Goal: Task Accomplishment & Management: Use online tool/utility

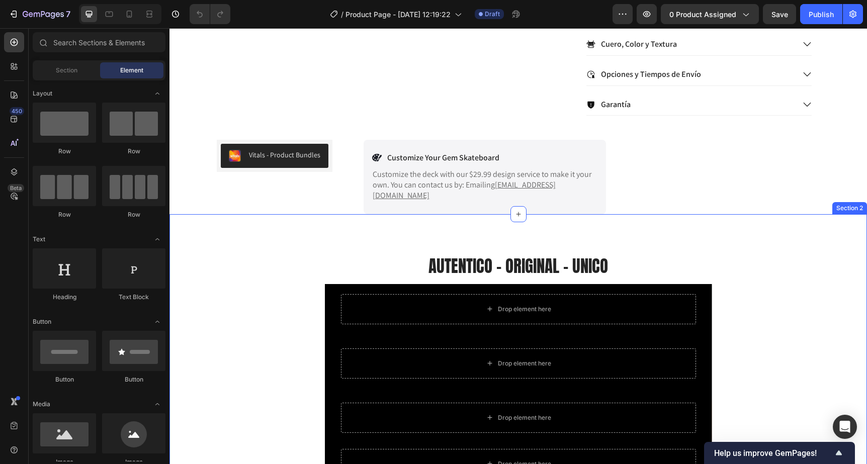
scroll to position [440, 0]
click at [328, 221] on div "AUTENTICO - ORIGINAL - UNICO Heading Drop element here Row Drop element here Ro…" at bounding box center [519, 370] width 698 height 313
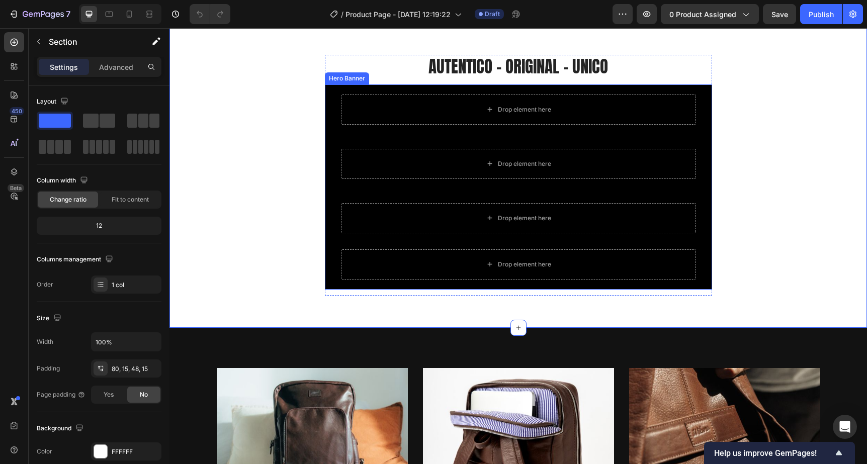
scroll to position [630, 0]
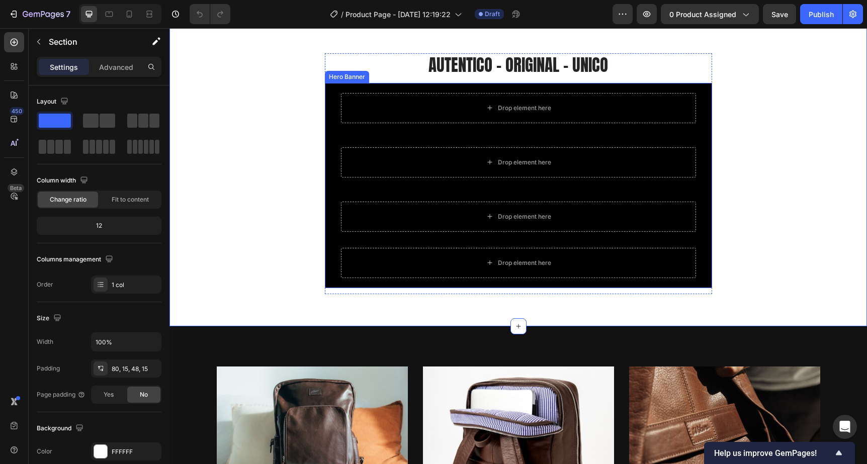
click at [331, 84] on div "Drop element here Row Drop element here Row Drop element here Row Drop element …" at bounding box center [518, 185] width 387 height 205
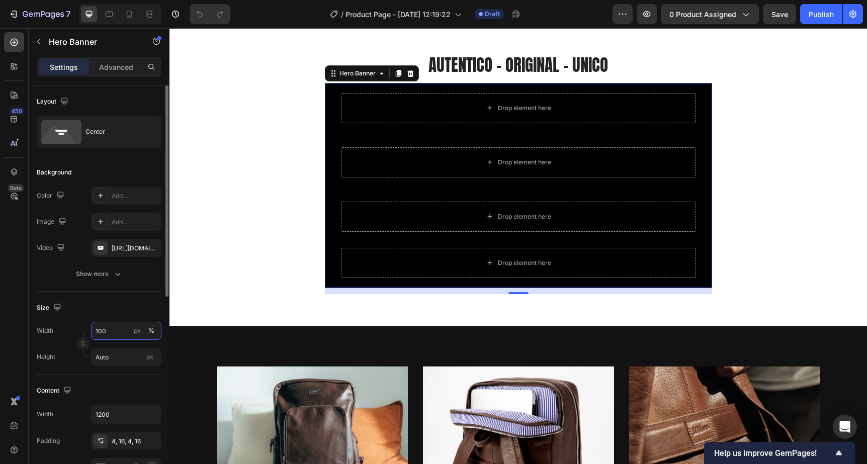
drag, startPoint x: 111, startPoint y: 330, endPoint x: 120, endPoint y: 331, distance: 8.6
click at [120, 331] on input "100" at bounding box center [126, 331] width 70 height 18
type input "2"
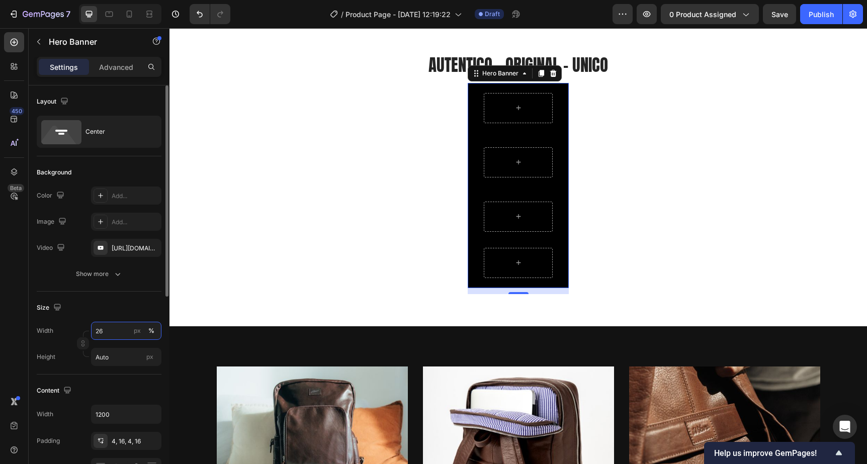
type input "2"
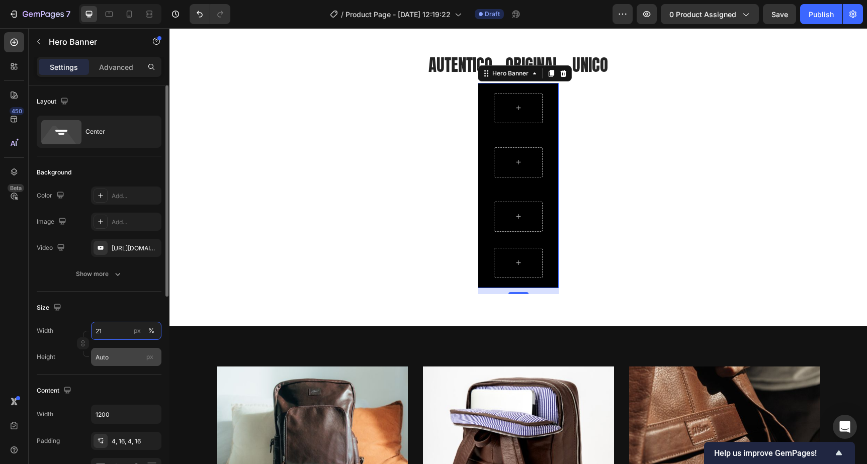
type input "2"
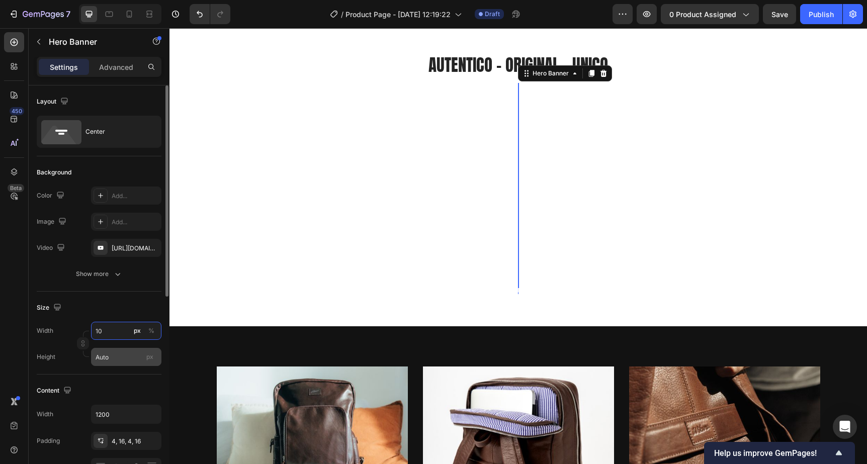
type input "100"
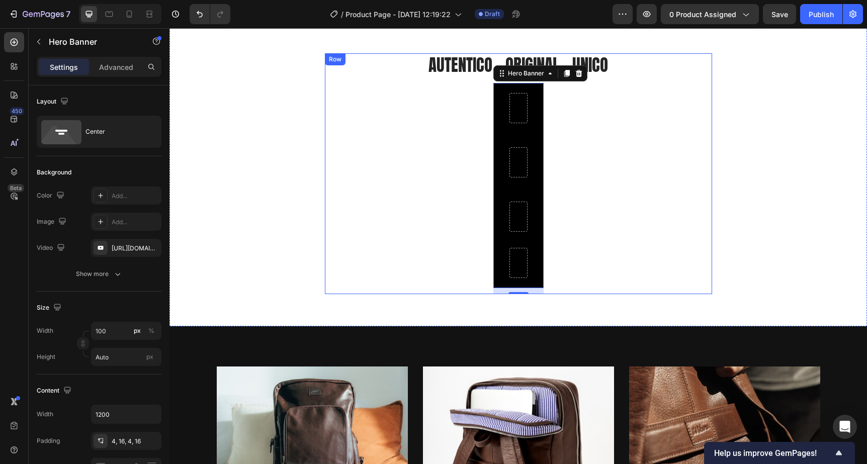
click at [388, 269] on div "AUTENTICO - ORIGINAL - UNICO Heading Row Row Row Row Hero Banner 12" at bounding box center [518, 173] width 387 height 241
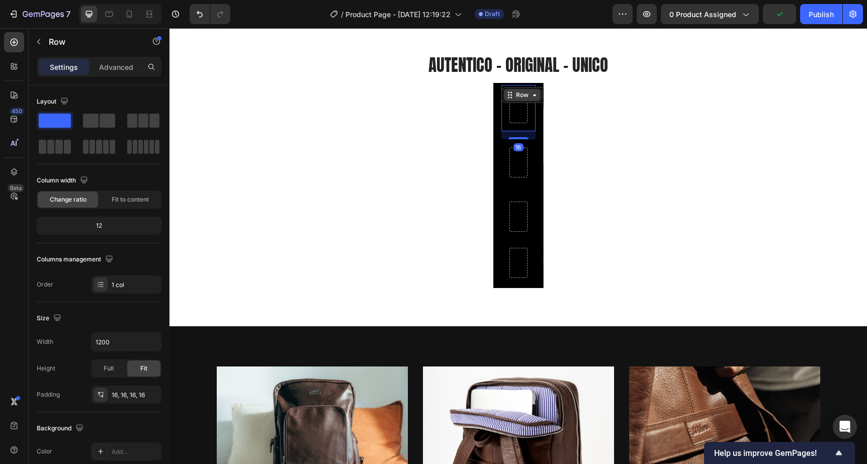
click at [515, 87] on div "Row" at bounding box center [536, 95] width 70 height 16
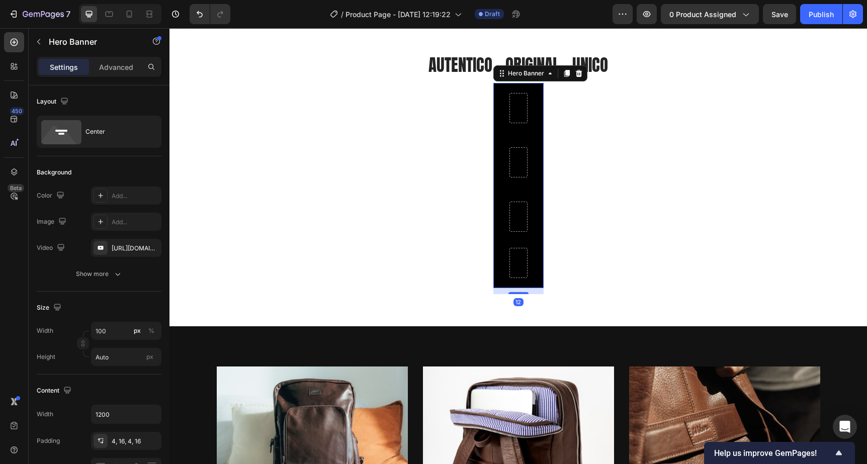
click at [498, 93] on div "Row Row Row Row" at bounding box center [518, 185] width 50 height 205
click at [114, 334] on input "100" at bounding box center [126, 331] width 70 height 18
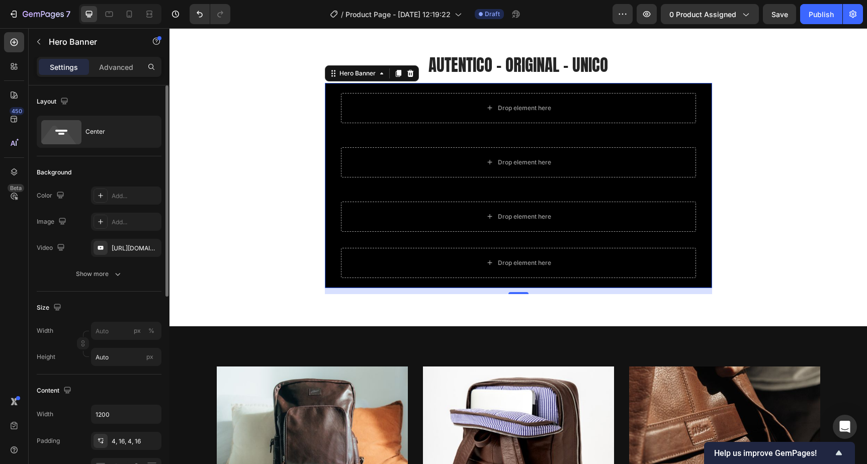
click at [133, 309] on div "Size" at bounding box center [99, 308] width 125 height 16
click at [149, 331] on div "%" at bounding box center [151, 330] width 6 height 9
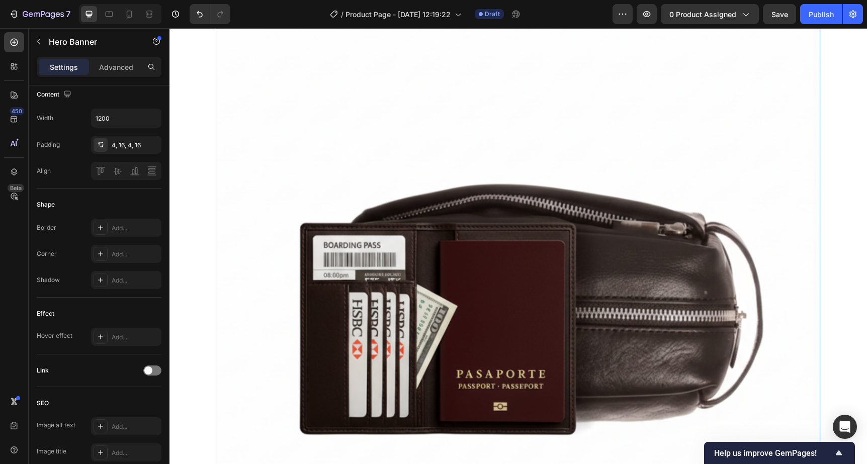
scroll to position [1339, 0]
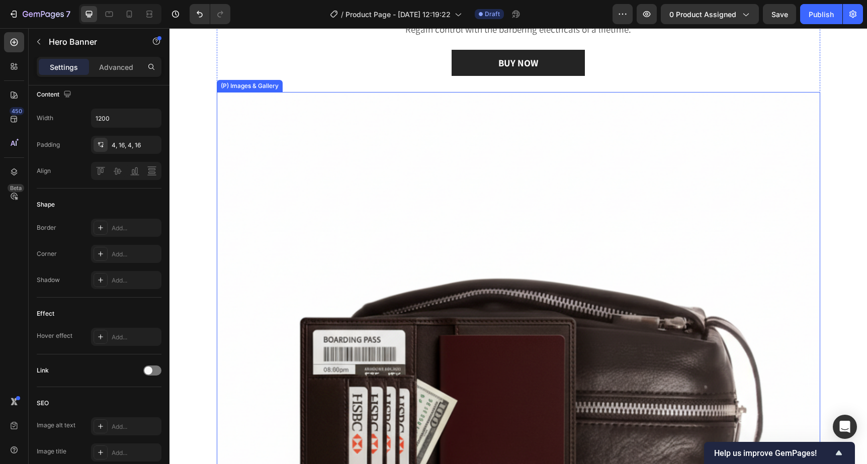
click at [275, 136] on img at bounding box center [519, 394] width 604 height 604
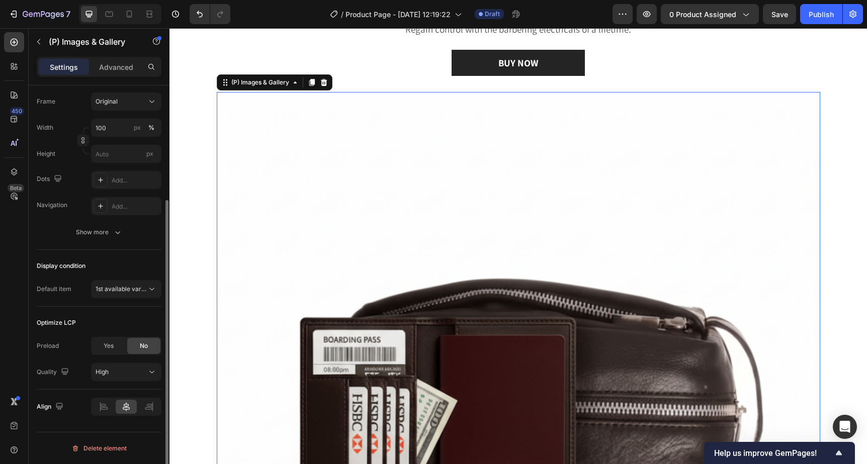
scroll to position [0, 0]
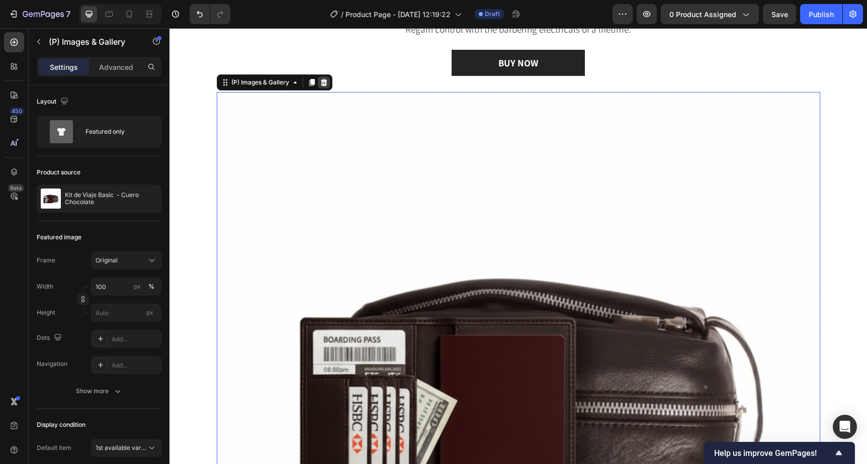
click at [322, 83] on icon at bounding box center [324, 82] width 8 height 8
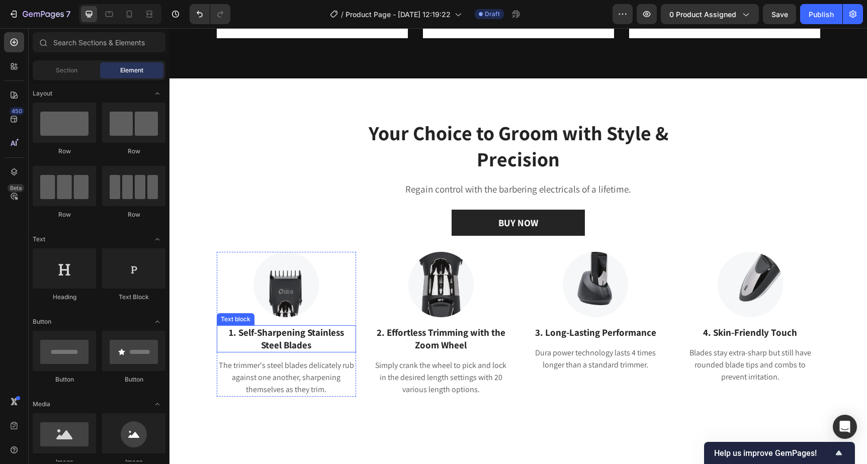
scroll to position [1179, 0]
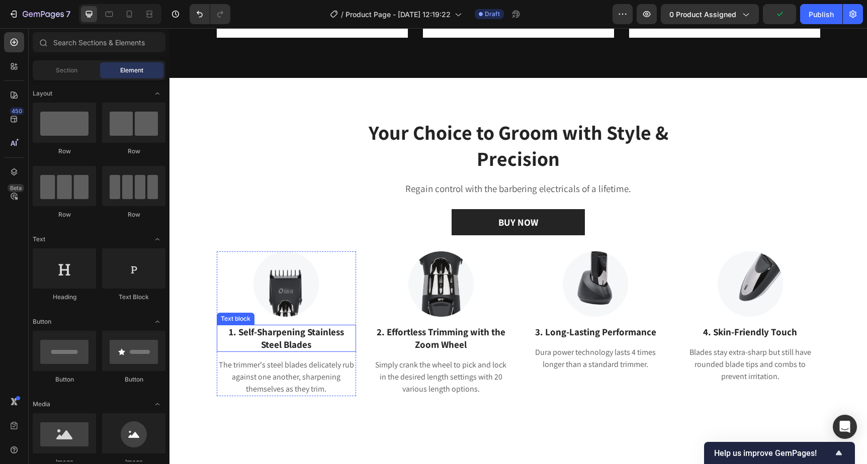
click at [247, 332] on p "1. Self-Sharpening Stainless Steel Blades" at bounding box center [287, 338] width 138 height 25
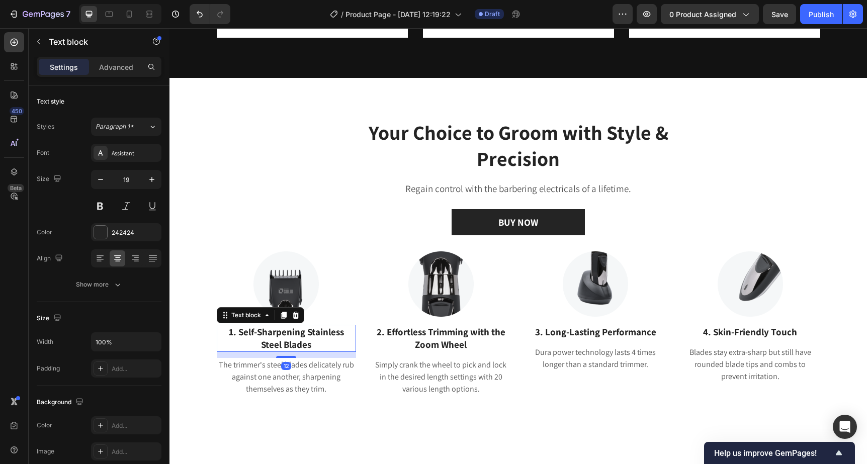
click at [240, 333] on p "1. Self-Sharpening Stainless Steel Blades" at bounding box center [287, 338] width 138 height 25
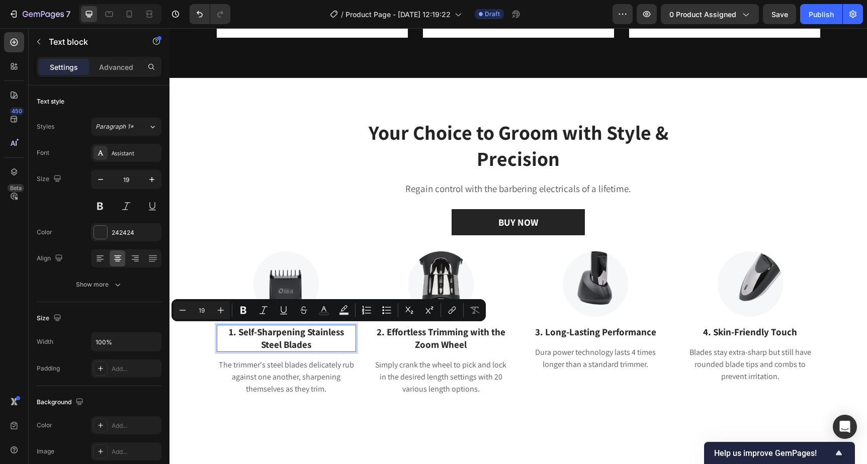
click at [240, 333] on p "1. Self-Sharpening Stainless Steel Blades" at bounding box center [287, 338] width 138 height 25
drag, startPoint x: 247, startPoint y: 333, endPoint x: 320, endPoint y: 341, distance: 73.8
click at [320, 341] on p "1. Self-Sharpening Stainless Steel Blades" at bounding box center [287, 338] width 138 height 25
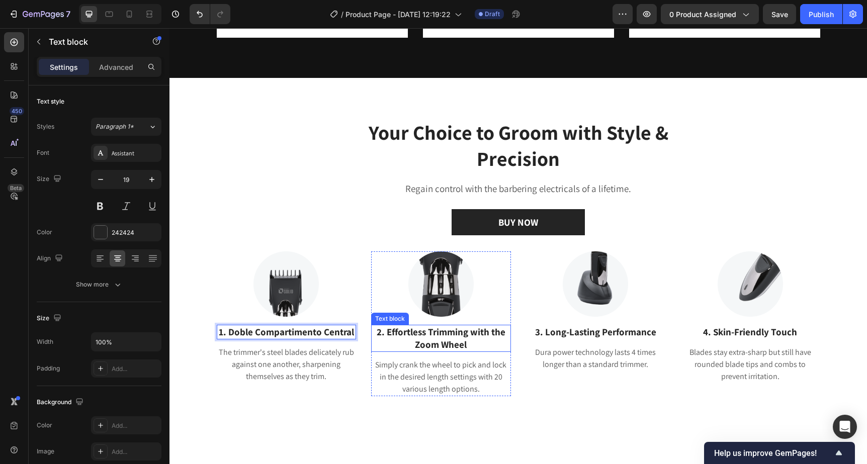
click at [394, 329] on p "2. Effortless Trimming with the Zoom Wheel" at bounding box center [441, 338] width 138 height 25
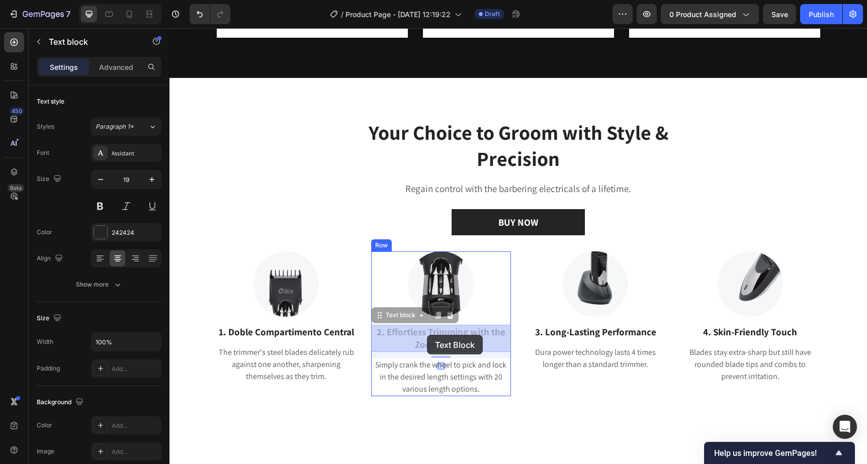
drag, startPoint x: 389, startPoint y: 332, endPoint x: 427, endPoint y: 335, distance: 38.3
click at [427, 335] on div "Header Image LO DIFERENTE TE HACE UNICO Text Block Diseño original y confección…" at bounding box center [519, 319] width 698 height 2940
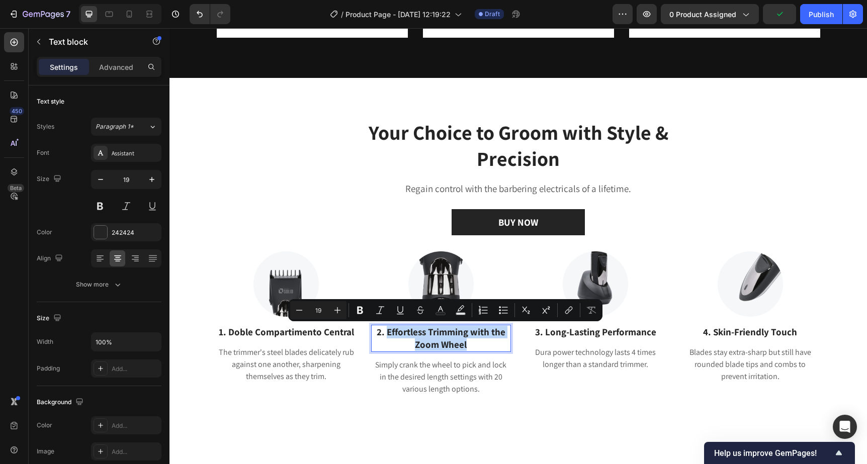
drag, startPoint x: 467, startPoint y: 344, endPoint x: 387, endPoint y: 333, distance: 80.6
click at [387, 333] on p "2. Effortless Trimming with the Zoom Wheel" at bounding box center [441, 338] width 138 height 25
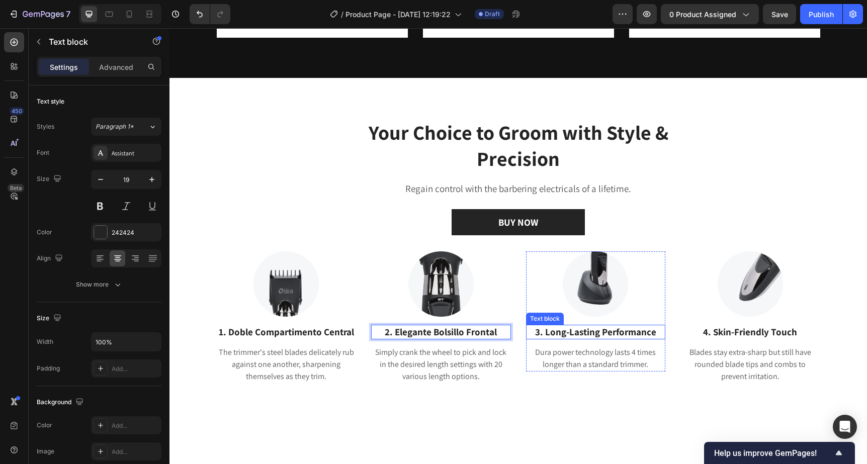
click at [557, 332] on p "3. Long-Lasting Performance" at bounding box center [596, 332] width 138 height 13
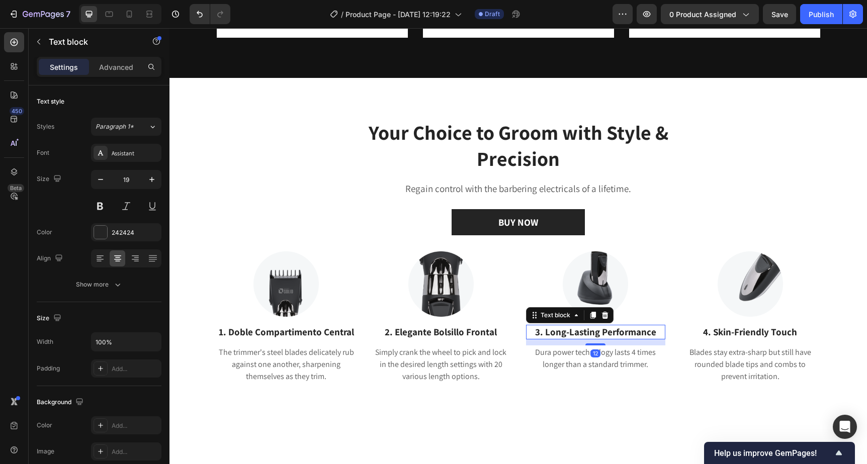
click at [621, 333] on p "3. Long-Lasting Performance" at bounding box center [596, 332] width 138 height 13
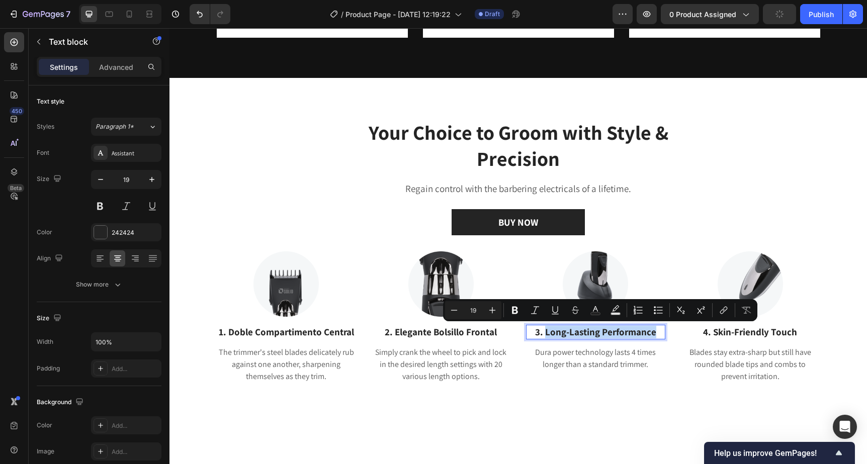
drag, startPoint x: 654, startPoint y: 332, endPoint x: 547, endPoint y: 332, distance: 107.1
click at [547, 332] on p "3. Long-Lasting Performance" at bounding box center [596, 332] width 138 height 13
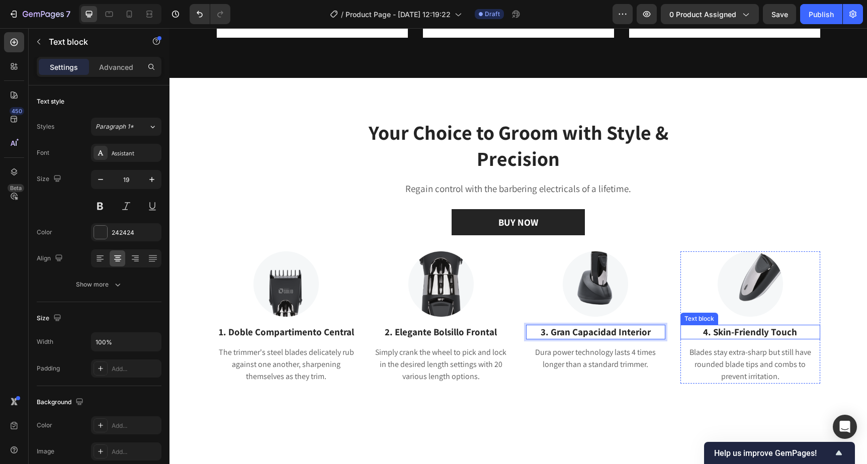
click at [735, 333] on p "4. Skin-Friendly Touch" at bounding box center [751, 332] width 138 height 13
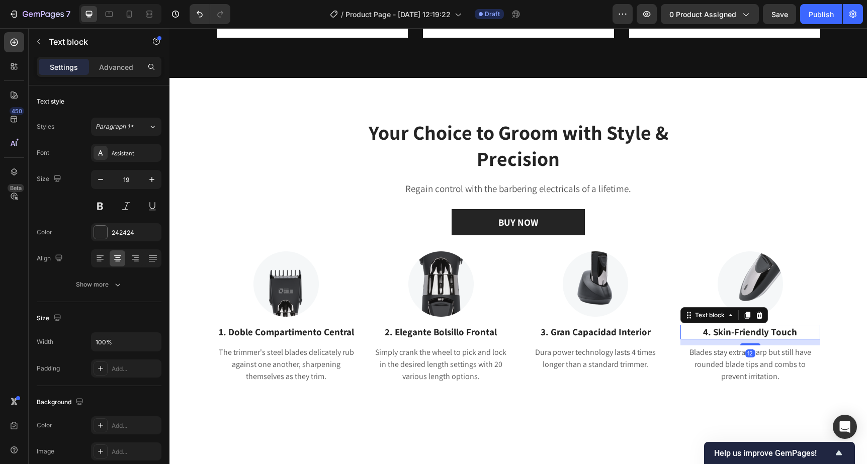
click at [720, 333] on p "4. Skin-Friendly Touch" at bounding box center [751, 332] width 138 height 13
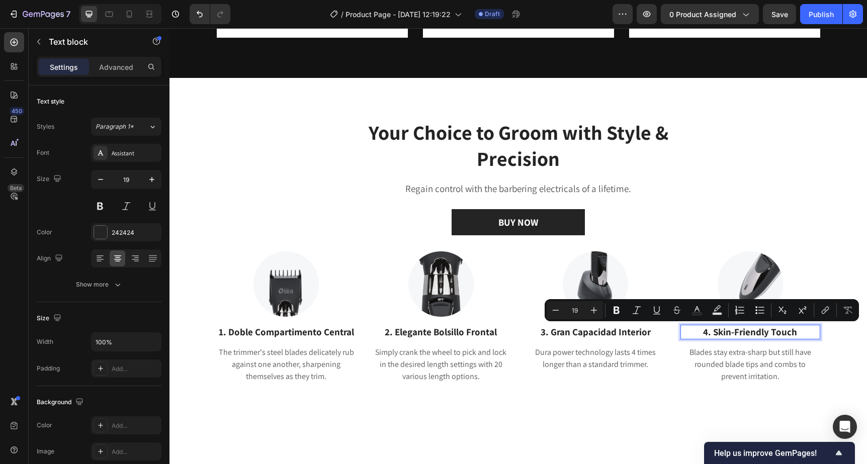
drag, startPoint x: 715, startPoint y: 333, endPoint x: 805, endPoint y: 338, distance: 90.1
click at [805, 338] on p "4. Skin-Friendly Touch" at bounding box center [751, 332] width 138 height 13
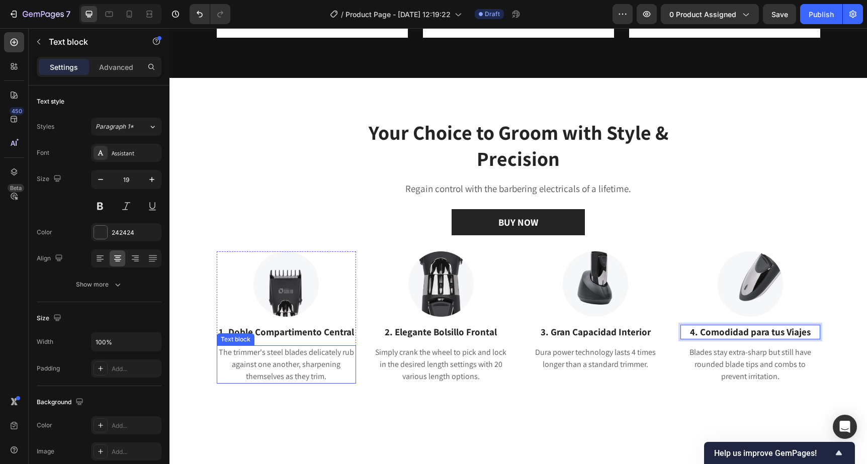
click at [237, 359] on p "The trimmer's steel blades delicately rub against one another, sharpening thems…" at bounding box center [287, 365] width 138 height 36
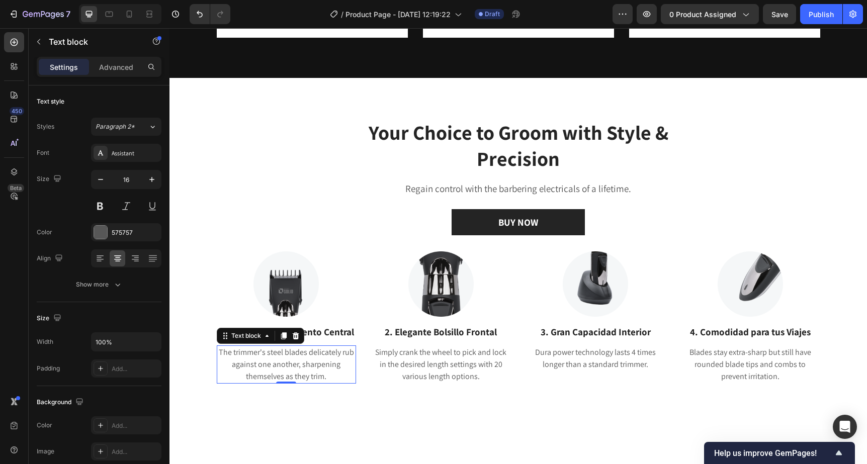
click at [245, 356] on p "The trimmer's steel blades delicately rub against one another, sharpening thems…" at bounding box center [287, 365] width 138 height 36
click at [423, 356] on p "Simply crank the wheel to pick and lock in the desired length settings with 20 …" at bounding box center [441, 365] width 138 height 36
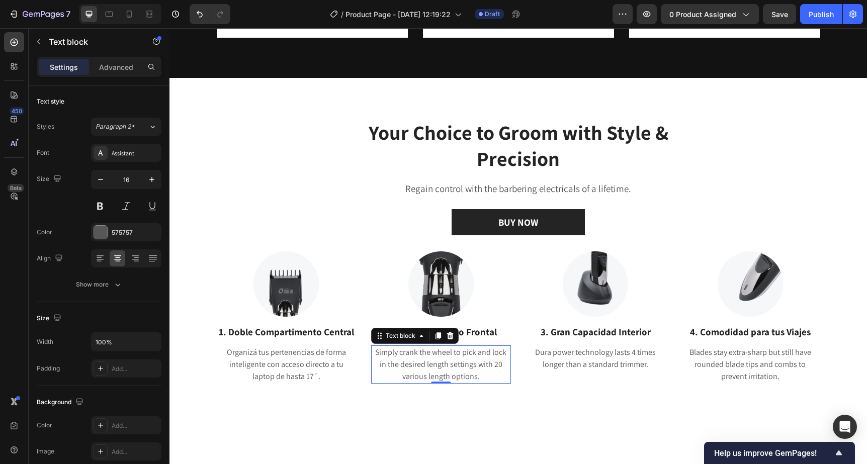
click at [423, 356] on p "Simply crank the wheel to pick and lock in the desired length settings with 20 …" at bounding box center [441, 365] width 138 height 36
click at [560, 355] on p "Dura power technology lasts 4 times longer than a standard trimmer." at bounding box center [596, 359] width 138 height 24
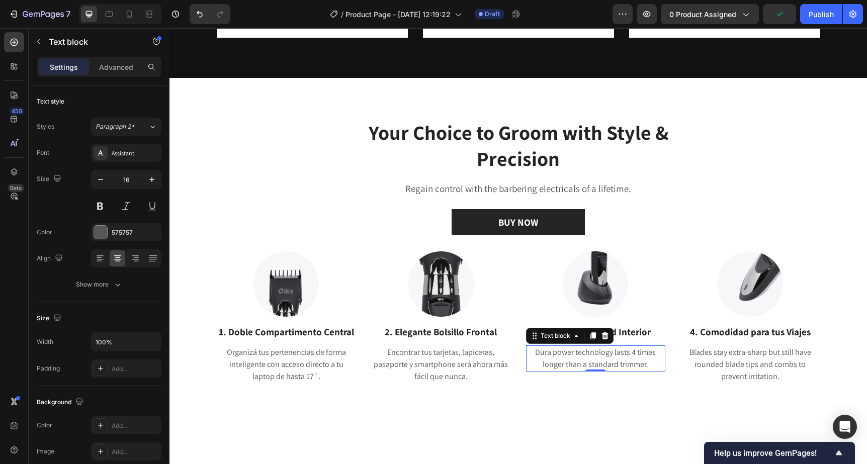
click at [560, 355] on p "Dura power technology lasts 4 times longer than a standard trimmer." at bounding box center [596, 359] width 138 height 24
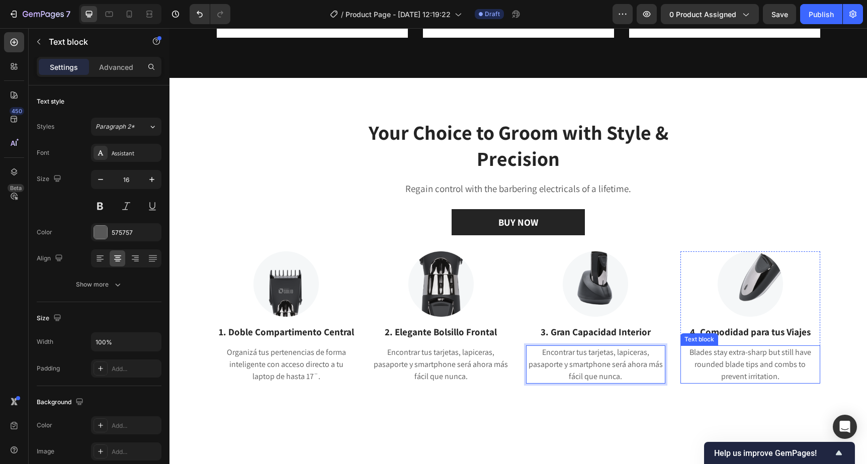
click at [702, 353] on p "Blades stay extra-sharp but still have rounded blade tips and combs to prevent …" at bounding box center [751, 365] width 138 height 36
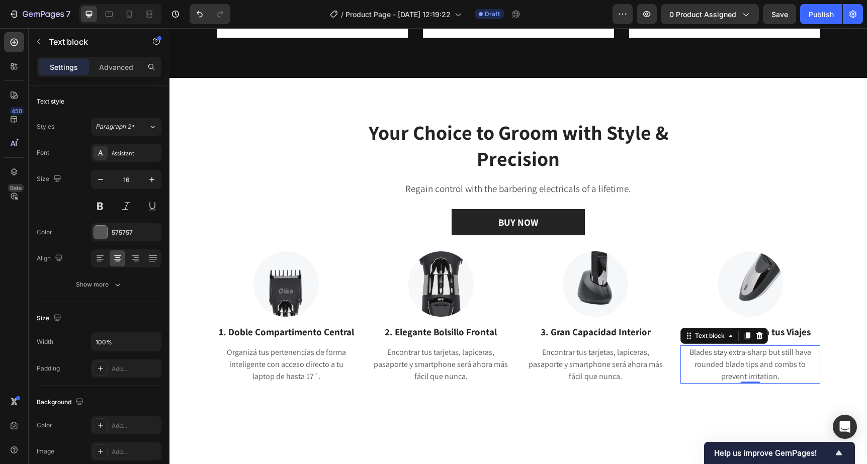
click at [702, 353] on p "Blades stay extra-sharp but still have rounded blade tips and combs to prevent …" at bounding box center [751, 365] width 138 height 36
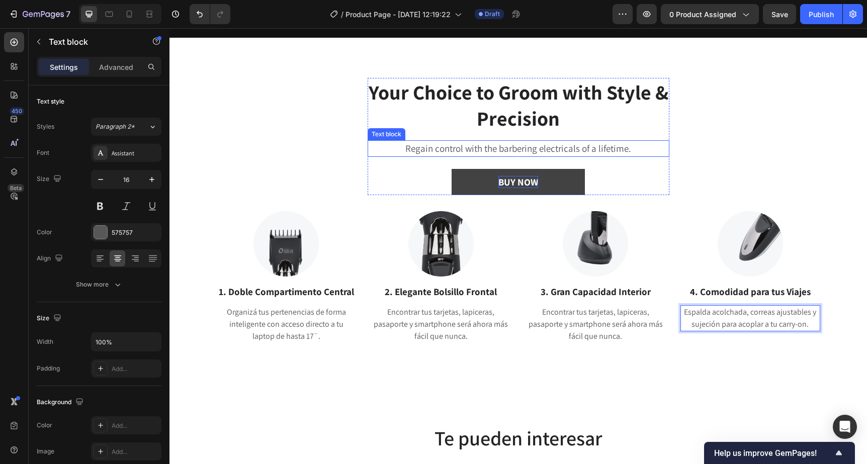
scroll to position [1220, 0]
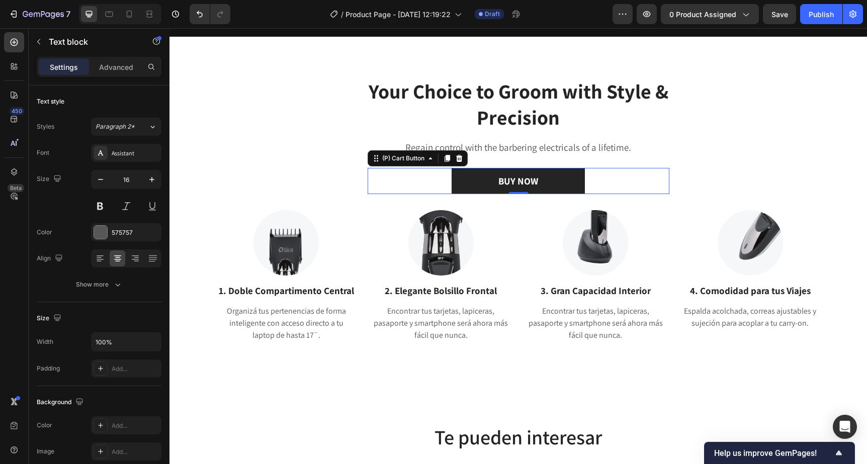
click at [429, 179] on div "BUY NOW (P) Cart Button 0" at bounding box center [519, 181] width 302 height 27
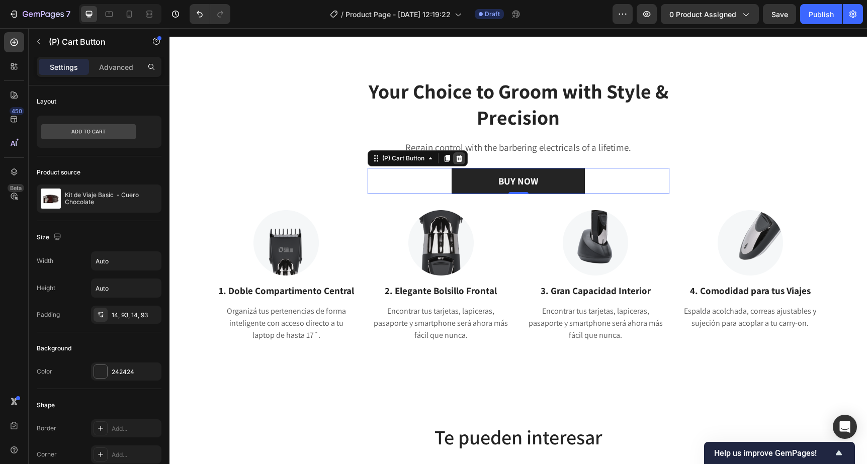
click at [459, 160] on icon at bounding box center [459, 158] width 8 height 8
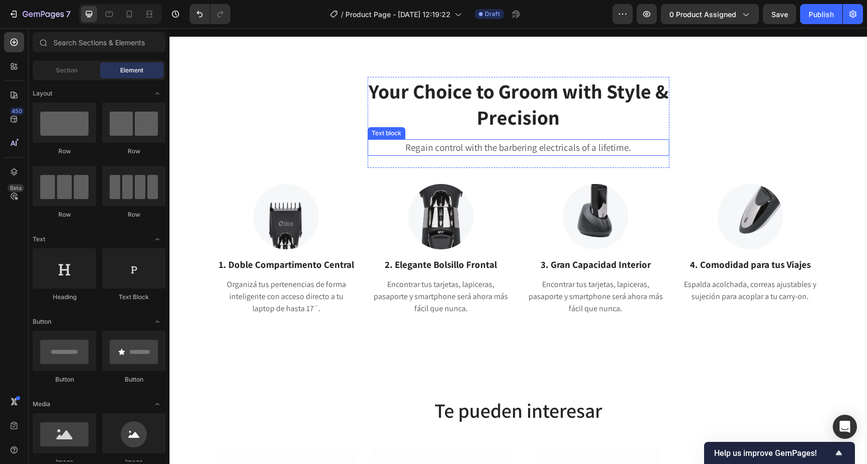
click at [460, 149] on p "Regain control with the barbering electricals of a lifetime." at bounding box center [519, 147] width 300 height 15
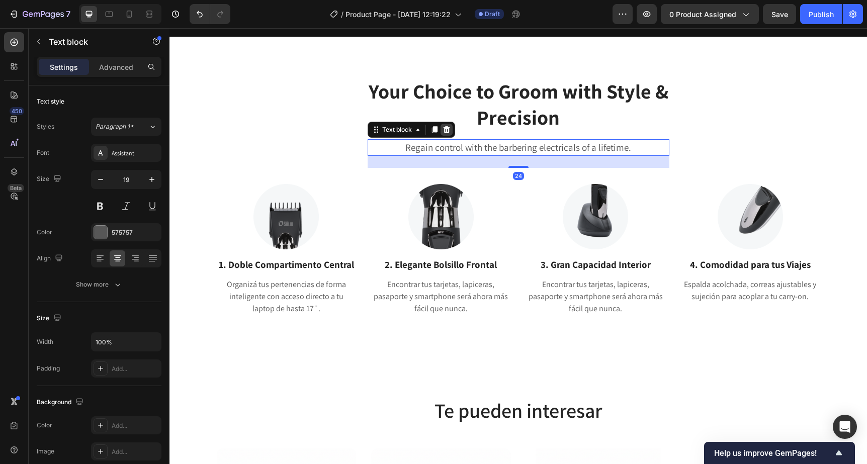
click at [446, 128] on icon at bounding box center [446, 129] width 7 height 7
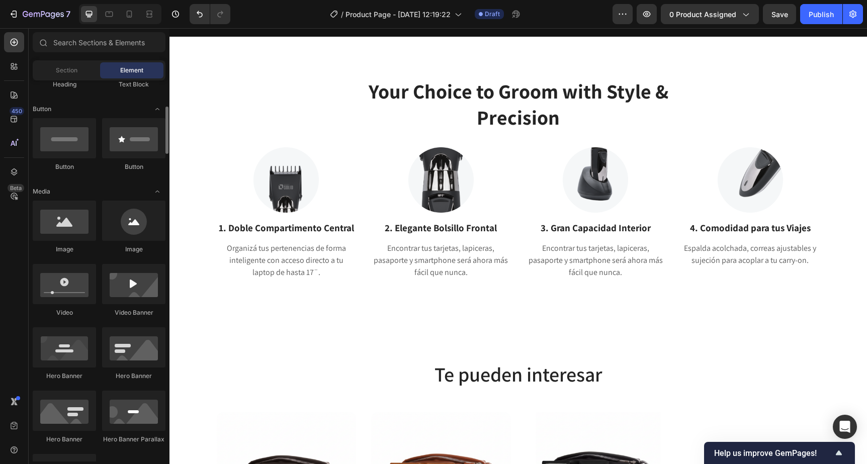
scroll to position [218, 0]
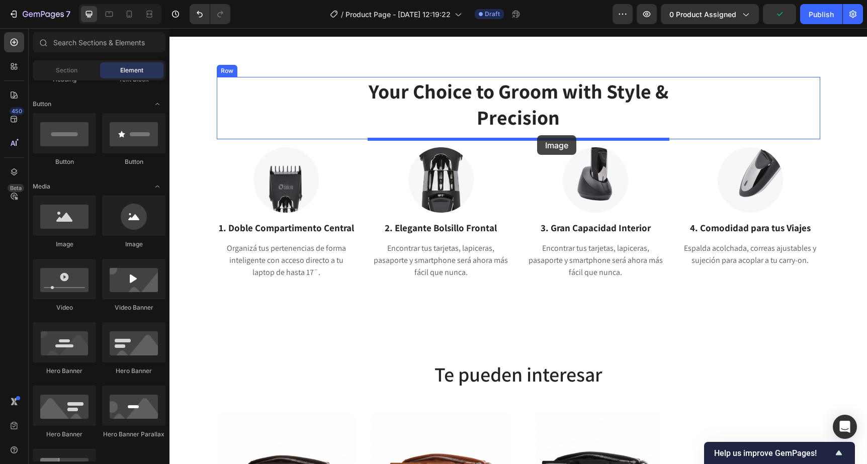
drag, startPoint x: 236, startPoint y: 248, endPoint x: 537, endPoint y: 135, distance: 321.2
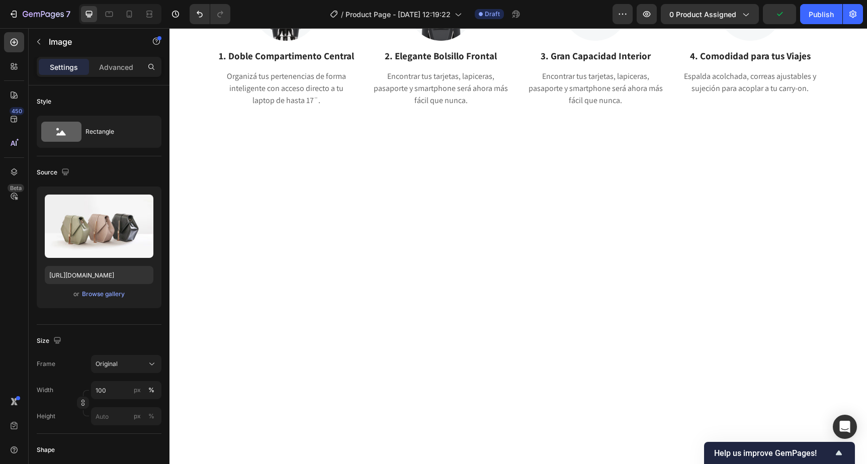
scroll to position [1461, 0]
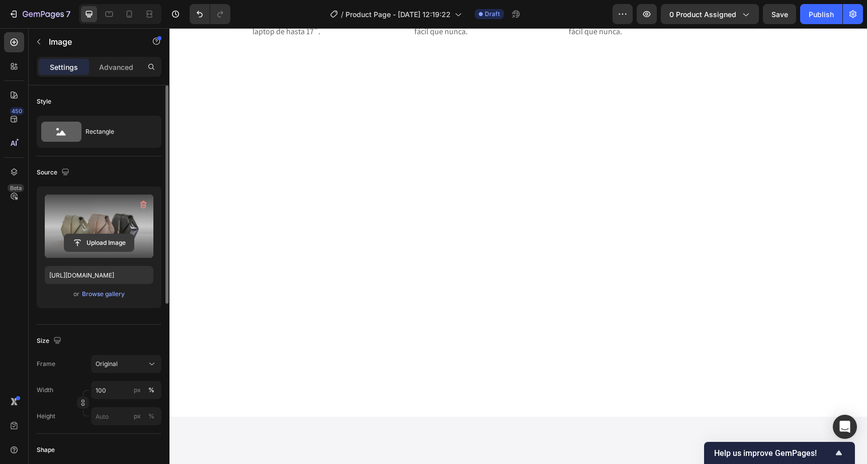
click at [98, 244] on input "file" at bounding box center [98, 242] width 69 height 17
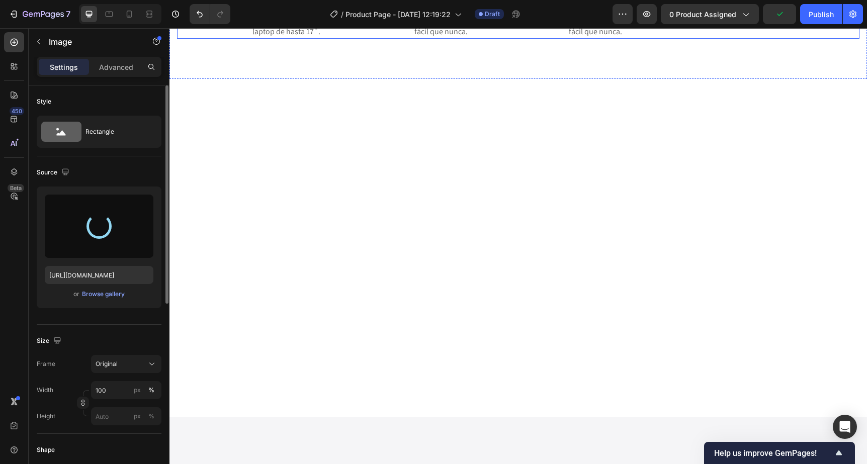
type input "[URL][DOMAIN_NAME]"
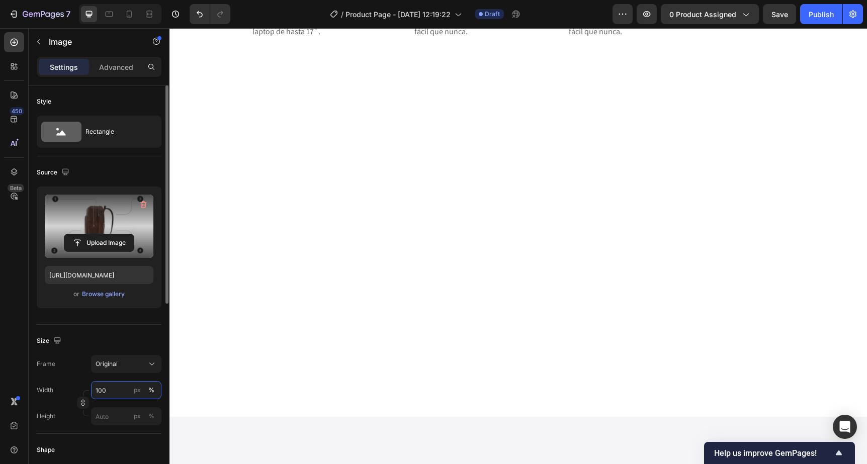
click at [105, 390] on input "100" at bounding box center [126, 390] width 70 height 18
click at [136, 363] on div "Original" at bounding box center [120, 364] width 49 height 9
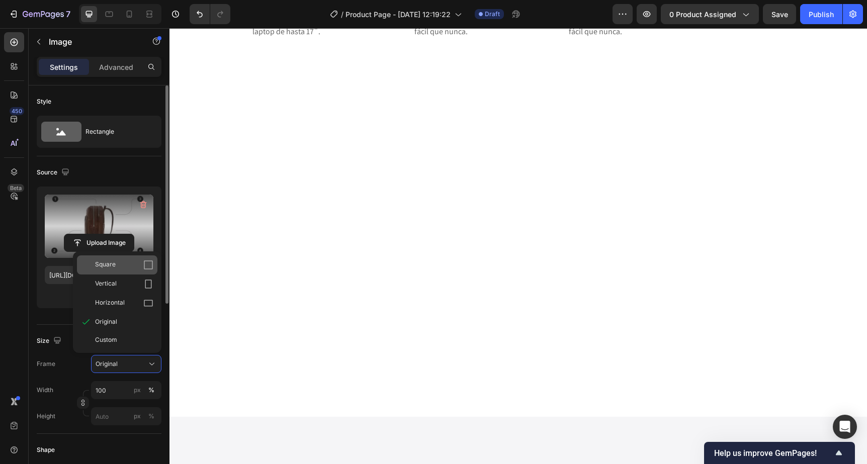
click at [138, 268] on div "Square" at bounding box center [124, 265] width 58 height 10
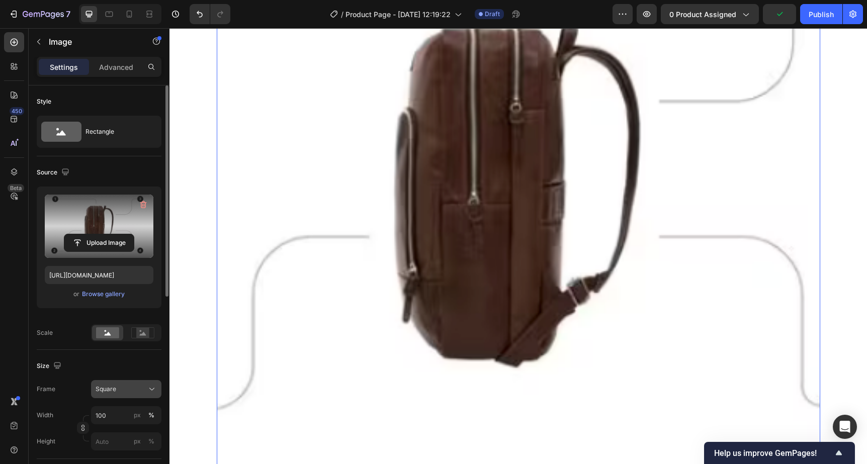
click at [124, 398] on button "Square" at bounding box center [126, 389] width 70 height 18
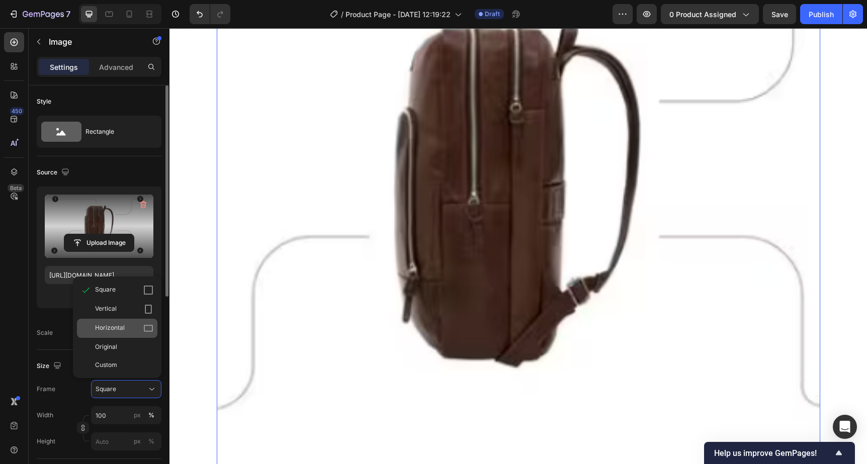
click at [127, 326] on div "Horizontal" at bounding box center [124, 328] width 58 height 10
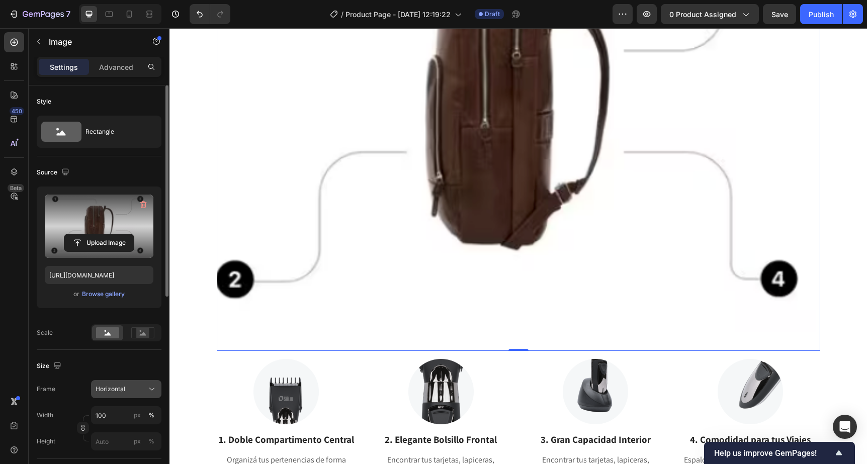
click at [120, 388] on span "Horizontal" at bounding box center [111, 389] width 30 height 9
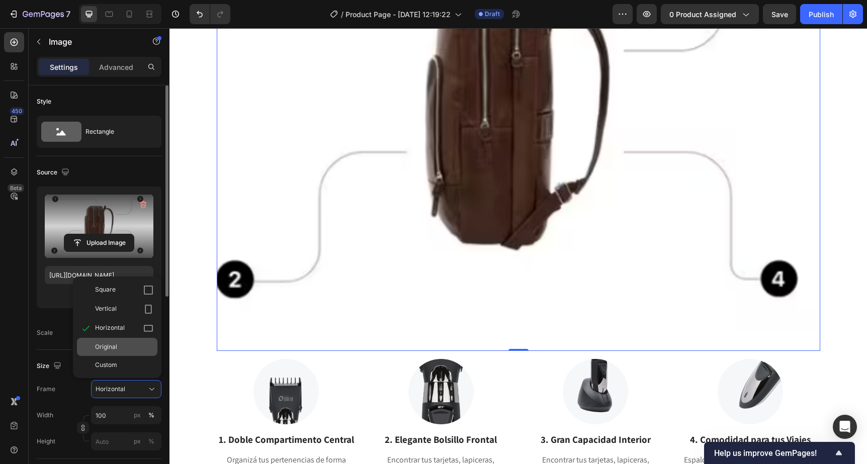
click at [127, 350] on div "Original" at bounding box center [124, 347] width 58 height 9
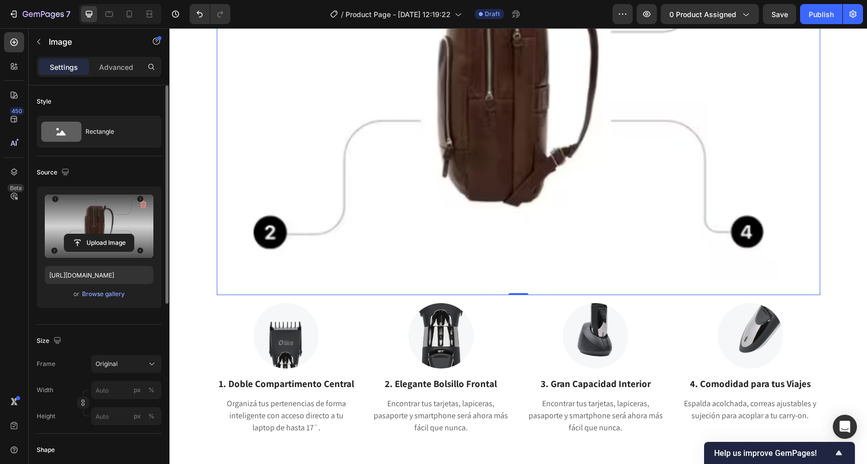
click at [74, 366] on div "Frame Original" at bounding box center [99, 364] width 125 height 18
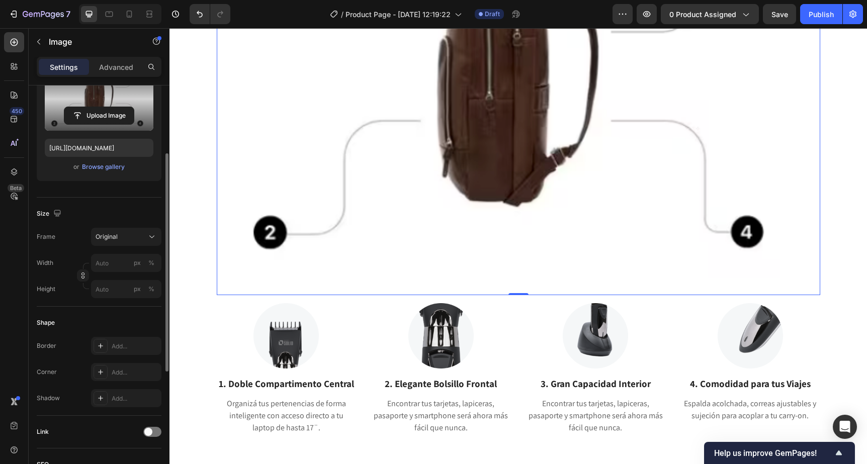
scroll to position [129, 0]
click at [113, 256] on input "px %" at bounding box center [126, 262] width 70 height 18
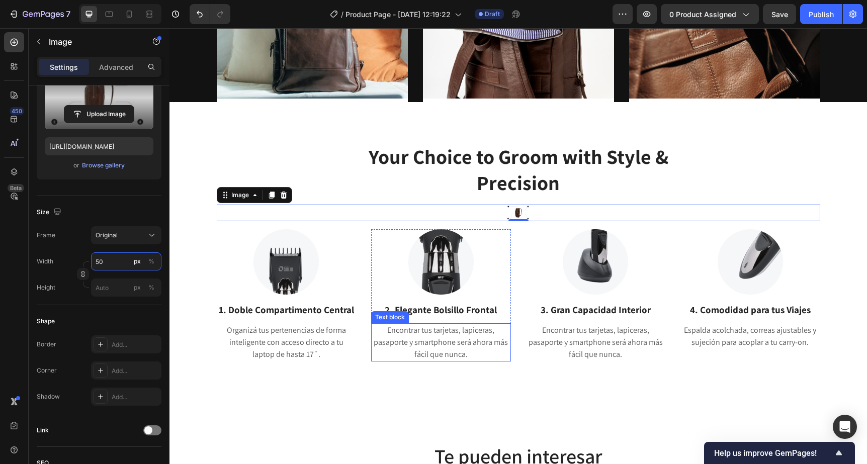
scroll to position [1030, 0]
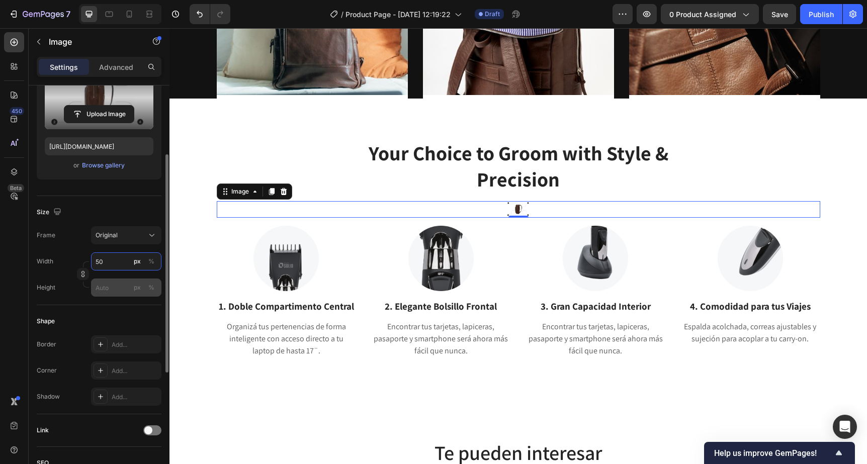
type input "50"
click at [114, 288] on input "px %" at bounding box center [126, 288] width 70 height 18
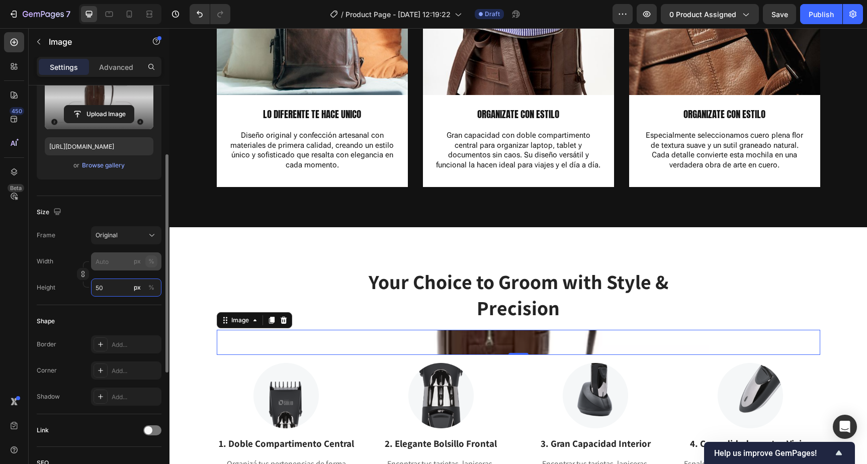
type input "50"
click at [151, 261] on div "%" at bounding box center [151, 261] width 6 height 9
click at [151, 288] on div "%" at bounding box center [151, 287] width 6 height 9
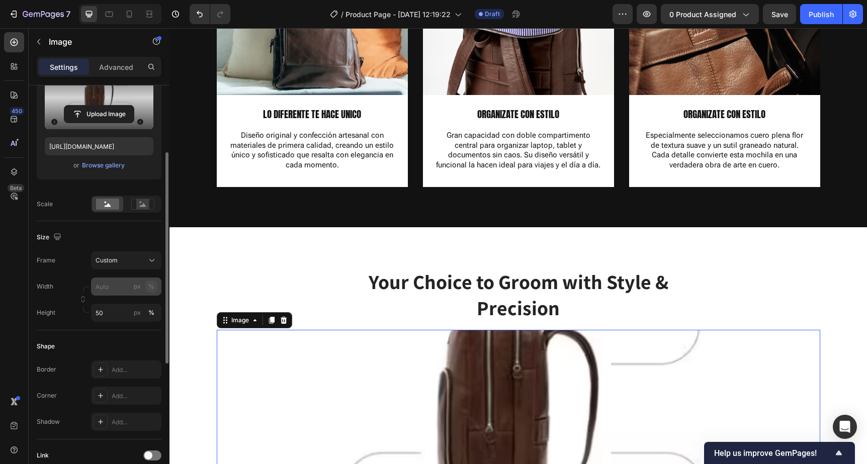
click at [151, 286] on div "%" at bounding box center [151, 286] width 6 height 9
drag, startPoint x: 113, startPoint y: 313, endPoint x: 80, endPoint y: 313, distance: 32.2
click at [91, 313] on input "50" at bounding box center [126, 313] width 70 height 18
click at [114, 292] on input "px %" at bounding box center [126, 287] width 70 height 18
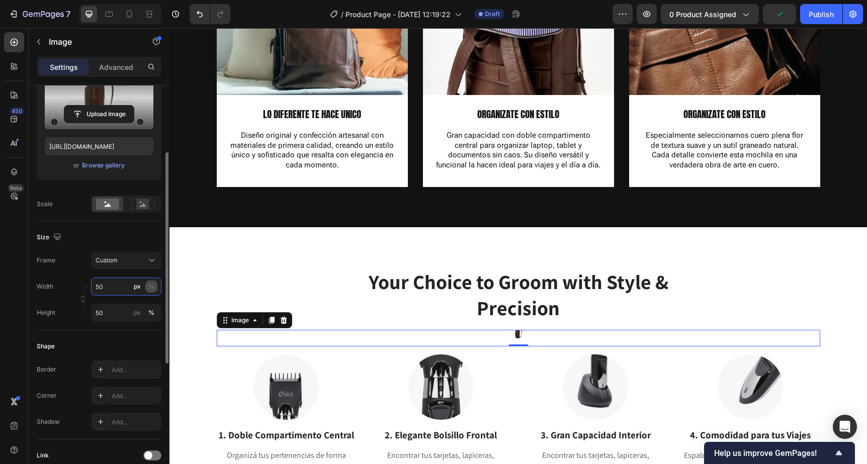
type input "50"
click at [151, 287] on div "%" at bounding box center [151, 286] width 6 height 9
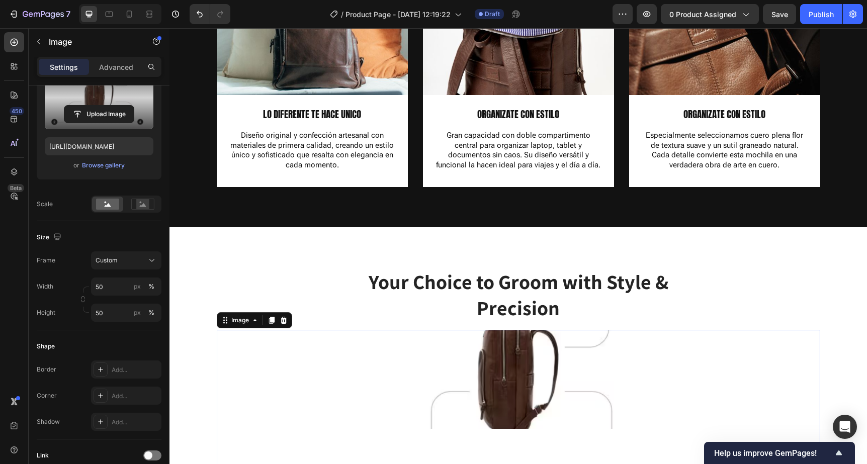
click at [521, 330] on div at bounding box center [519, 429] width 604 height 198
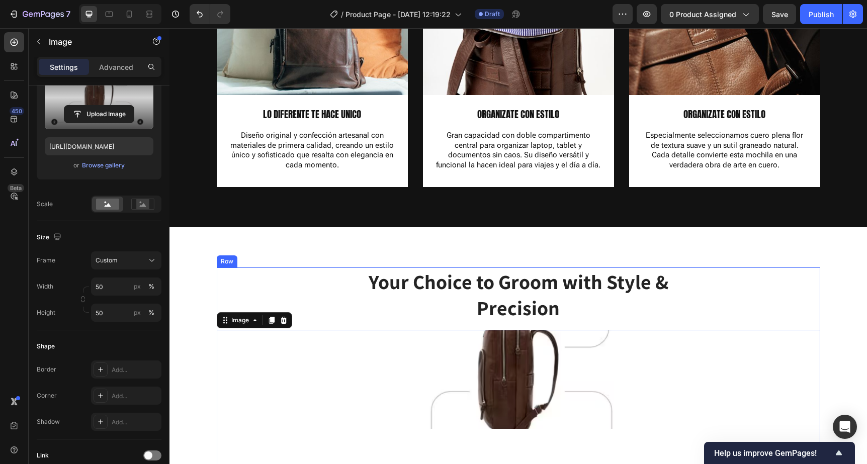
click at [812, 268] on div "Your Choice to Groom with Style & Precision Heading Row Image 0" at bounding box center [519, 398] width 604 height 261
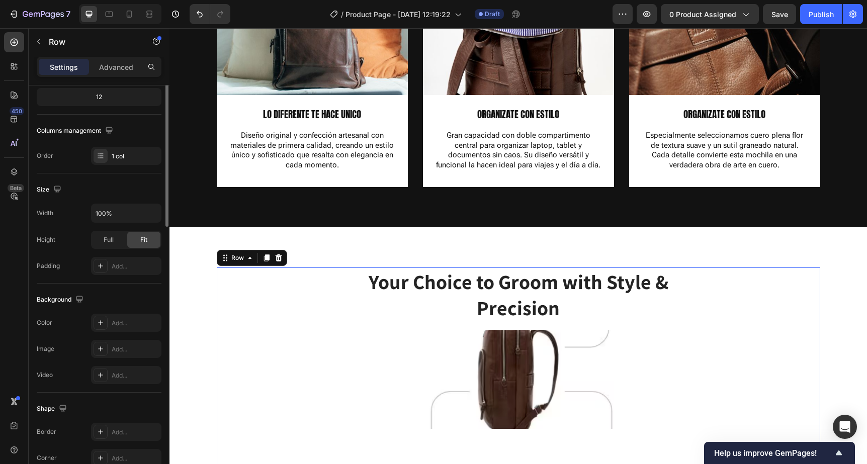
scroll to position [0, 0]
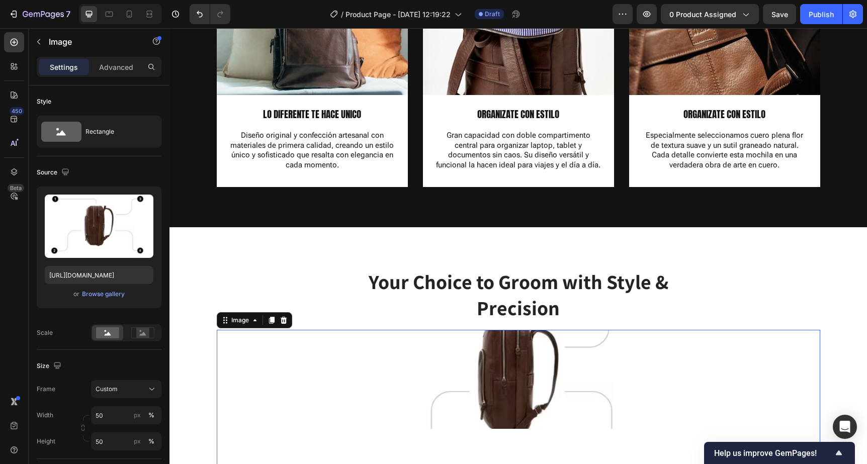
click at [441, 330] on img at bounding box center [519, 379] width 302 height 99
click at [140, 334] on rect at bounding box center [142, 333] width 13 height 10
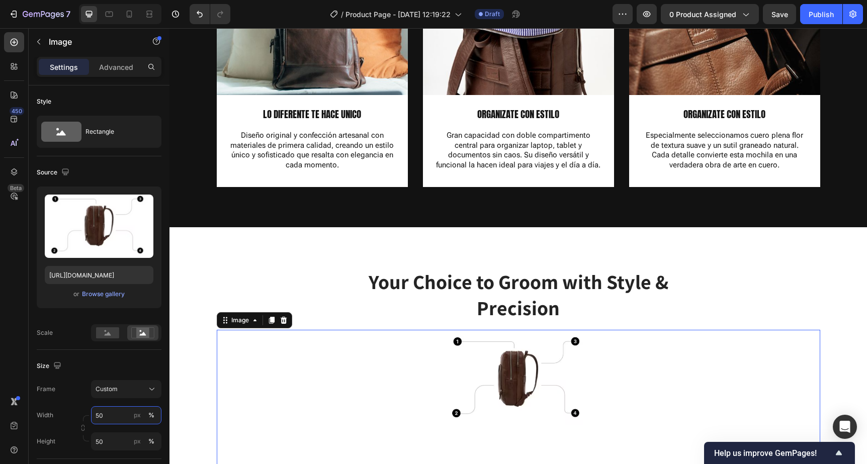
click at [113, 417] on input "50" at bounding box center [126, 415] width 70 height 18
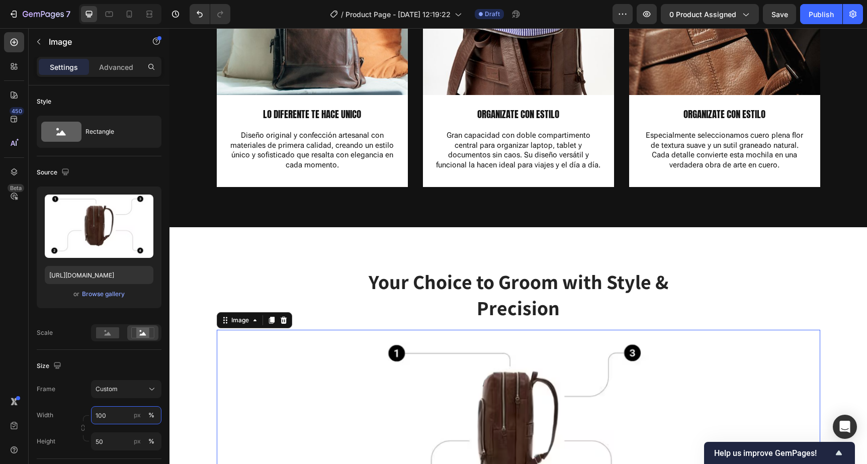
drag, startPoint x: 111, startPoint y: 419, endPoint x: 91, endPoint y: 417, distance: 19.6
click at [91, 417] on input "100" at bounding box center [126, 415] width 70 height 18
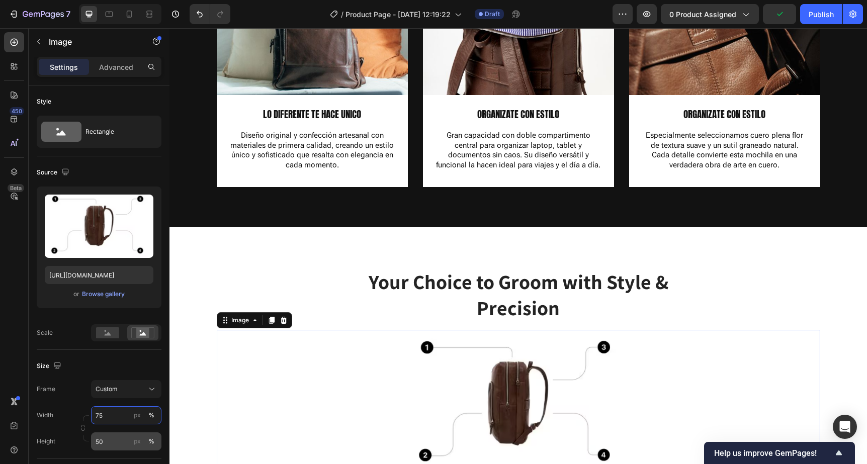
type input "75"
drag, startPoint x: 111, startPoint y: 442, endPoint x: 4, endPoint y: 416, distance: 110.3
click at [161, 444] on input "50" at bounding box center [126, 442] width 70 height 18
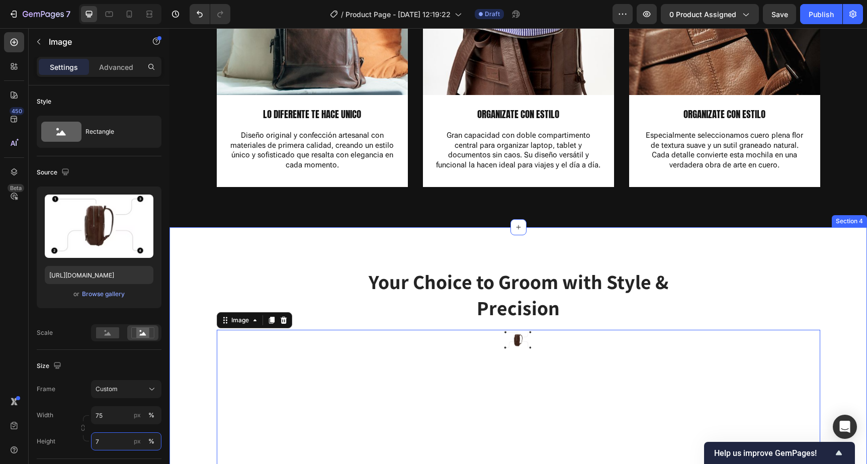
type input "75"
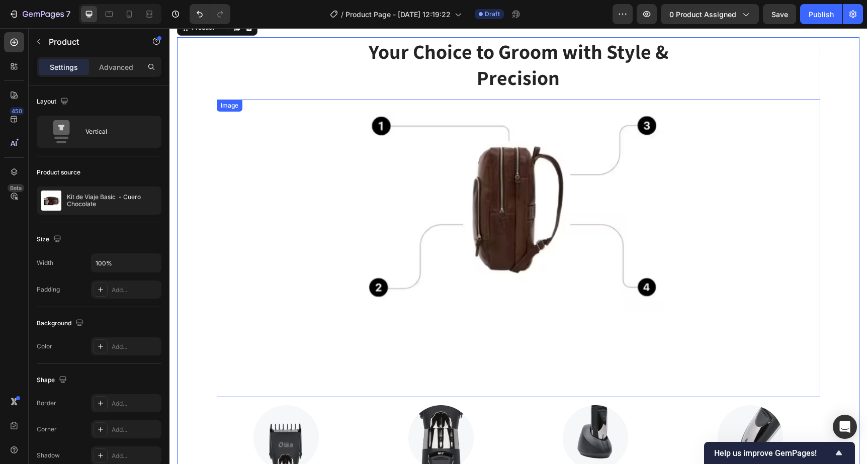
scroll to position [1132, 0]
click at [295, 205] on img at bounding box center [518, 210] width 453 height 223
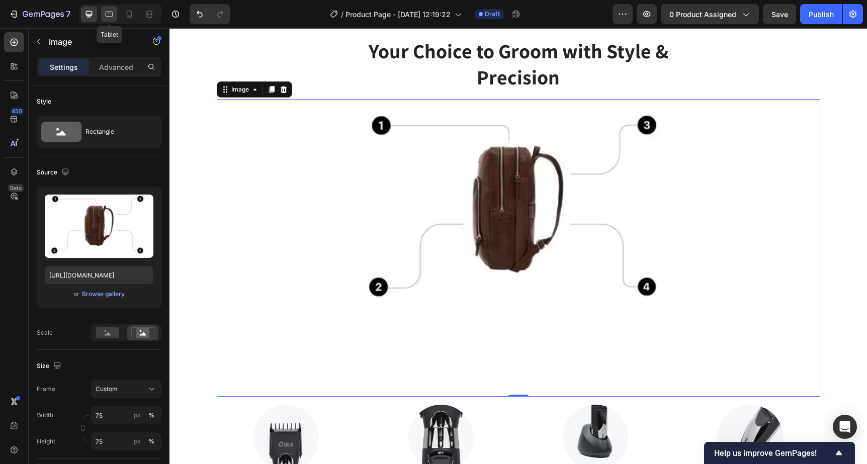
click at [107, 15] on icon at bounding box center [109, 14] width 10 height 10
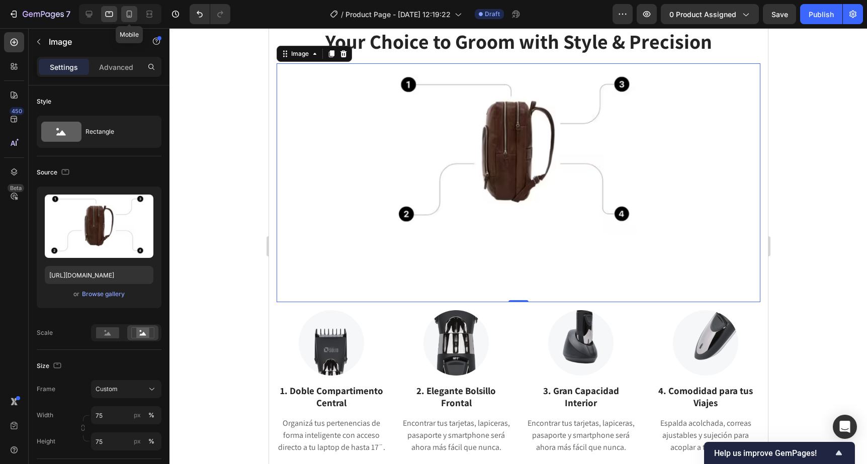
click at [129, 14] on icon at bounding box center [129, 14] width 10 height 10
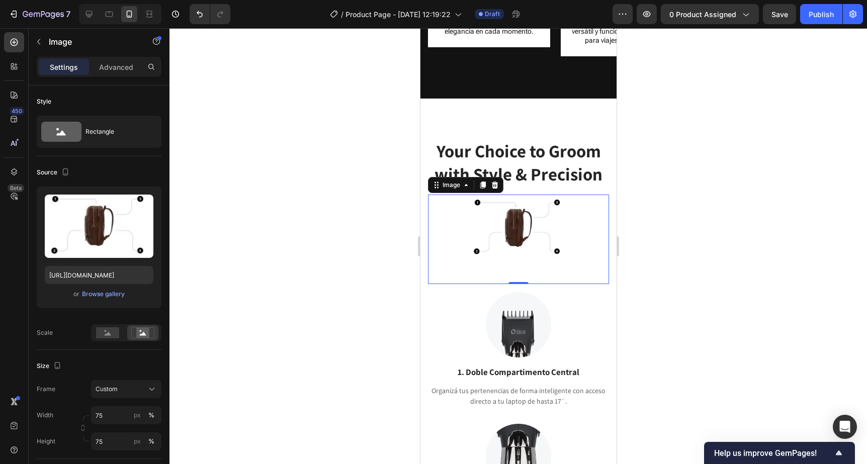
scroll to position [1030, 0]
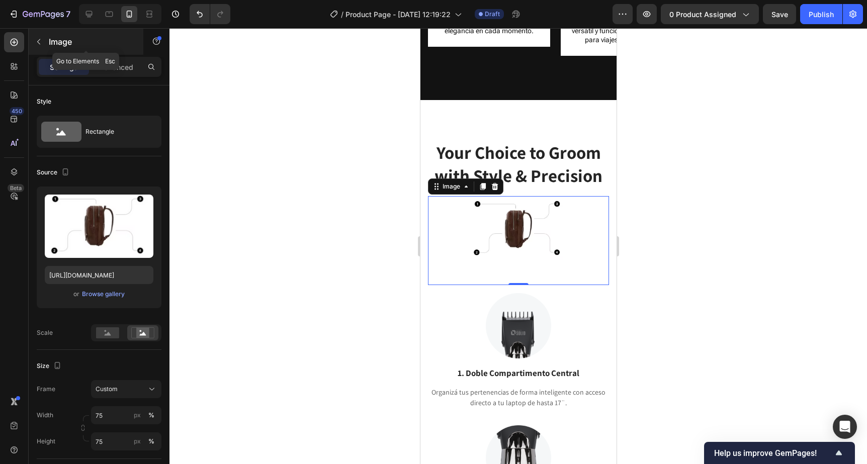
click at [43, 44] on button "button" at bounding box center [39, 42] width 16 height 16
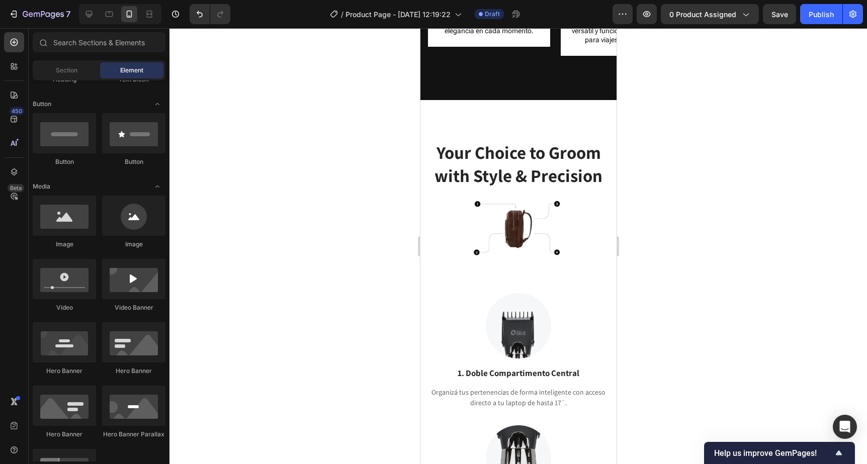
scroll to position [218, 0]
click at [92, 17] on icon at bounding box center [89, 14] width 10 height 10
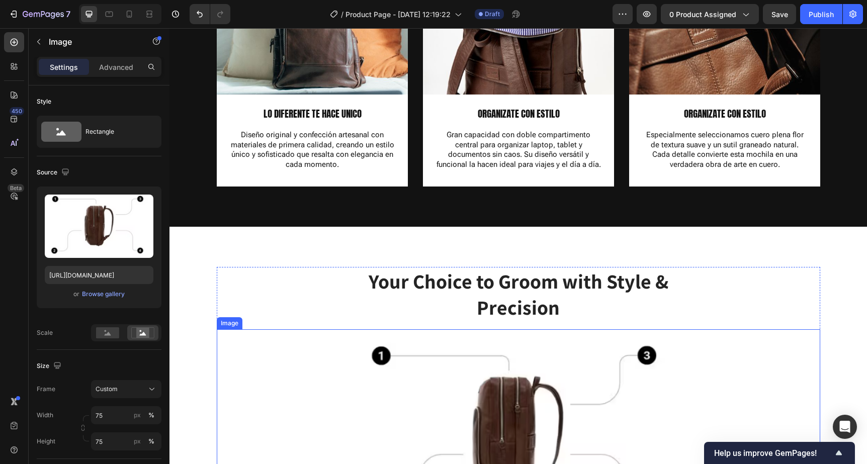
click at [520, 329] on img at bounding box center [518, 440] width 453 height 223
click at [284, 316] on icon at bounding box center [283, 319] width 7 height 7
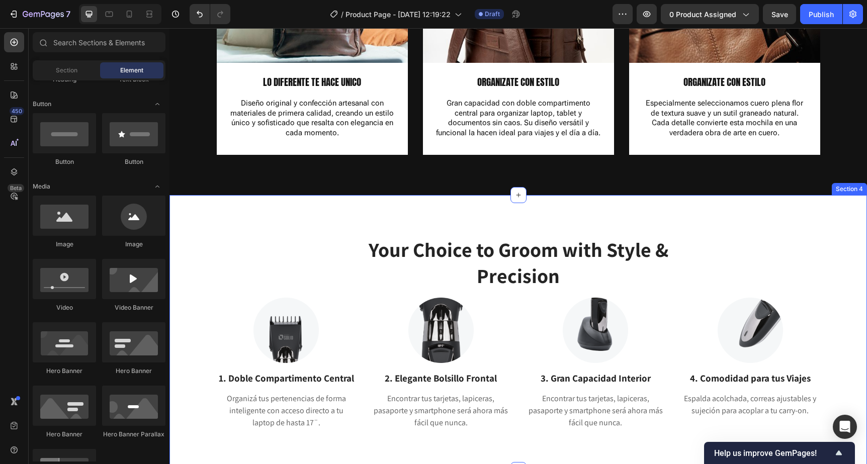
scroll to position [1069, 0]
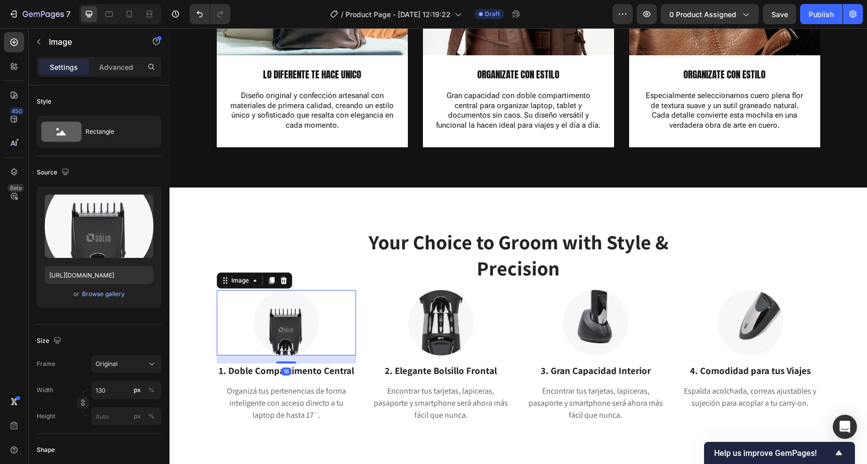
click at [300, 327] on img at bounding box center [286, 322] width 65 height 65
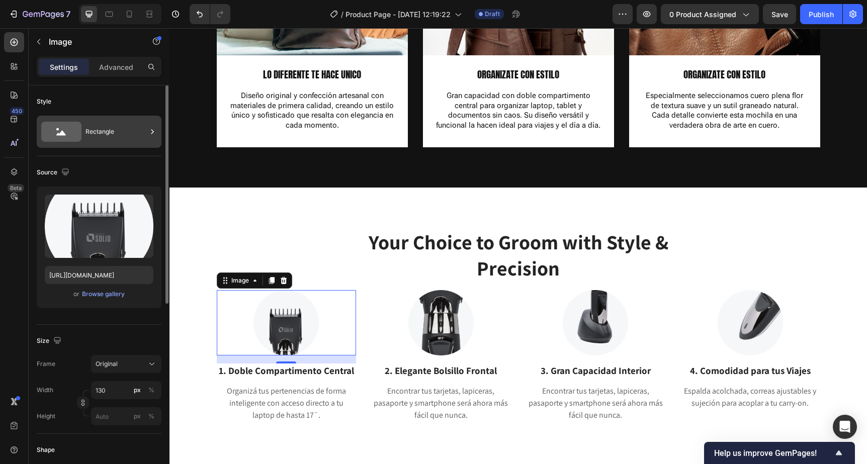
click at [90, 135] on div "Rectangle" at bounding box center [116, 131] width 61 height 23
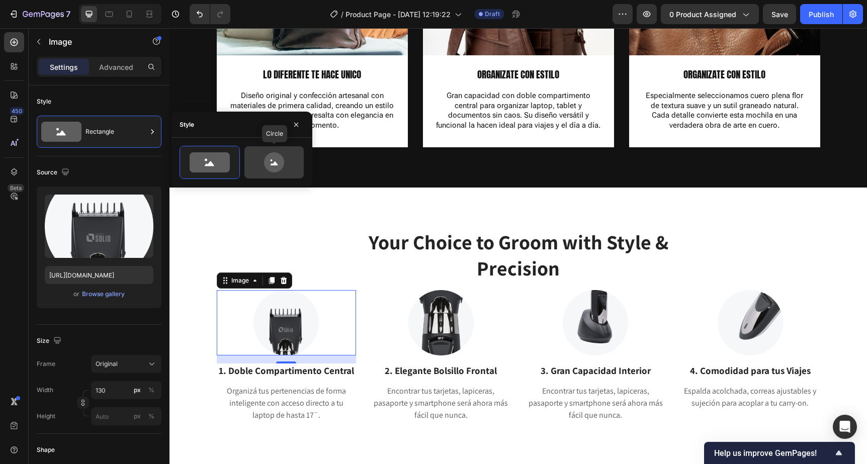
click at [270, 170] on icon at bounding box center [274, 162] width 20 height 20
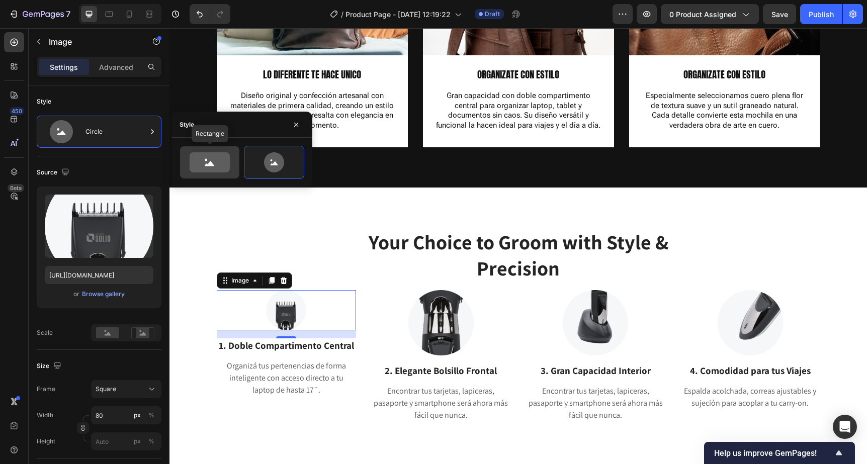
click at [197, 171] on icon at bounding box center [210, 162] width 40 height 20
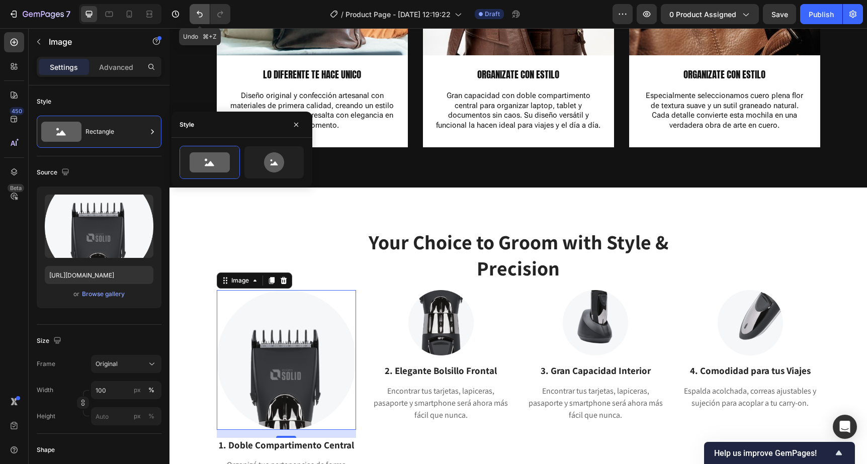
click at [196, 18] on icon "Undo/Redo" at bounding box center [200, 14] width 10 height 10
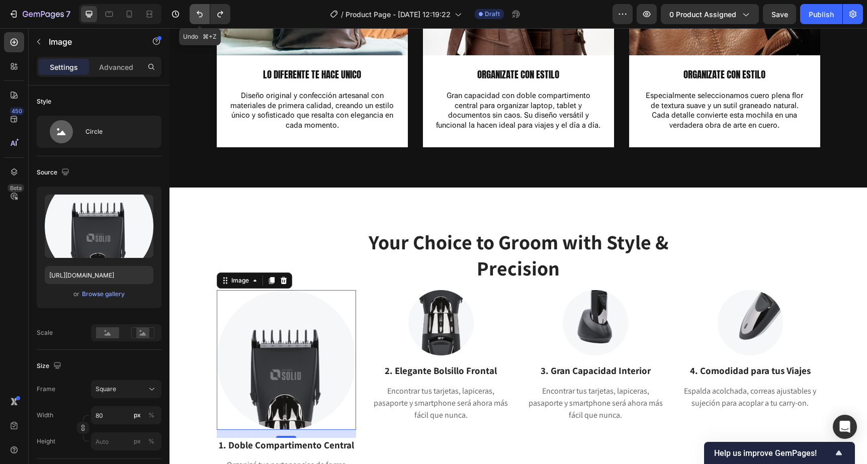
click at [197, 17] on icon "Undo/Redo" at bounding box center [200, 14] width 10 height 10
type input "130"
click at [197, 17] on icon "Undo/Redo" at bounding box center [200, 14] width 10 height 10
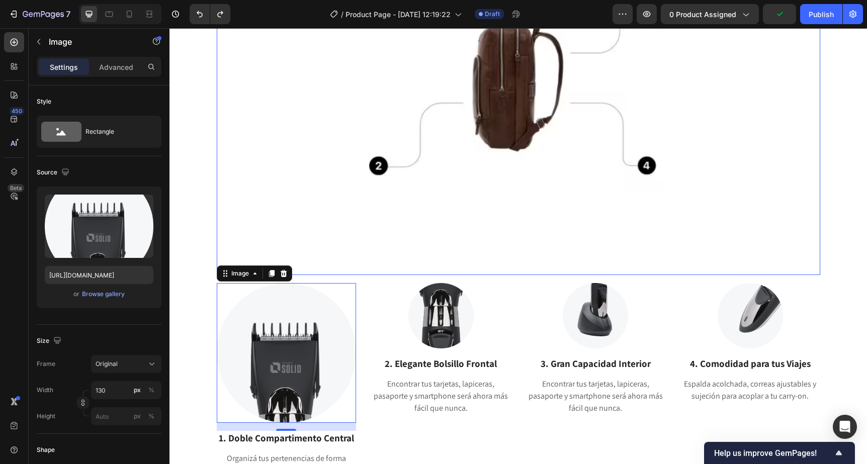
scroll to position [1406, 0]
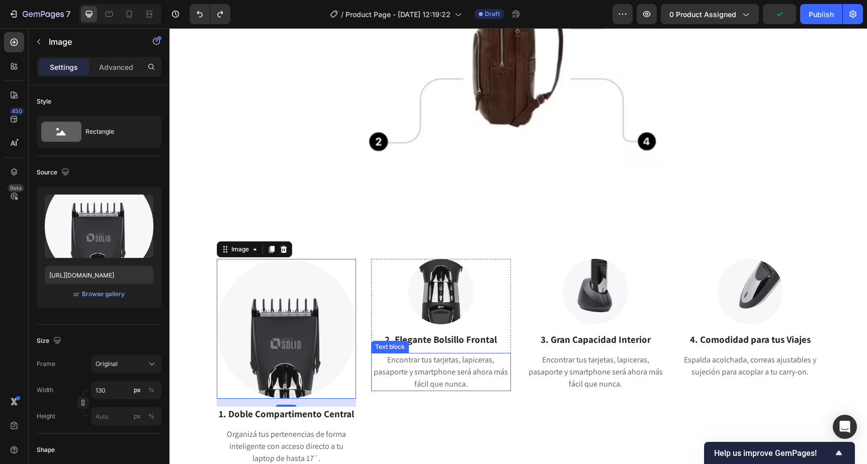
click at [482, 357] on p "Encontrar tus tarjetas, lapiceras, pasaporte y smartphone será ahora más fácil …" at bounding box center [441, 372] width 138 height 36
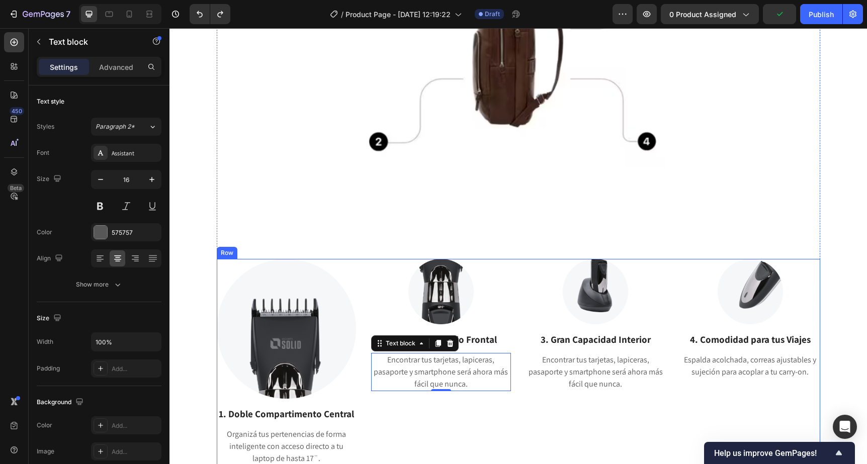
click at [557, 414] on div "Image 3. Gran Capacidad Interior Text block Encontrar tus tarjetas, lapiceras, …" at bounding box center [596, 362] width 140 height 206
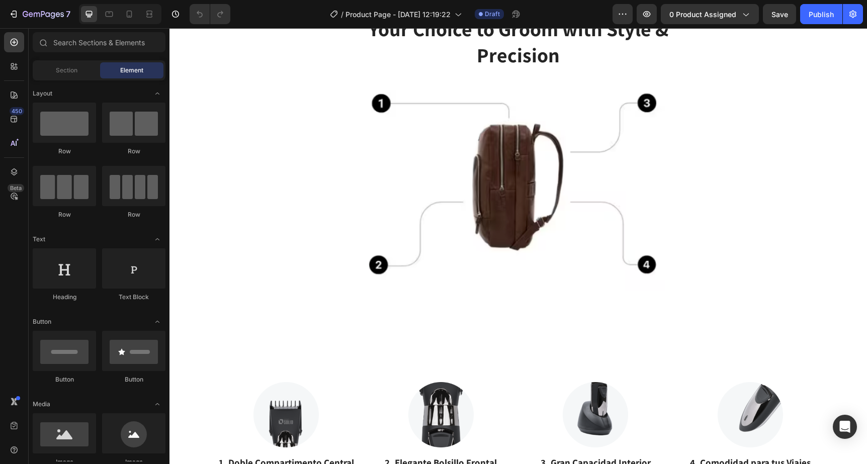
scroll to position [1284, 0]
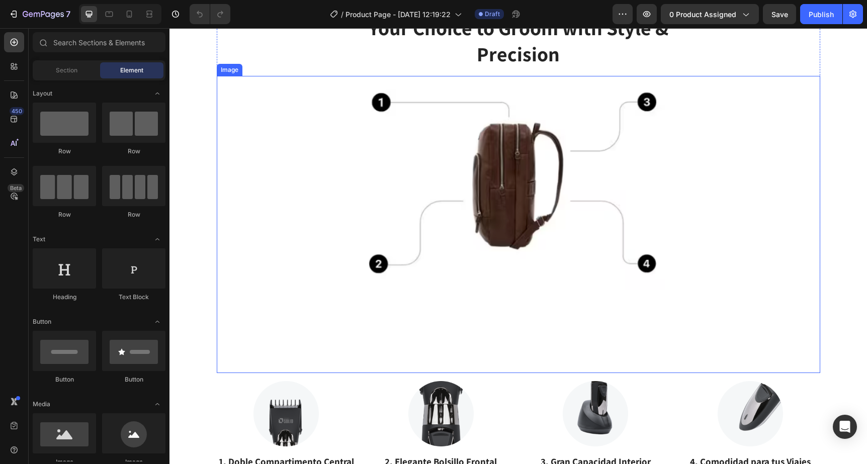
click at [433, 196] on img at bounding box center [518, 187] width 453 height 223
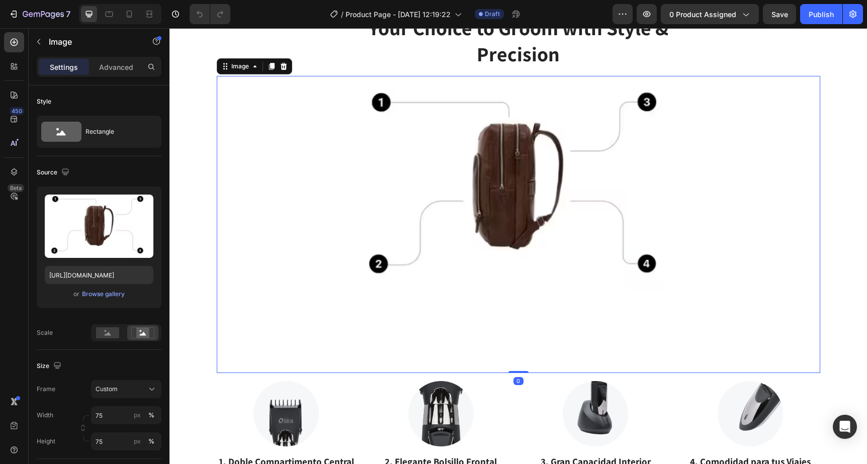
click at [291, 66] on div "Image" at bounding box center [254, 66] width 75 height 16
click at [286, 68] on icon at bounding box center [283, 66] width 7 height 7
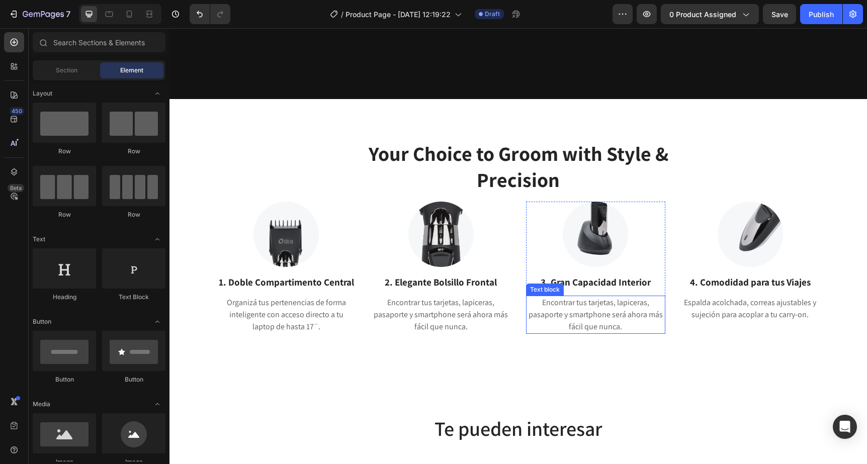
scroll to position [1150, 0]
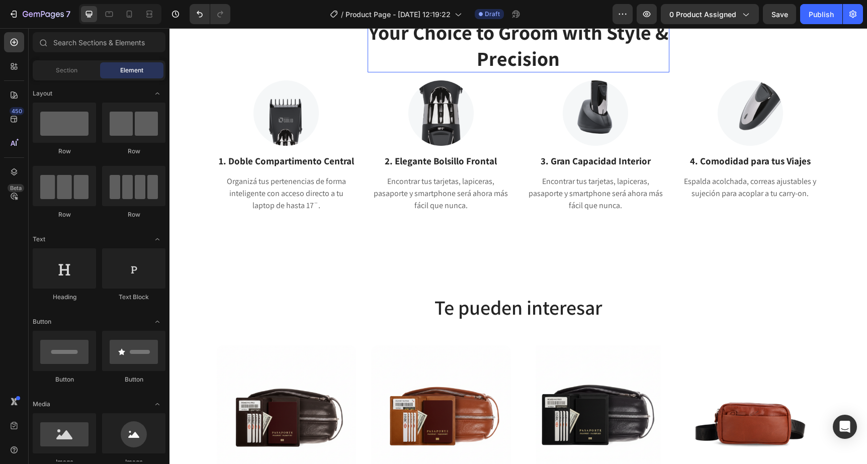
click at [459, 71] on p "Your Choice to Groom with Style & Precision" at bounding box center [519, 45] width 300 height 52
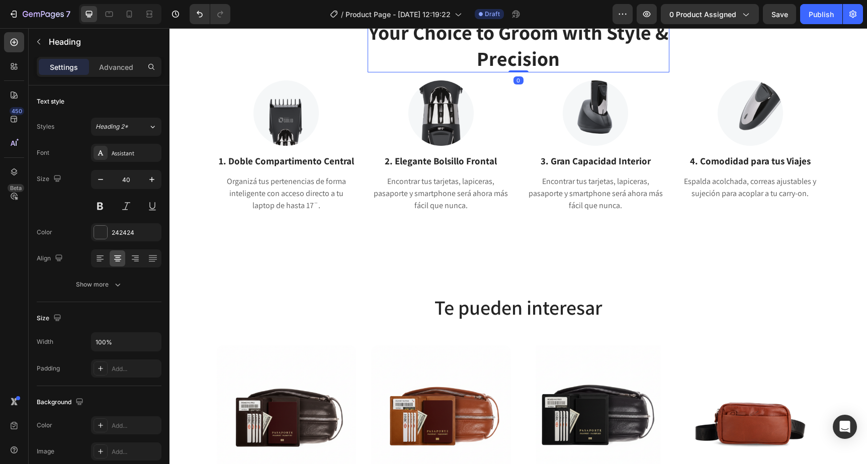
click at [459, 71] on p "Your Choice to Groom with Style & Precision" at bounding box center [519, 45] width 300 height 52
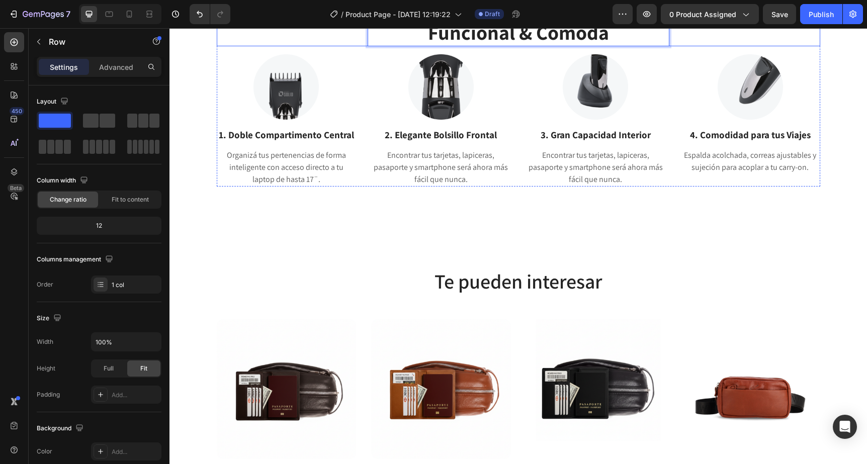
click at [733, 46] on div "Funcional & Cómoda Heading 0 Row" at bounding box center [519, 32] width 604 height 28
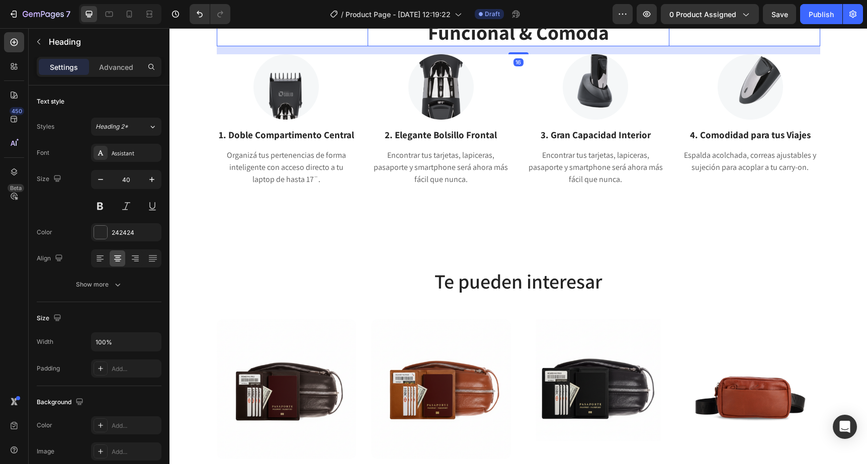
click at [615, 45] on p "Funcional & Cómoda" at bounding box center [519, 32] width 300 height 26
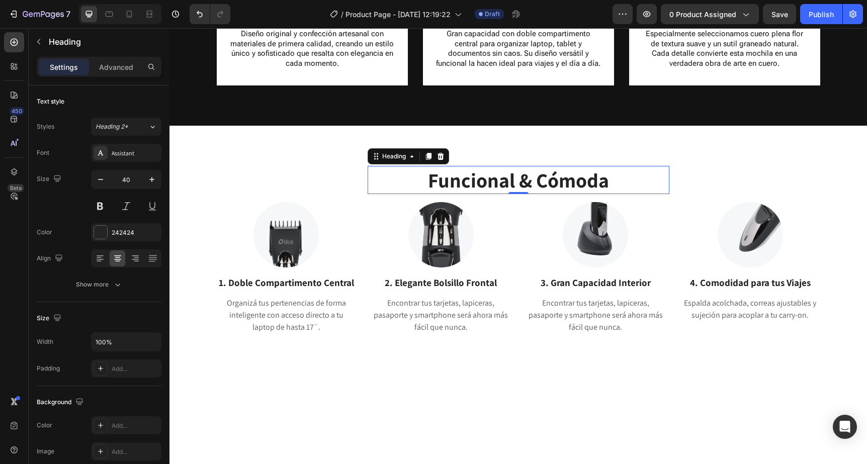
scroll to position [1003, 0]
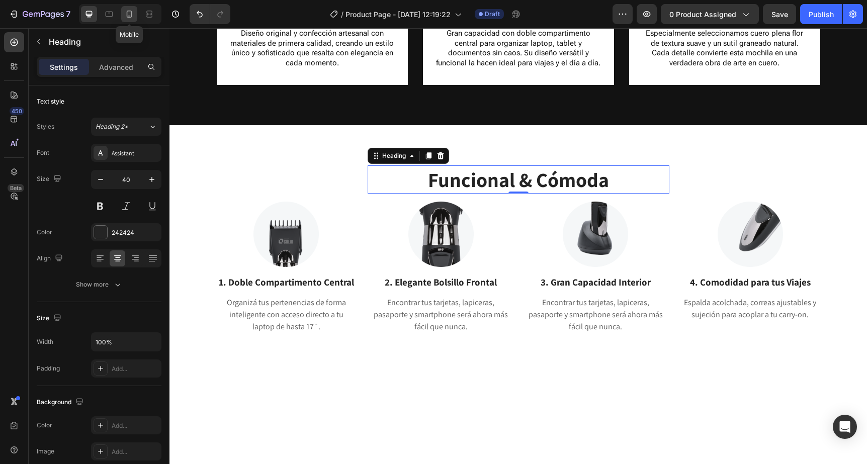
click at [131, 20] on div at bounding box center [129, 14] width 16 height 16
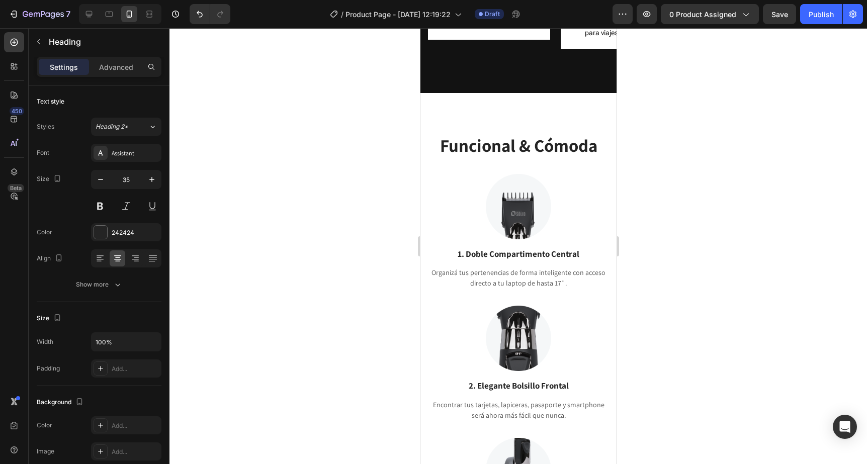
scroll to position [918, 0]
click at [115, 16] on div at bounding box center [109, 14] width 16 height 16
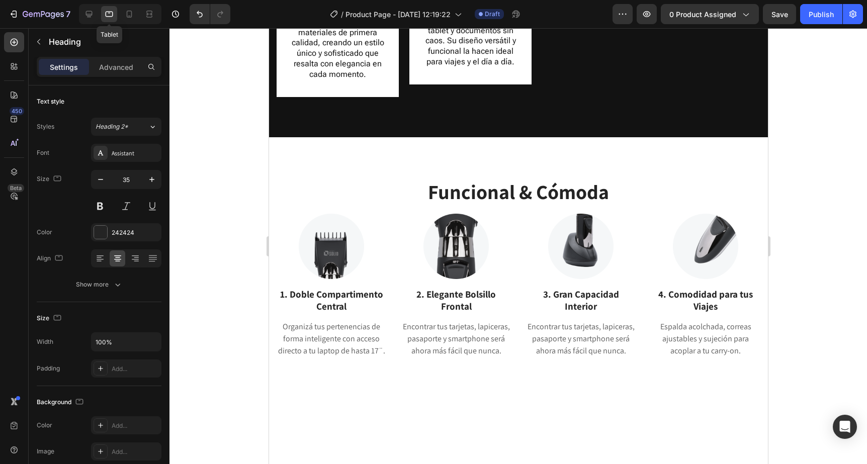
type input "40"
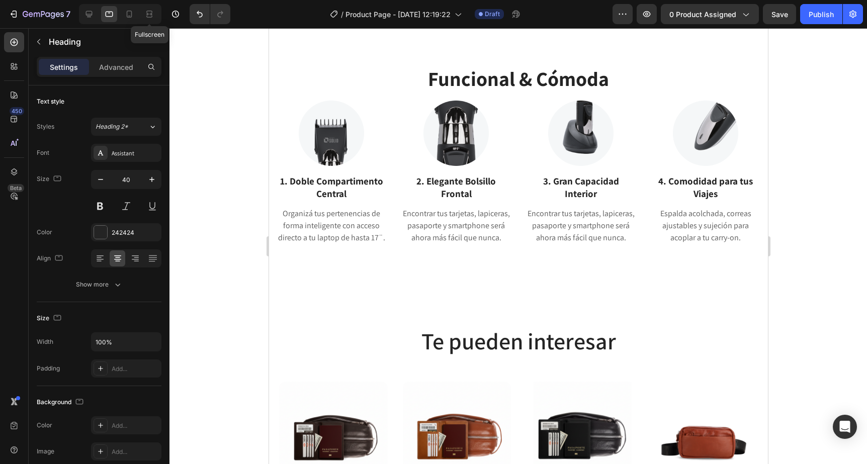
scroll to position [1123, 0]
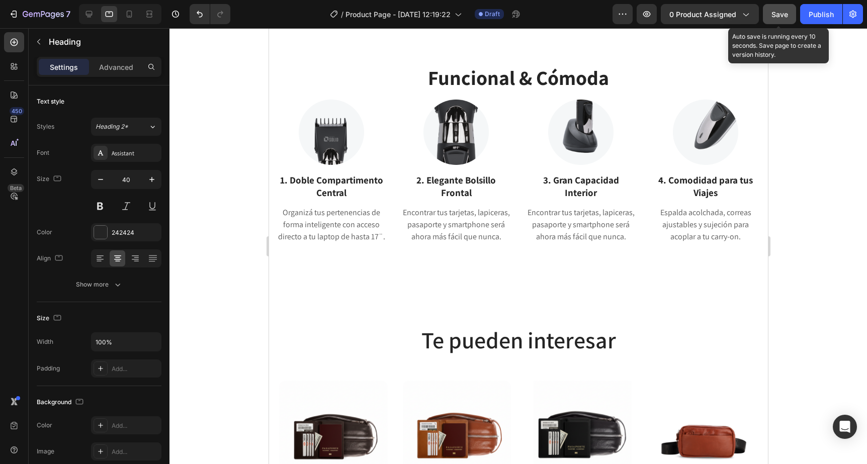
click at [778, 16] on span "Save" at bounding box center [780, 14] width 17 height 9
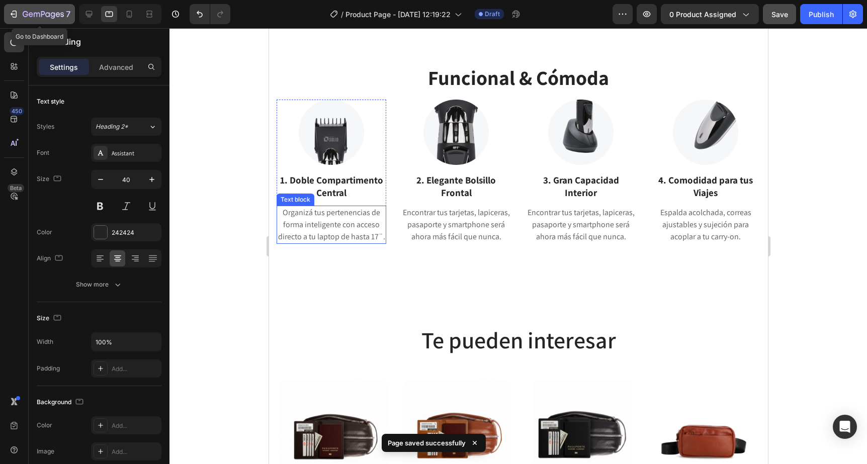
click at [18, 16] on icon "button" at bounding box center [14, 14] width 10 height 10
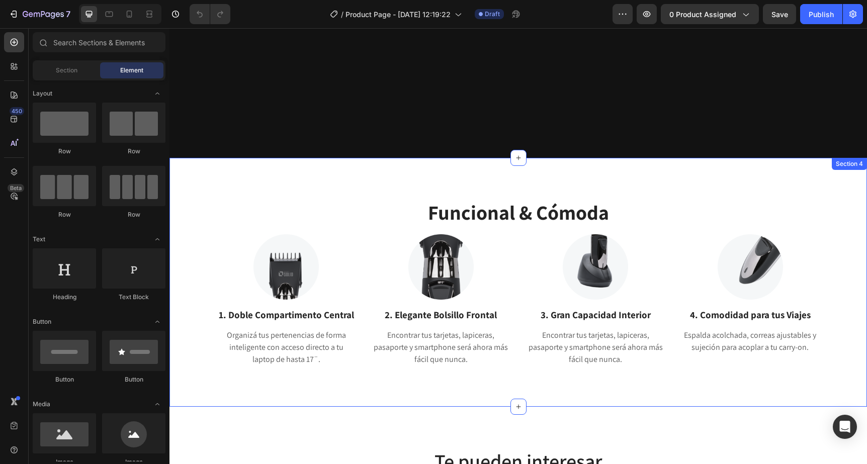
scroll to position [1091, 0]
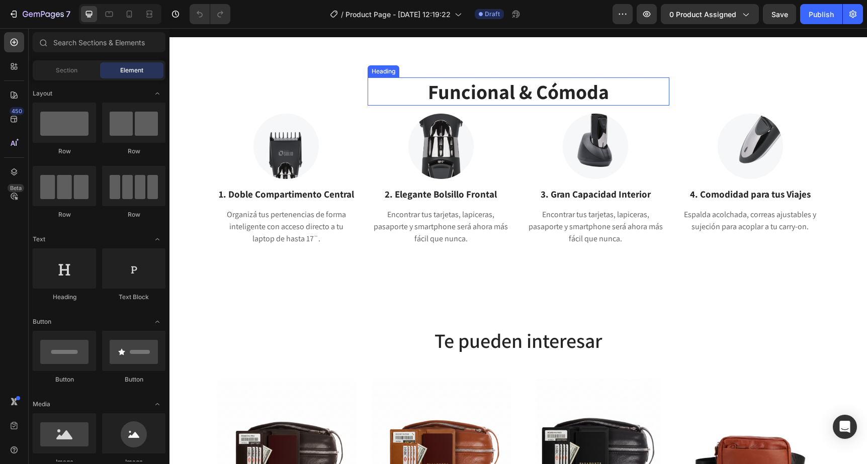
click at [523, 106] on h2 "Funcional & Cómoda" at bounding box center [519, 91] width 302 height 28
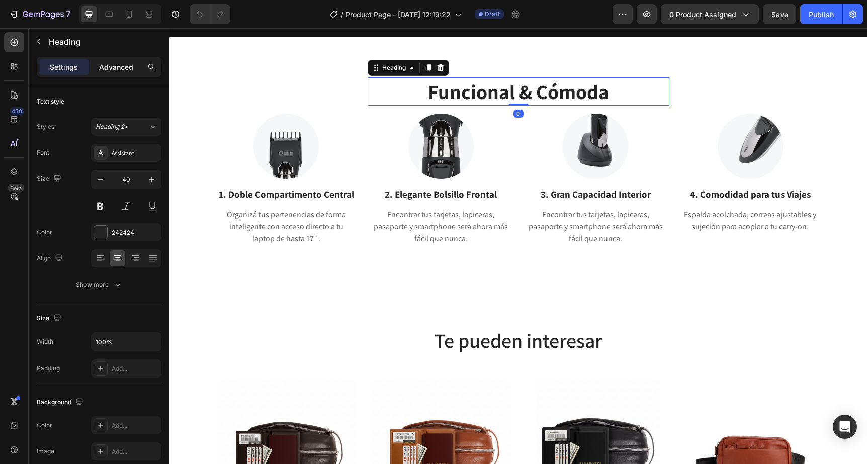
click at [111, 73] on div "Advanced" at bounding box center [116, 67] width 50 height 16
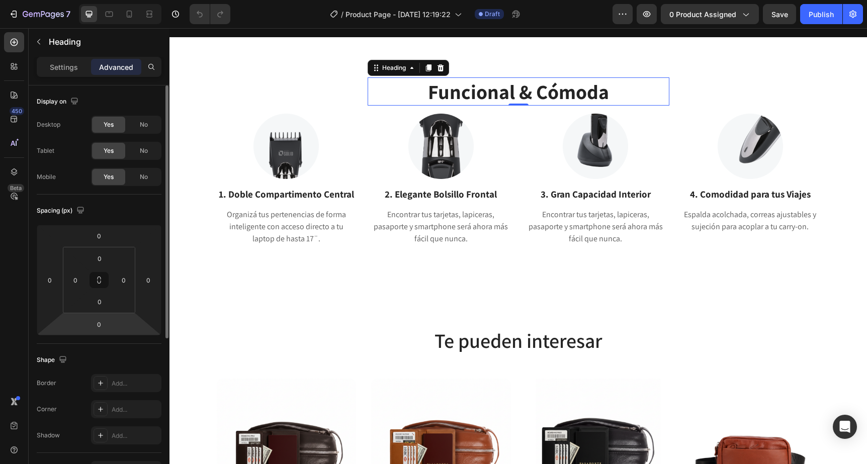
click at [114, 0] on html "7 Version history / Product Page - [DATE] 12:19:22 Draft Preview 0 product assi…" at bounding box center [433, 0] width 867 height 0
click at [97, 328] on input "0" at bounding box center [99, 324] width 20 height 15
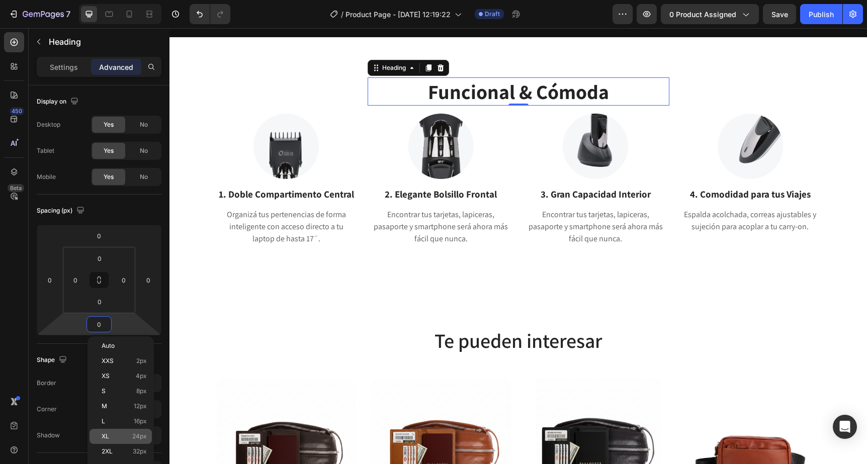
click at [106, 431] on div "XL 24px" at bounding box center [121, 436] width 62 height 15
type input "24"
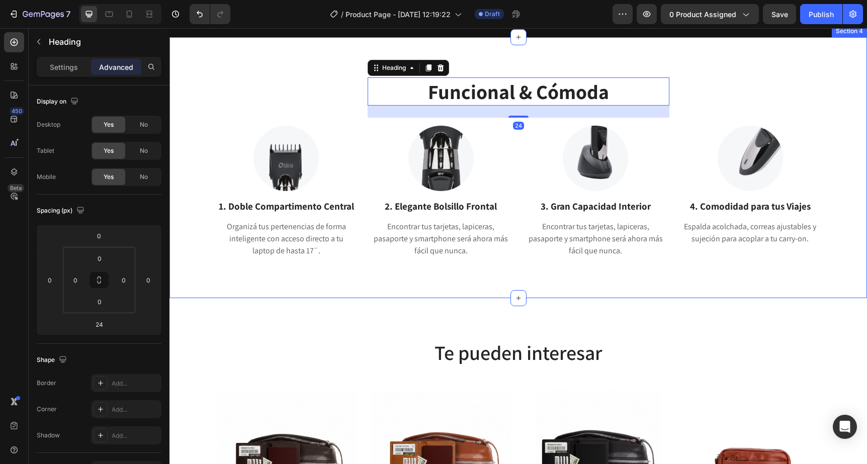
click at [682, 182] on div "Funcional & Cómoda Heading 24 Row Row Image 1. Doble Compartimento Central Text…" at bounding box center [519, 167] width 698 height 261
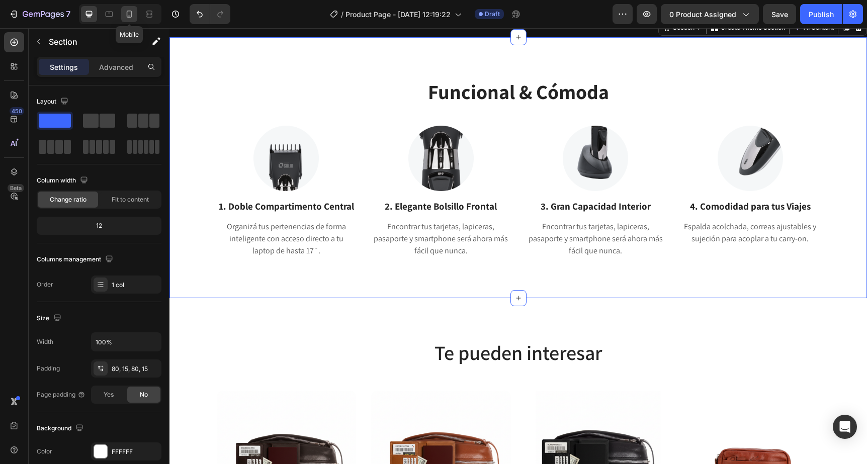
click at [134, 13] on icon at bounding box center [129, 14] width 10 height 10
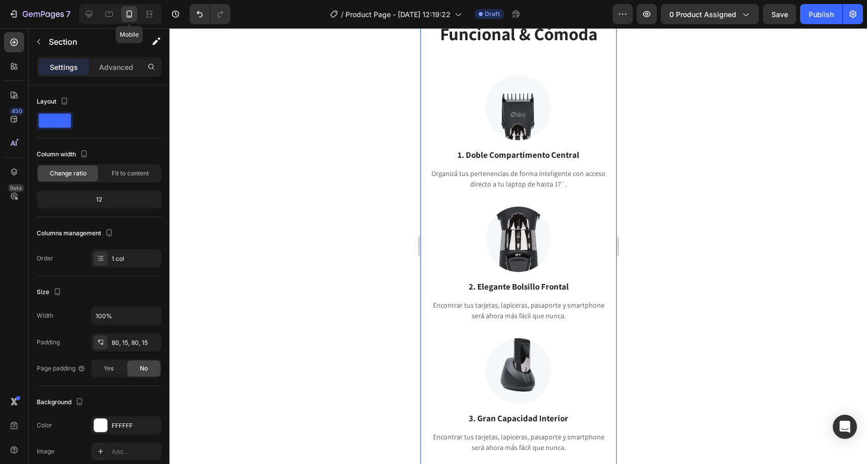
scroll to position [1149, 0]
click at [89, 14] on icon at bounding box center [89, 14] width 10 height 10
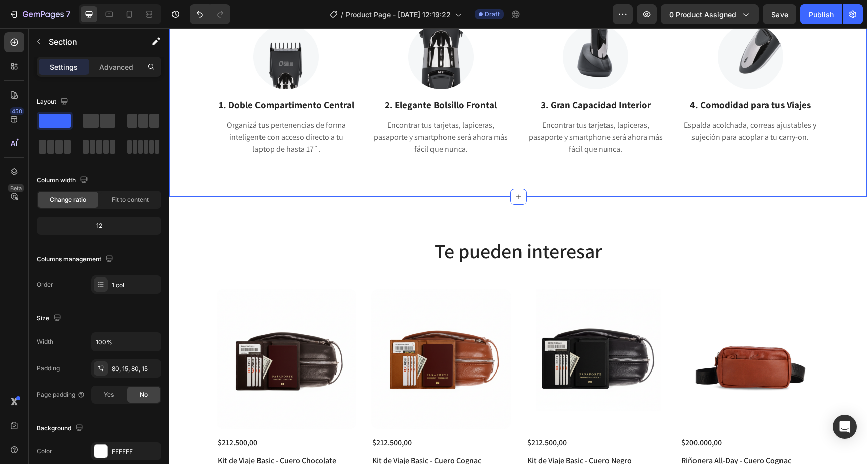
scroll to position [1194, 0]
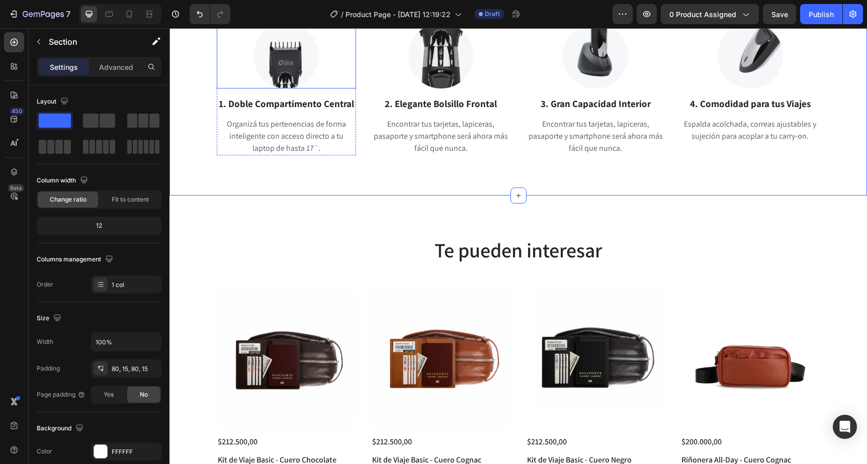
click at [292, 89] on img at bounding box center [286, 55] width 65 height 65
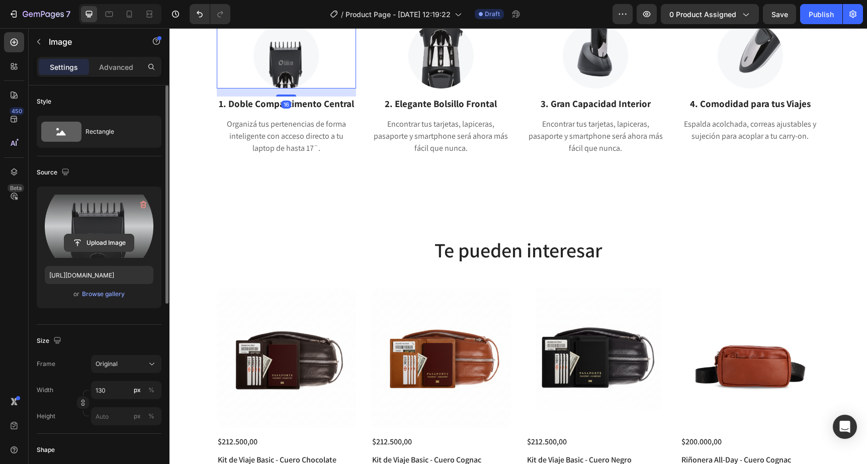
click at [101, 242] on input "file" at bounding box center [98, 242] width 69 height 17
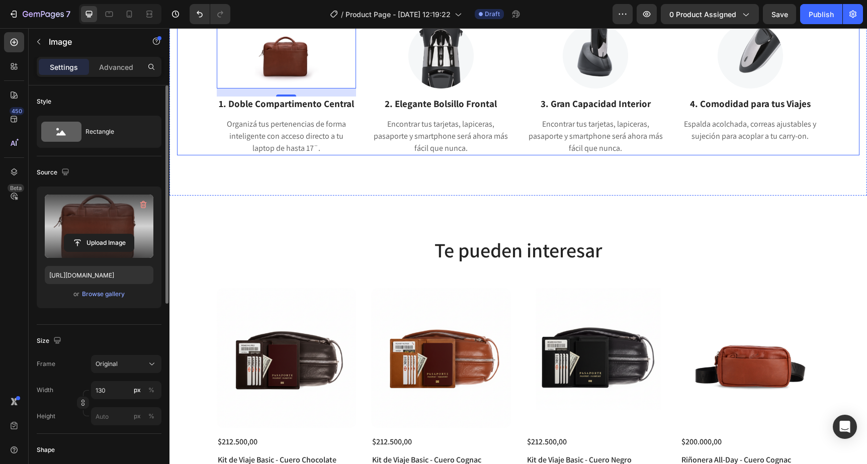
type input "https://cdn.shopify.com/s/files/1/2564/5662/files/gempages_481631331453764766-b…"
click at [303, 88] on div "Funcional & Cómoda Heading Row Row Image 16 1. Doble Compartimento Central Text…" at bounding box center [519, 65] width 698 height 261
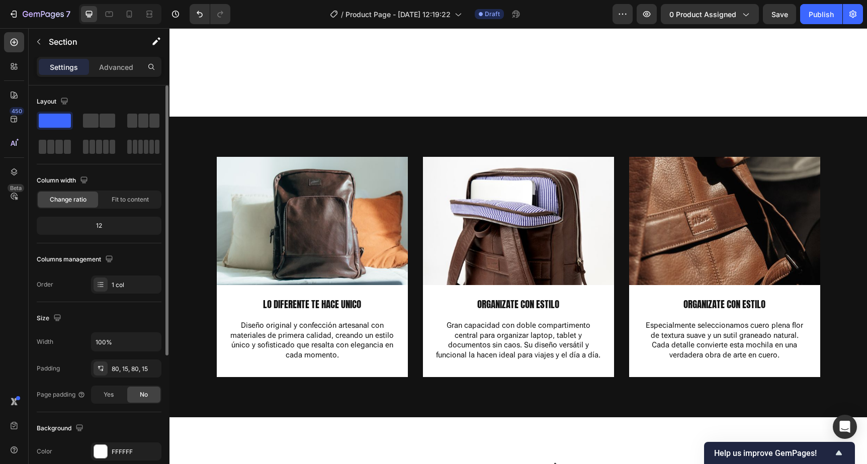
scroll to position [1225, 0]
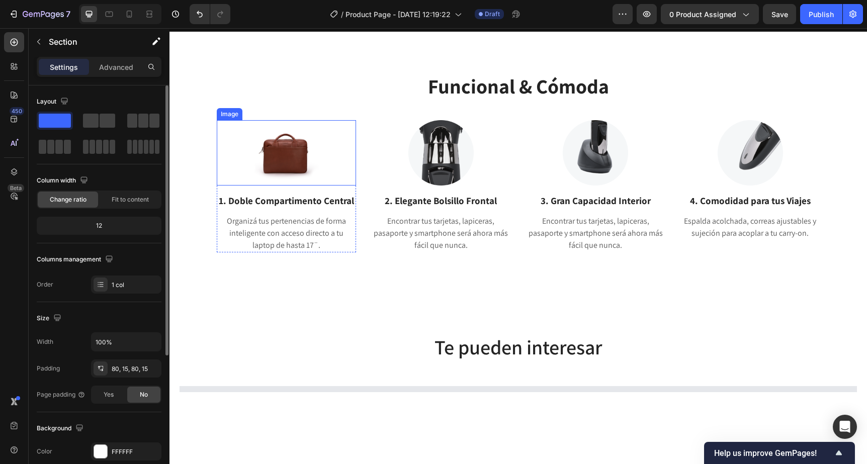
click at [282, 163] on img at bounding box center [286, 152] width 65 height 65
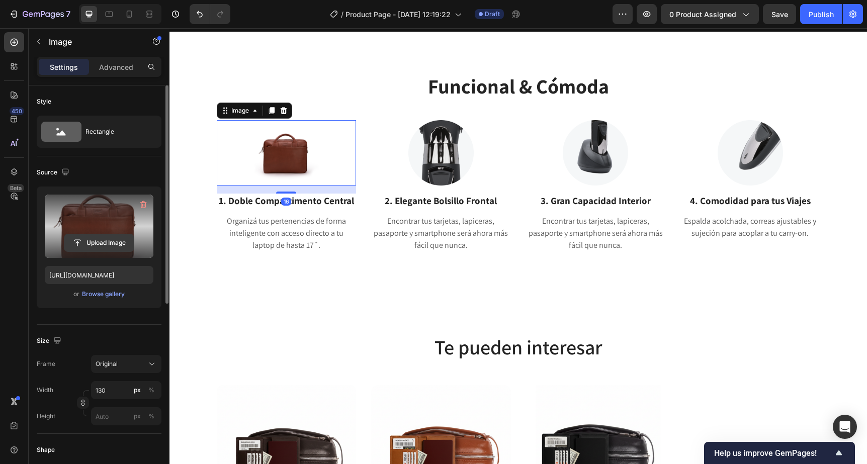
click at [100, 245] on input "file" at bounding box center [98, 242] width 69 height 17
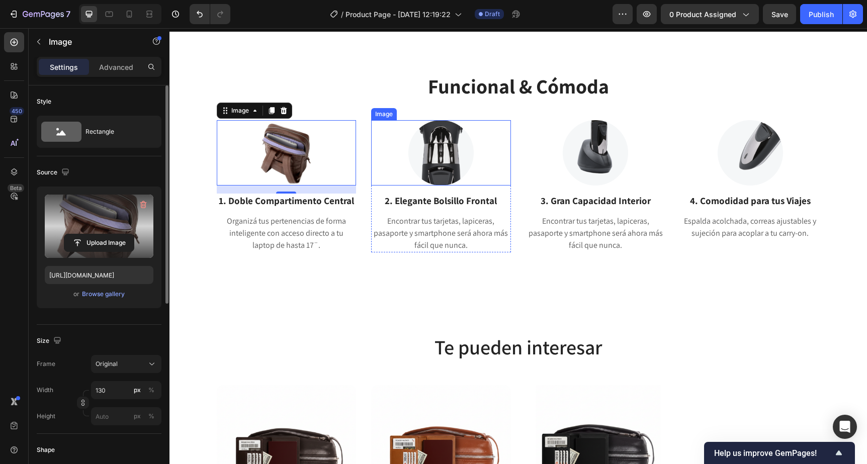
type input "https://cdn.shopify.com/s/files/1/2564/5662/files/gempages_481631331453764766-8…"
click at [446, 164] on img at bounding box center [440, 152] width 65 height 65
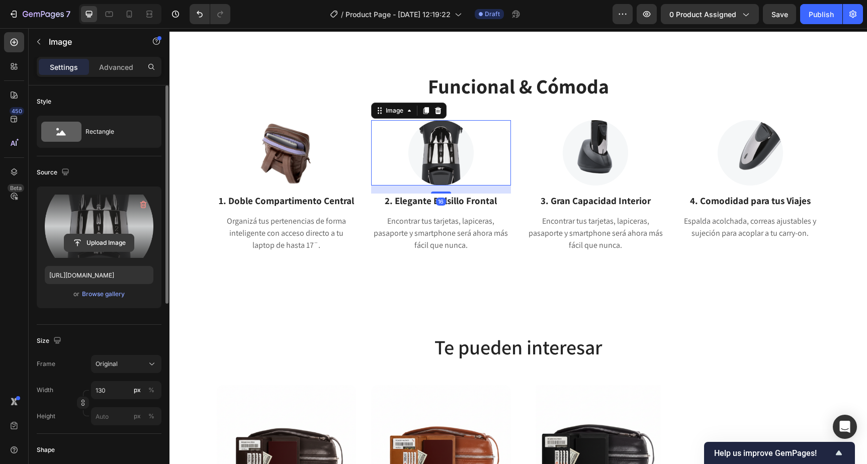
click at [89, 247] on input "file" at bounding box center [98, 242] width 69 height 17
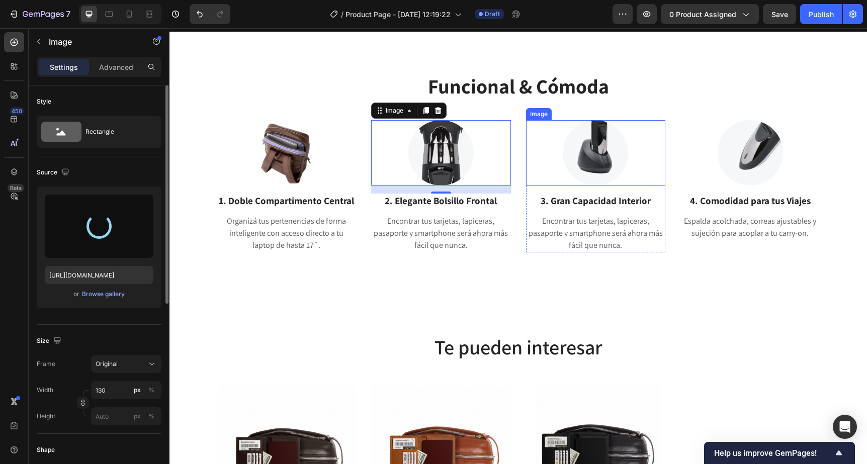
type input "https://cdn.shopify.com/s/files/1/2564/5662/files/gempages_481631331453764766-2…"
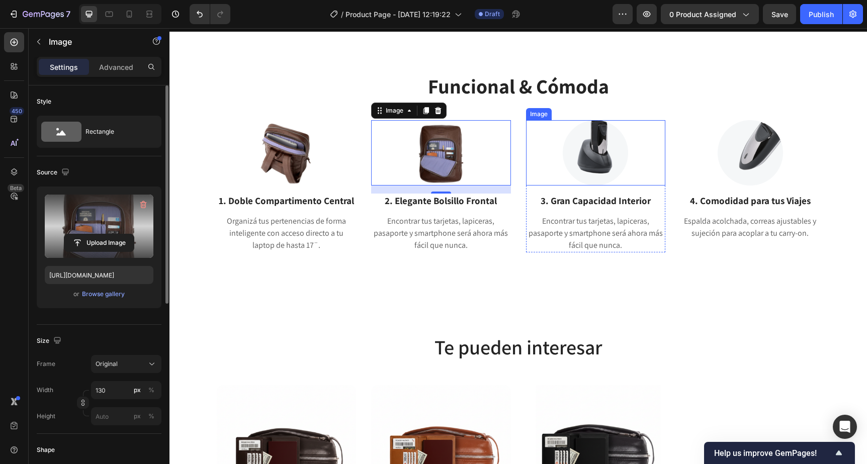
click at [567, 144] on img at bounding box center [595, 152] width 65 height 65
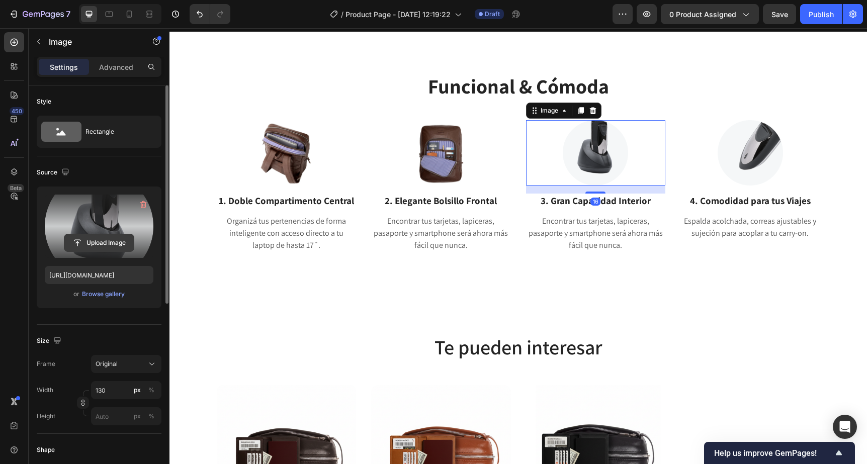
click at [99, 238] on input "file" at bounding box center [98, 242] width 69 height 17
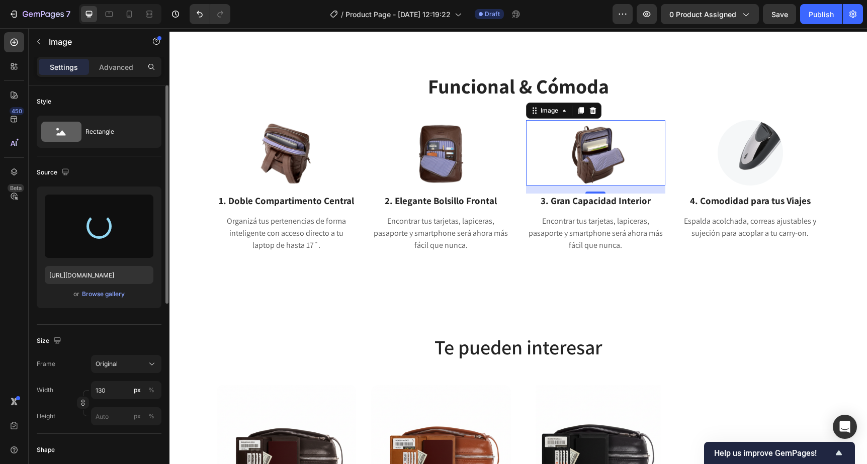
type input "https://cdn.shopify.com/s/files/1/2564/5662/files/gempages_481631331453764766-c…"
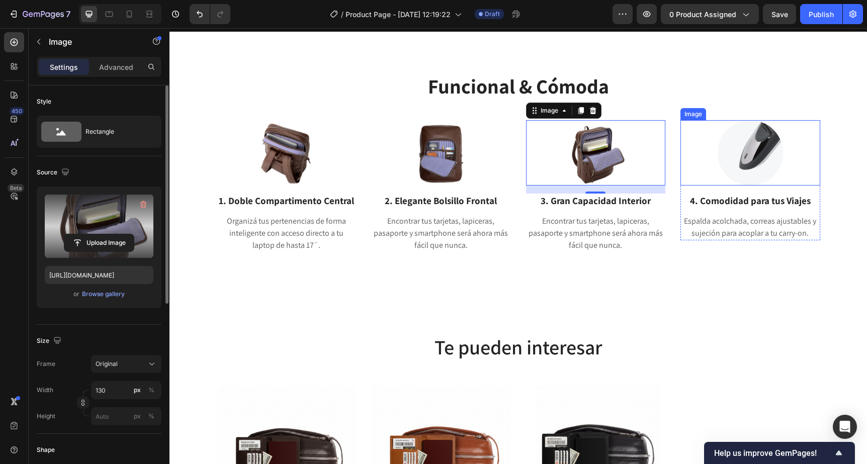
click at [770, 153] on img at bounding box center [750, 152] width 65 height 65
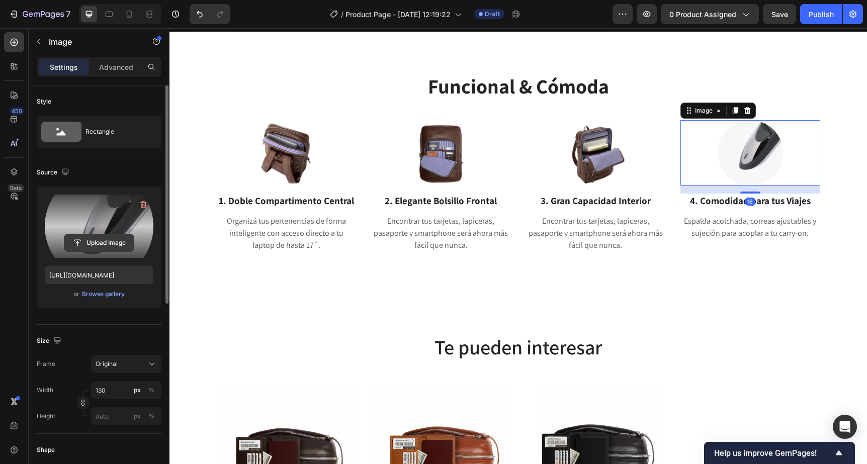
click at [95, 239] on input "file" at bounding box center [98, 242] width 69 height 17
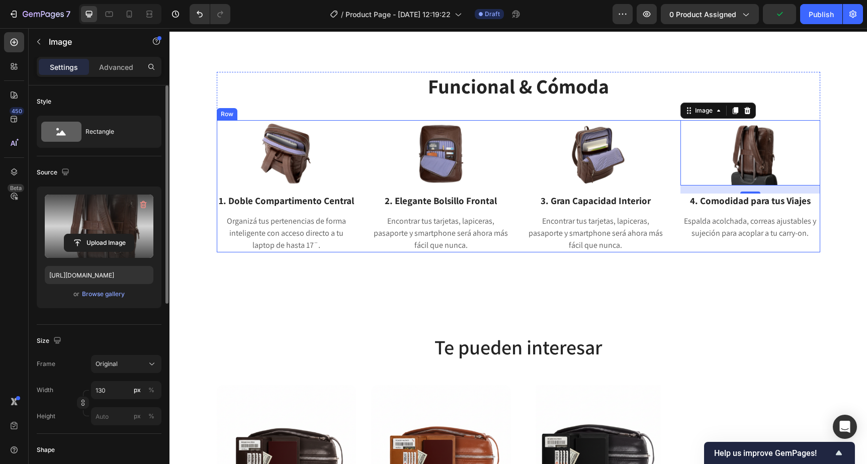
type input "https://cdn.shopify.com/s/files/1/2564/5662/files/gempages_481631331453764766-8…"
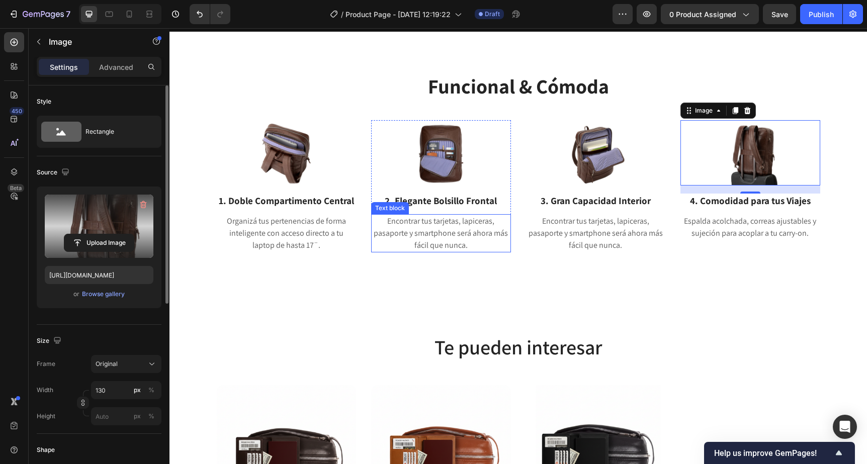
scroll to position [1147, 0]
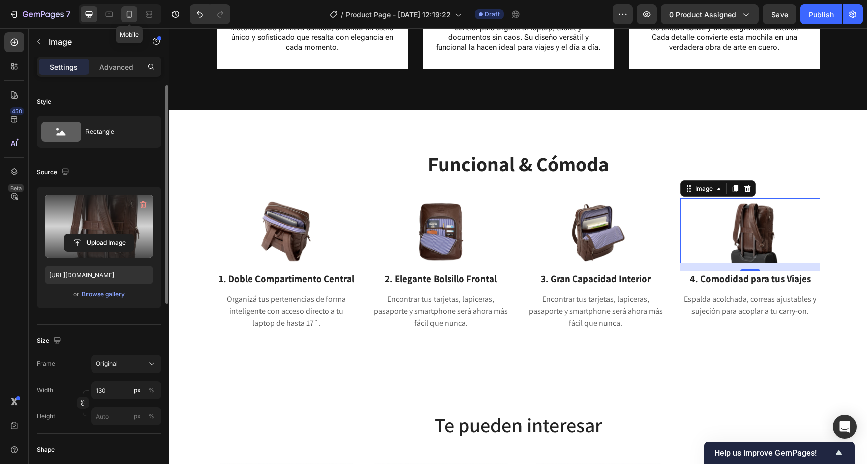
click at [127, 15] on icon at bounding box center [130, 14] width 6 height 7
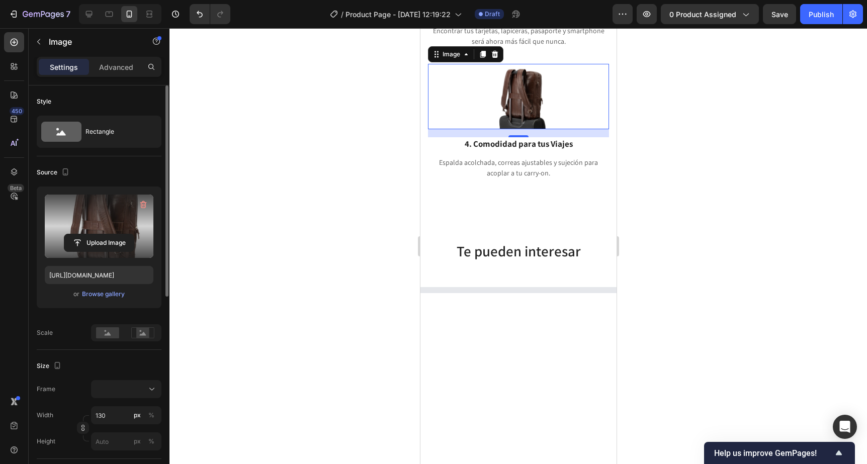
scroll to position [1638, 0]
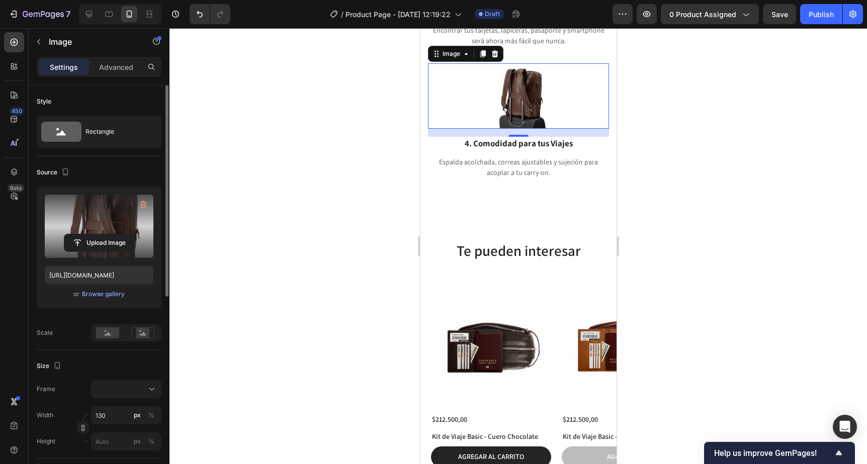
click at [684, 132] on div at bounding box center [519, 246] width 698 height 436
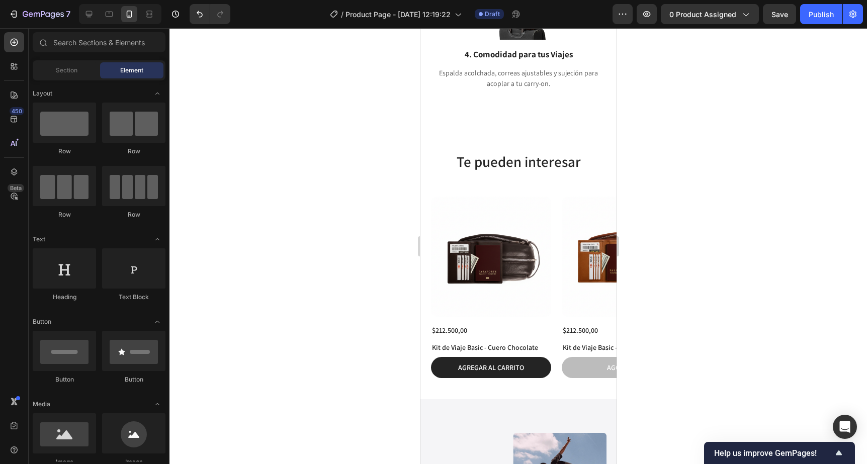
scroll to position [1758, 0]
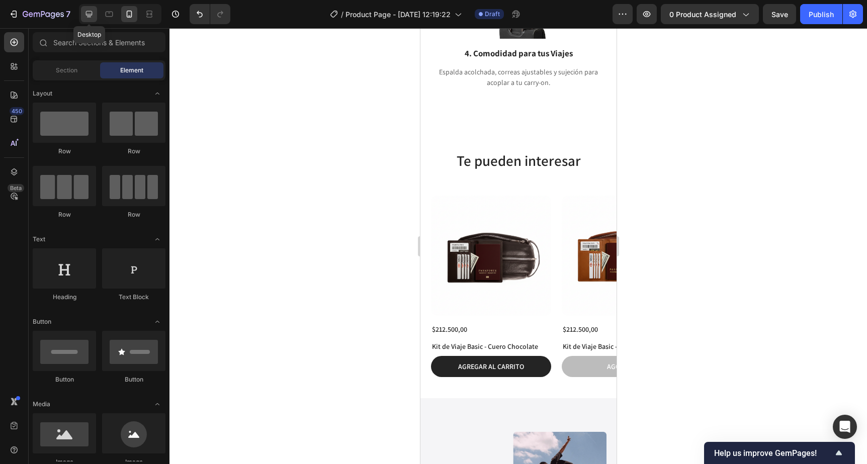
click at [89, 18] on icon at bounding box center [89, 14] width 10 height 10
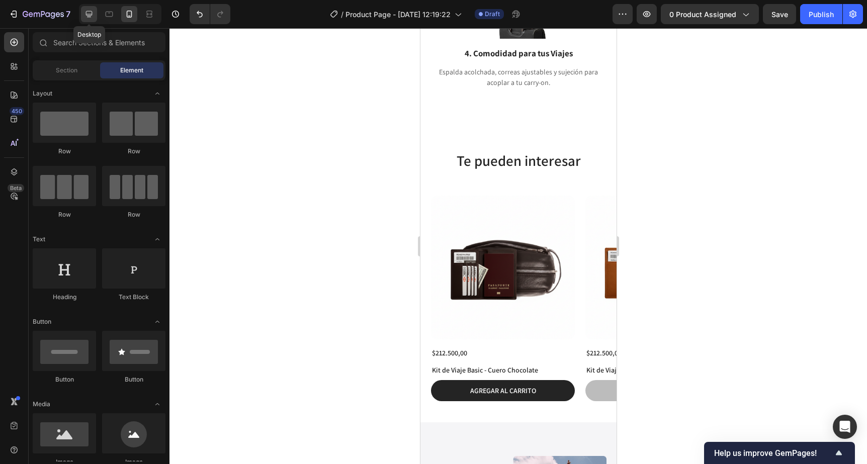
scroll to position [1357, 0]
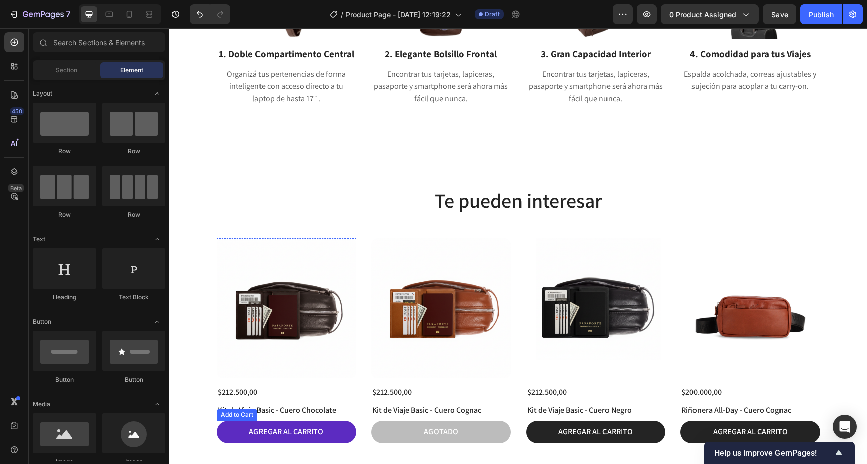
click at [236, 432] on button "AGREGAR AL CARRITO" at bounding box center [287, 432] width 140 height 23
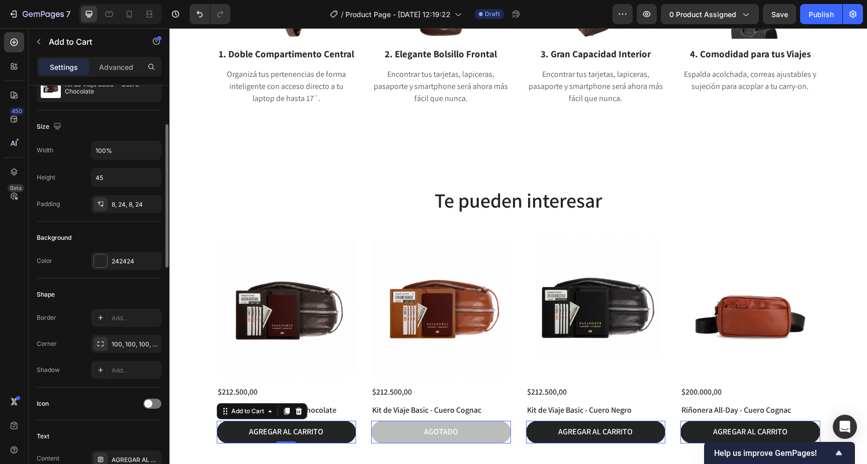
scroll to position [112, 0]
click at [152, 345] on icon "button" at bounding box center [151, 343] width 8 height 8
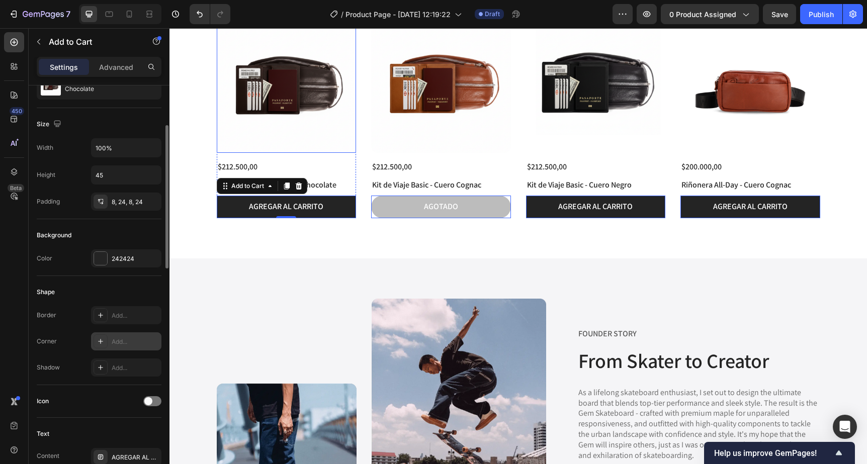
scroll to position [1584, 0]
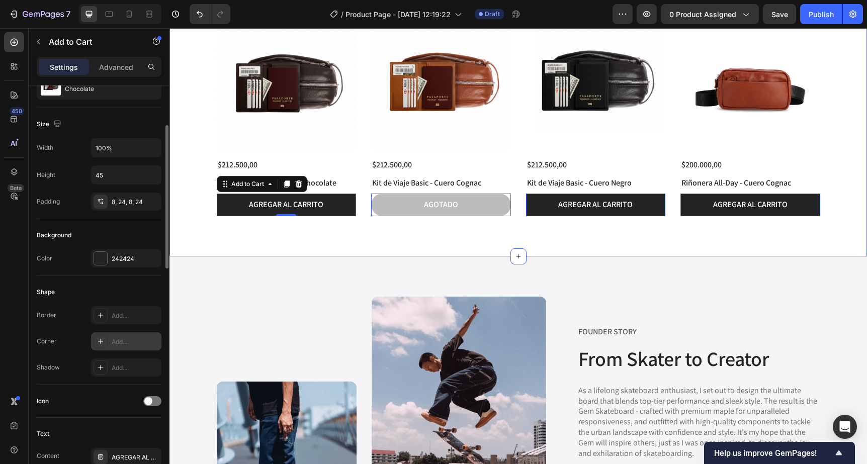
click at [601, 238] on div "Te pueden interesar Heading Product Images $212.500,00 Product Price Product Pr…" at bounding box center [519, 88] width 698 height 338
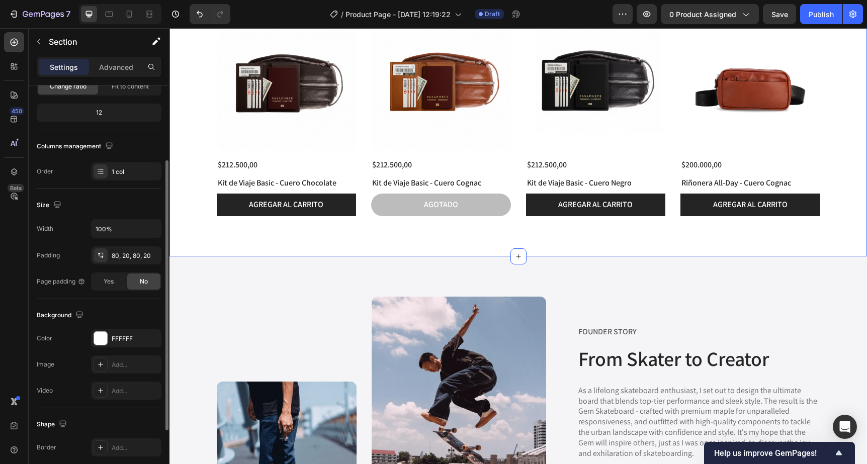
scroll to position [0, 0]
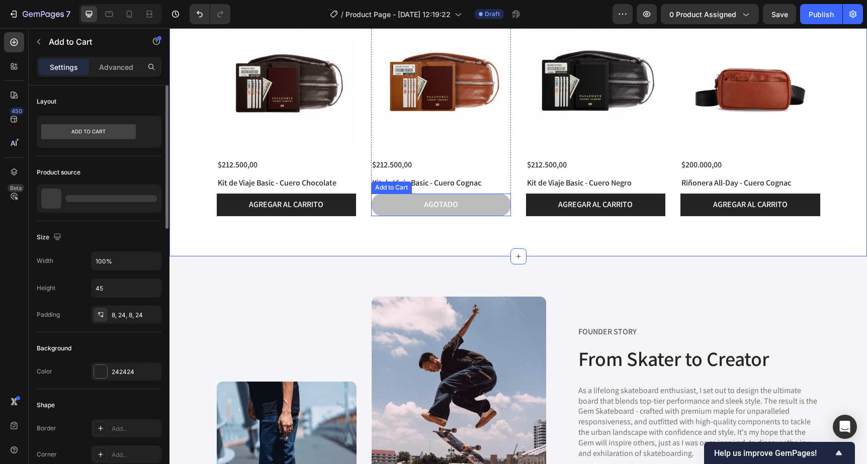
click at [412, 211] on button "AGOTADO" at bounding box center [441, 205] width 140 height 23
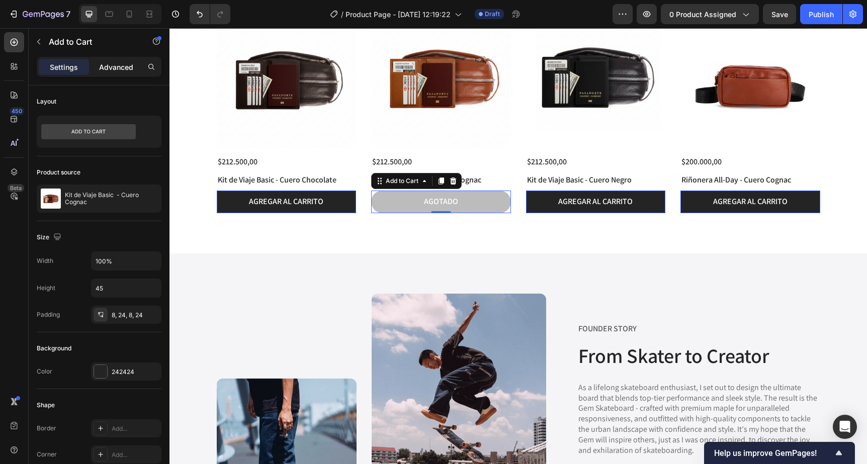
click at [115, 68] on p "Advanced" at bounding box center [116, 67] width 34 height 11
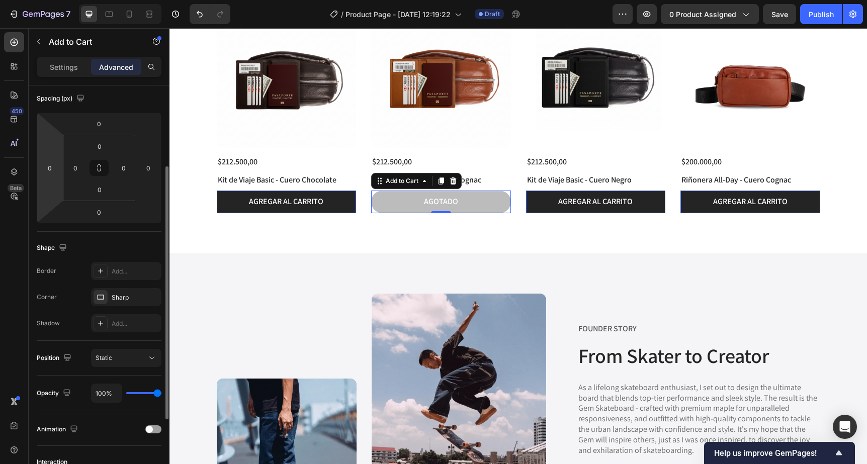
scroll to position [119, 0]
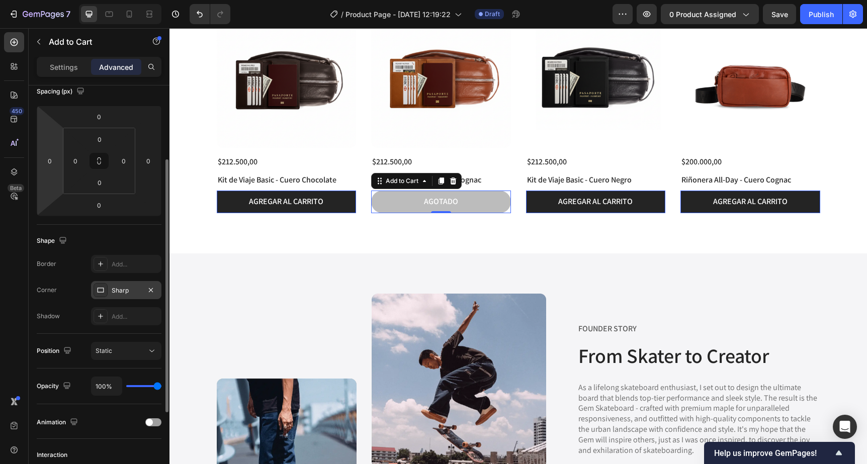
click at [99, 294] on div at bounding box center [101, 290] width 14 height 14
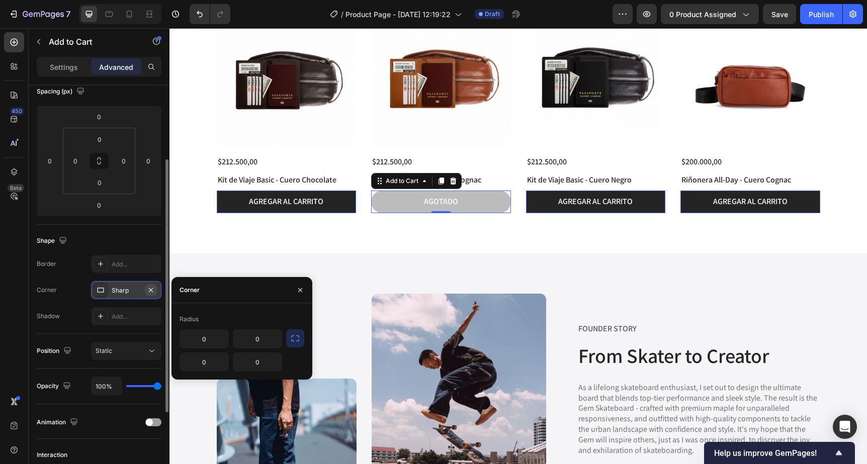
click at [154, 291] on icon "button" at bounding box center [151, 290] width 8 height 8
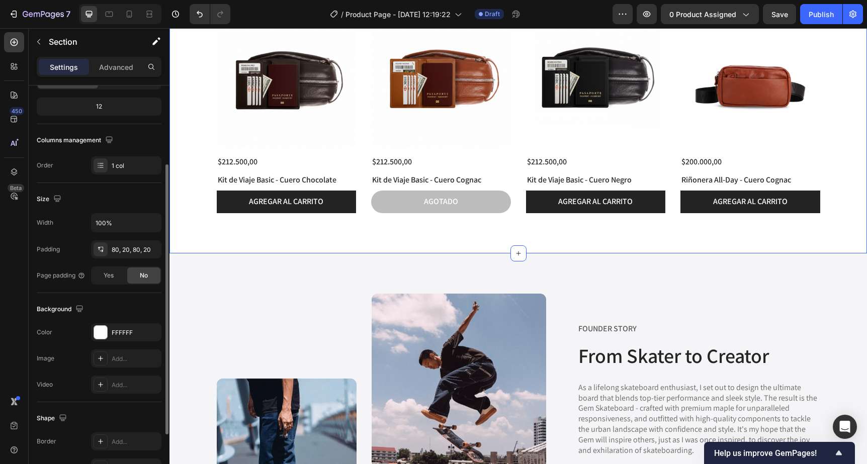
click at [374, 244] on div "Te pueden interesar Heading Product Images $212.500,00 Product Price Product Pr…" at bounding box center [519, 84] width 698 height 338
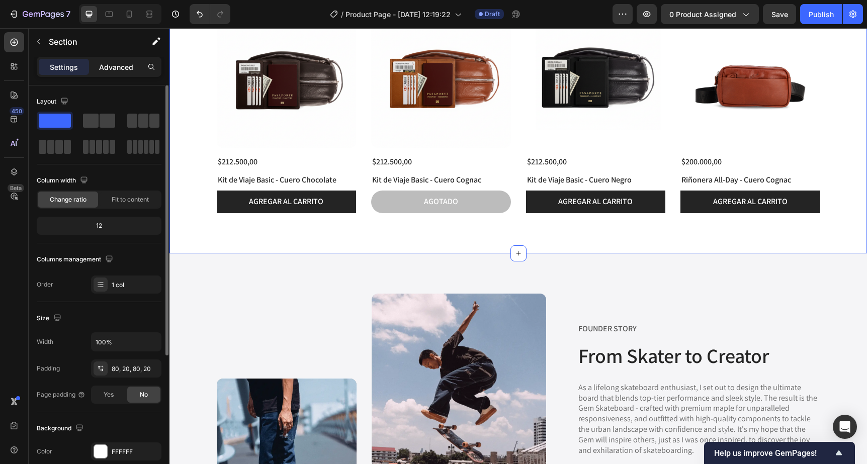
click at [101, 65] on p "Advanced" at bounding box center [116, 67] width 34 height 11
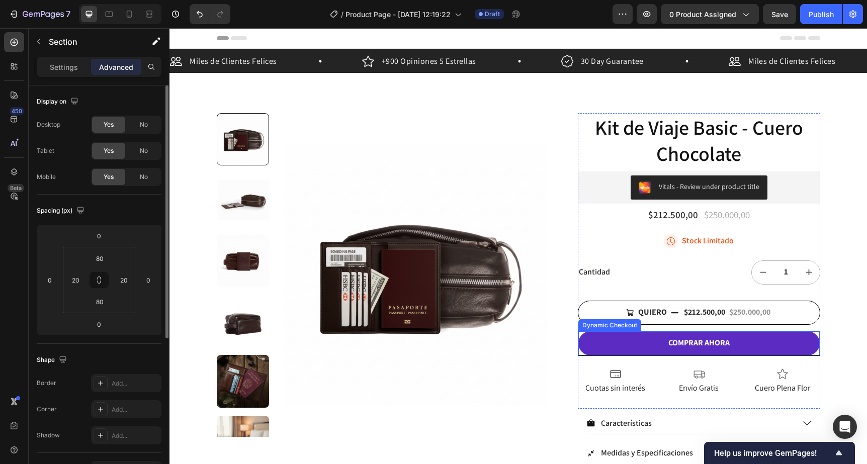
click at [600, 351] on button "COMPRAR AHORA" at bounding box center [698, 343] width 241 height 24
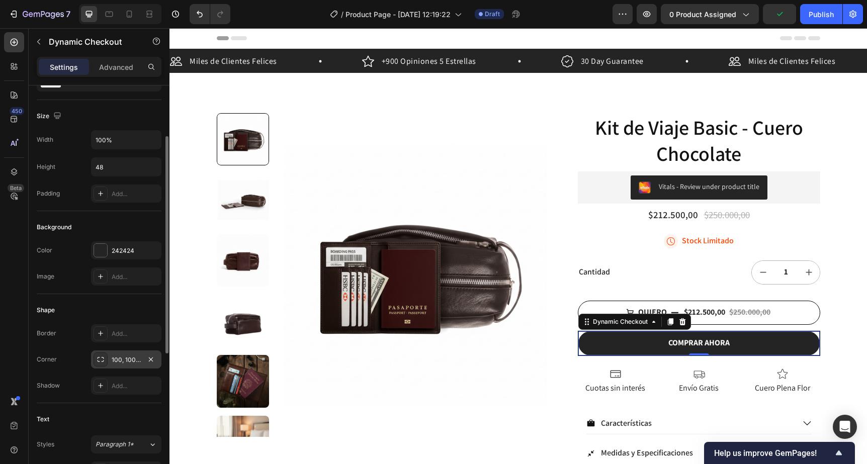
scroll to position [95, 0]
click at [152, 361] on icon "button" at bounding box center [151, 359] width 8 height 8
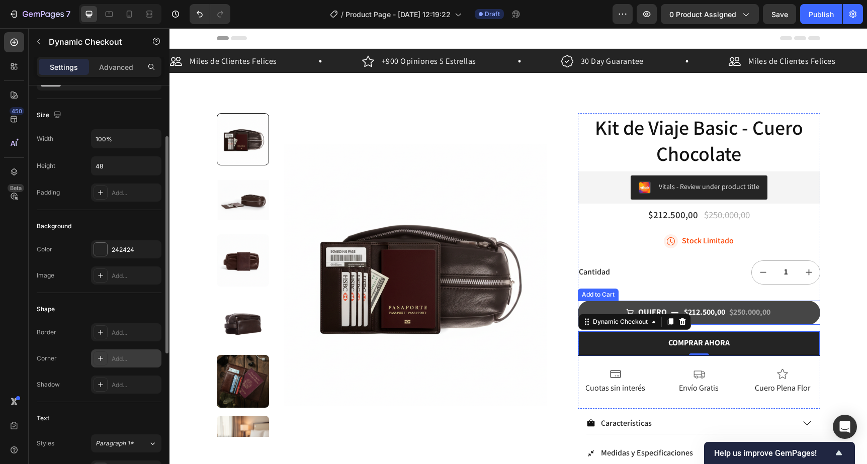
click at [767, 304] on button "QUIERO $212.500,00 $250.000,00" at bounding box center [699, 313] width 242 height 24
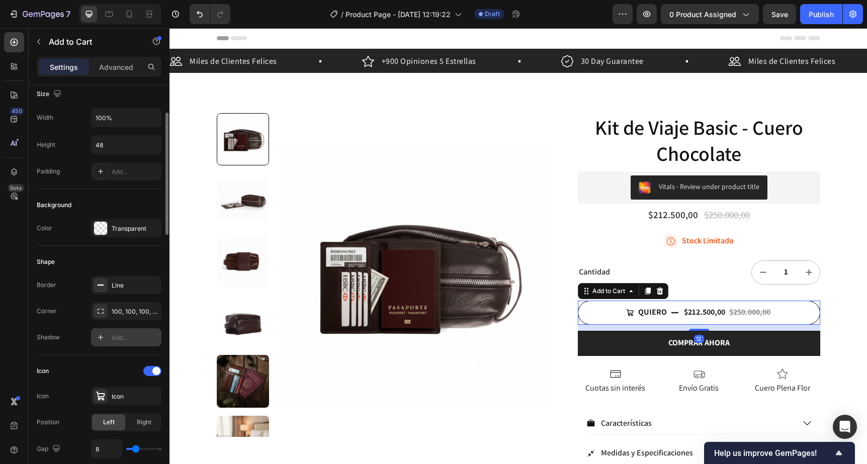
scroll to position [148, 0]
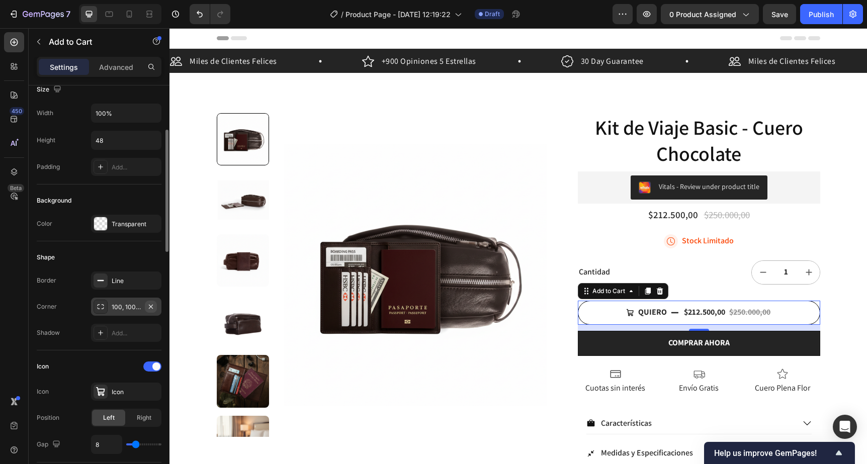
click at [152, 307] on icon "button" at bounding box center [151, 307] width 8 height 8
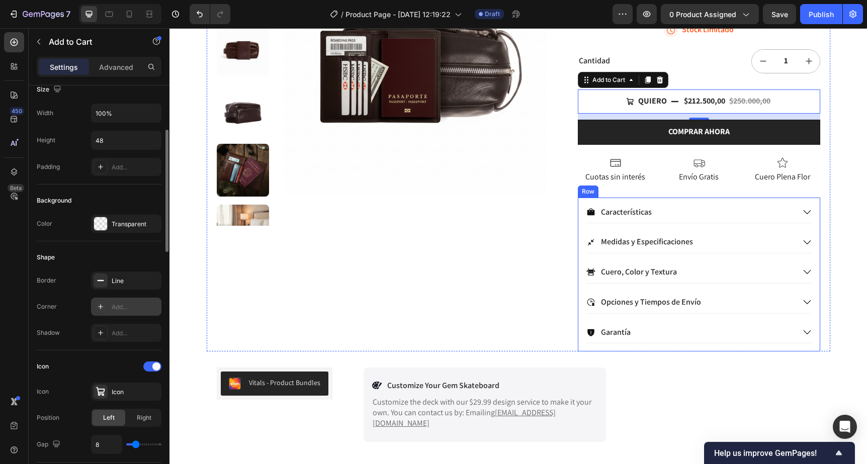
scroll to position [224, 0]
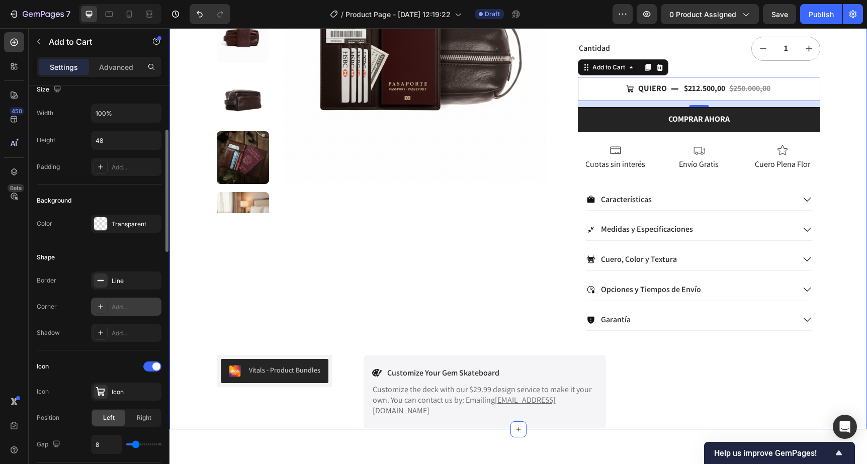
click at [845, 140] on div "Miles de Clientes Felices Item List +900 Opiniones 5 Estrellas Item List 30 Day…" at bounding box center [519, 127] width 698 height 605
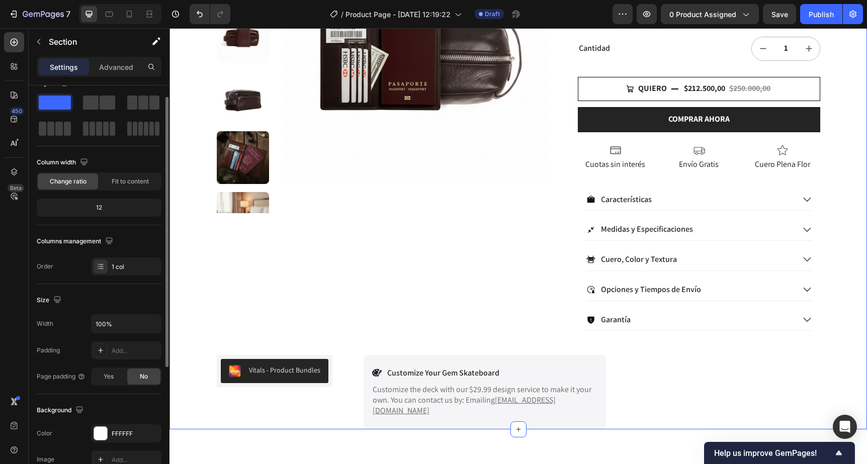
scroll to position [0, 0]
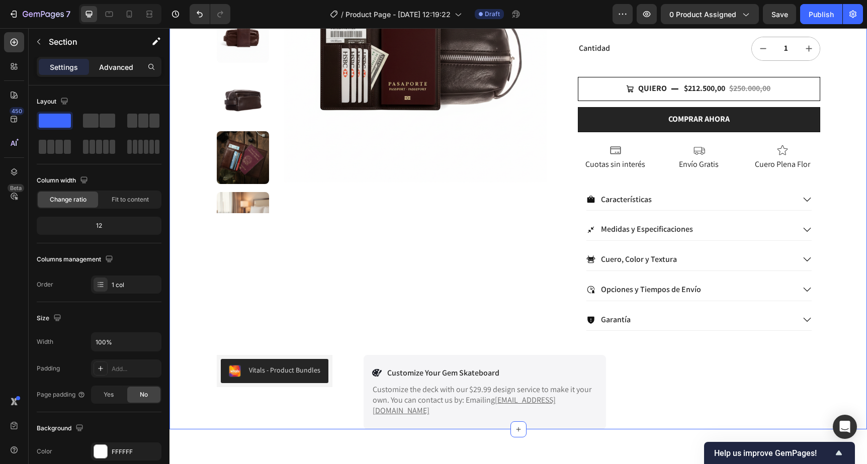
click at [112, 65] on p "Advanced" at bounding box center [116, 67] width 34 height 11
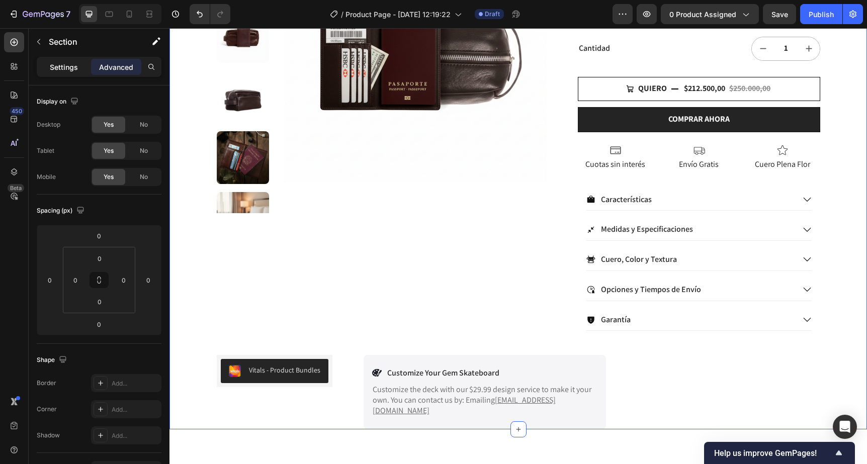
click at [65, 68] on p "Settings" at bounding box center [64, 67] width 28 height 11
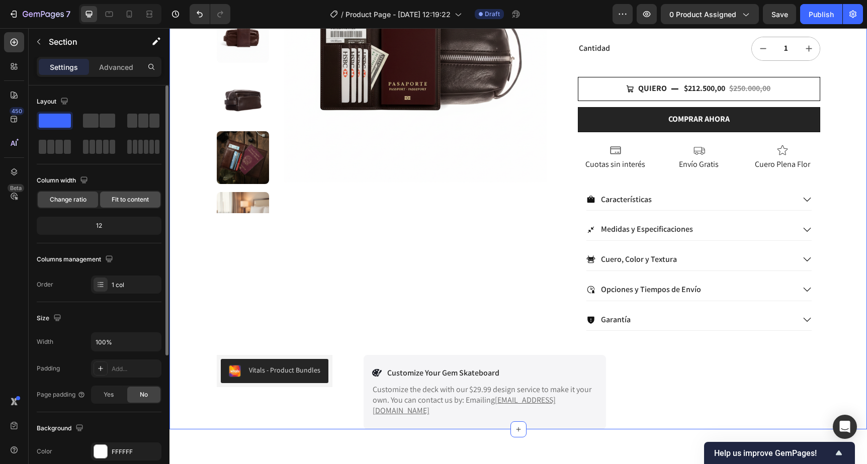
click at [113, 200] on span "Fit to content" at bounding box center [130, 199] width 37 height 9
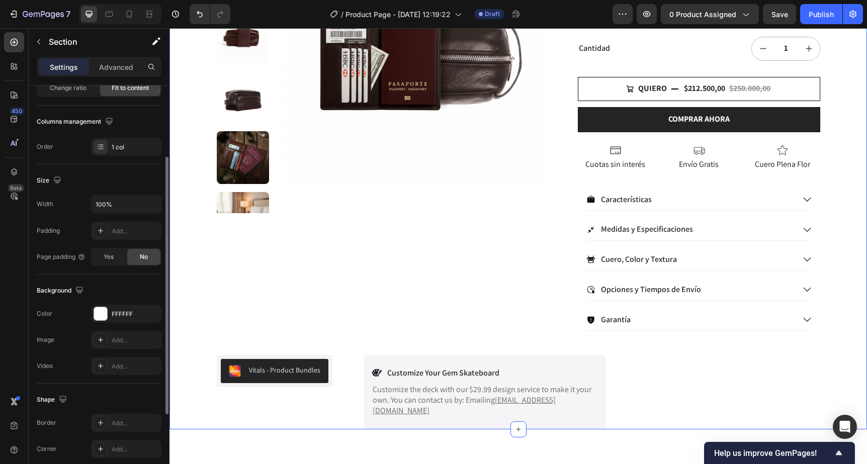
scroll to position [113, 0]
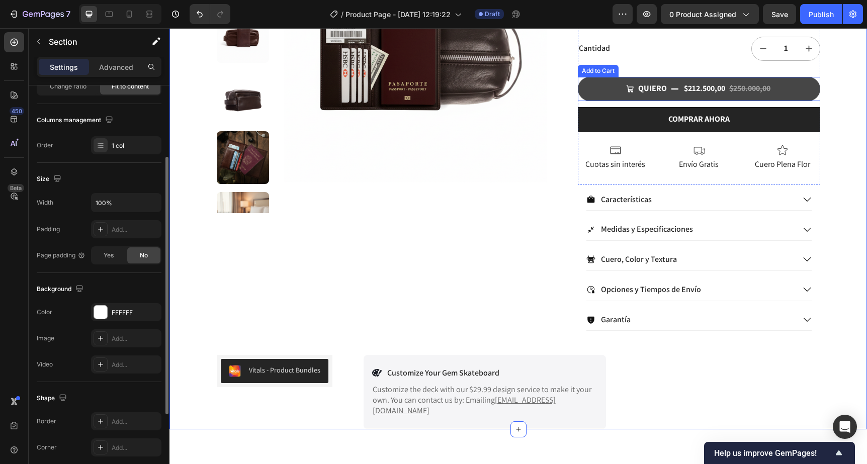
click at [607, 89] on button "QUIERO $212.500,00 $250.000,00" at bounding box center [699, 89] width 242 height 24
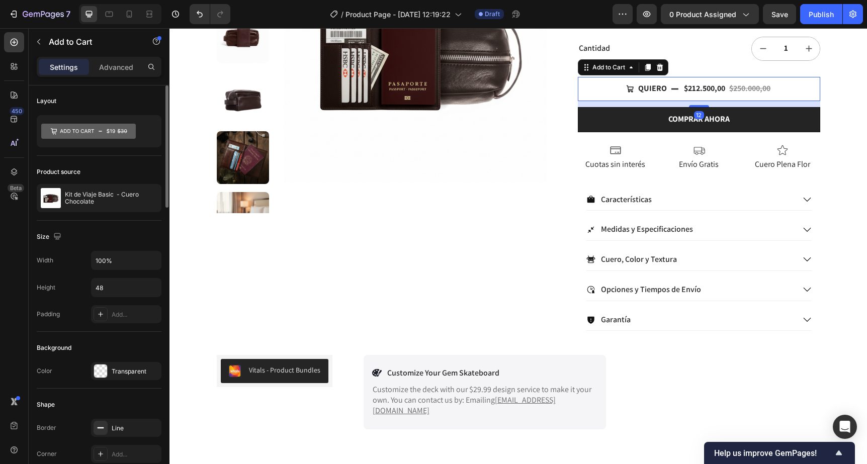
scroll to position [5, 0]
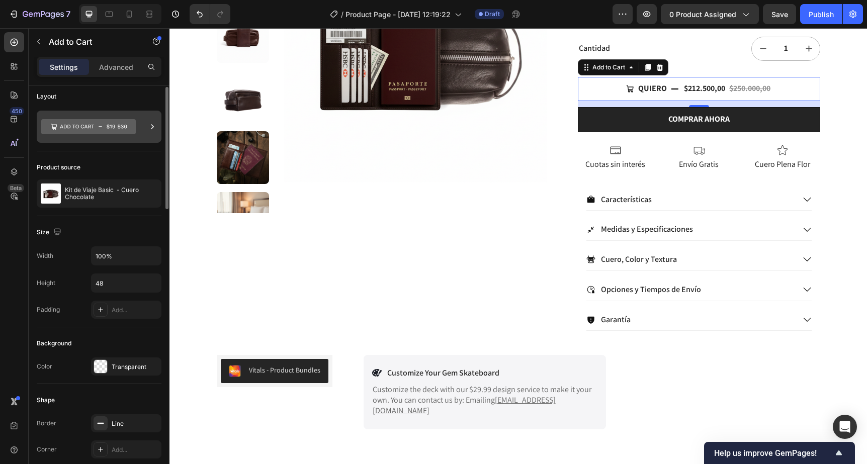
click at [73, 128] on icon at bounding box center [88, 126] width 95 height 15
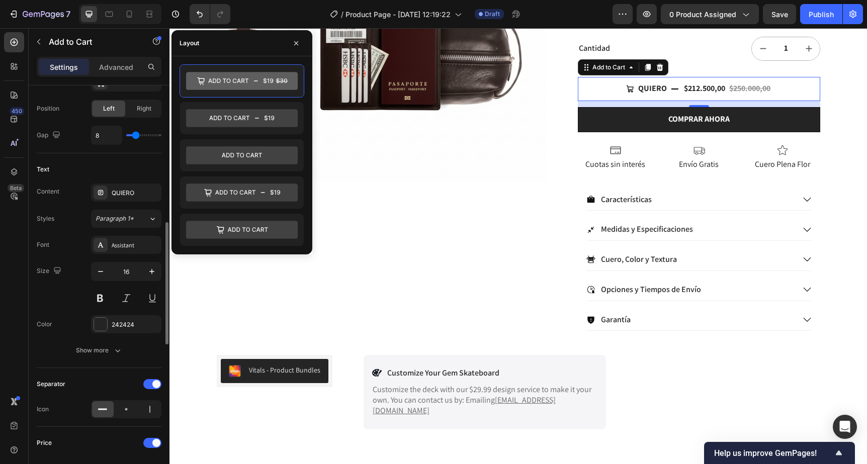
scroll to position [461, 0]
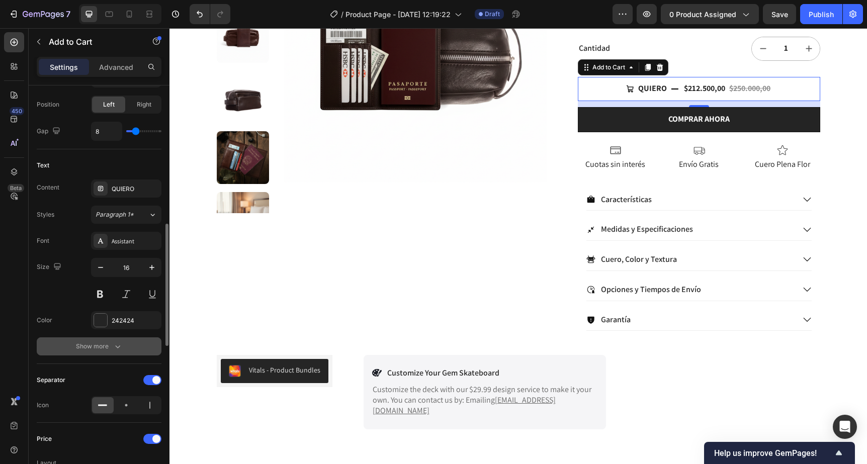
click at [102, 346] on div "Show more" at bounding box center [99, 347] width 47 height 10
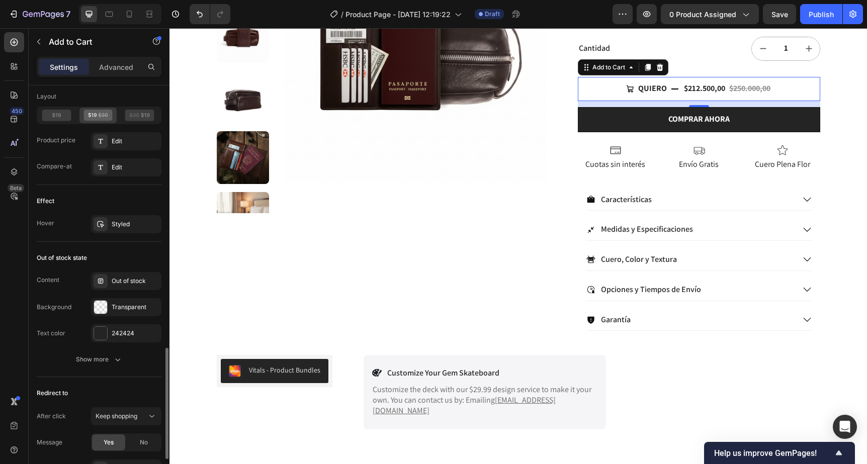
scroll to position [962, 0]
click at [94, 360] on div "Show more" at bounding box center [99, 359] width 47 height 10
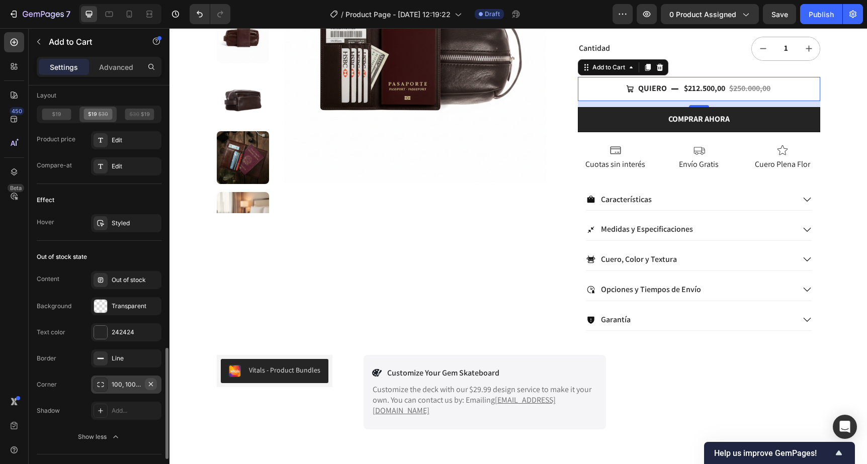
click at [152, 383] on icon "button" at bounding box center [151, 384] width 4 height 4
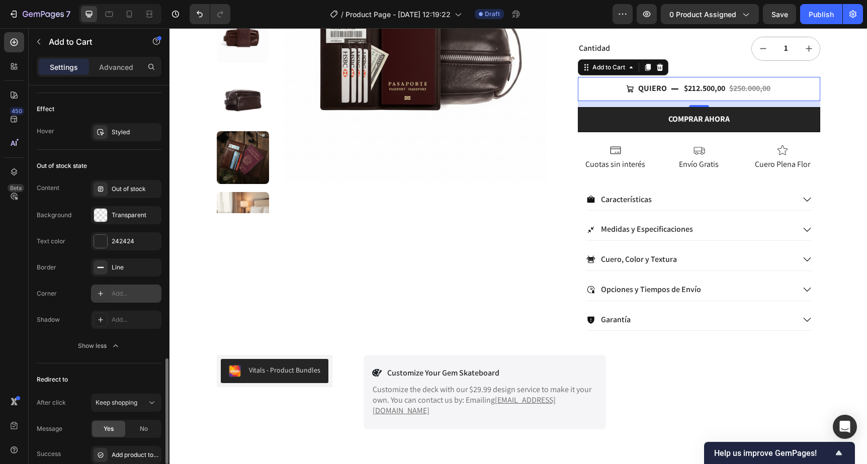
scroll to position [1054, 0]
click at [149, 267] on icon "button" at bounding box center [151, 266] width 8 height 8
click at [101, 190] on icon at bounding box center [100, 187] width 5 height 5
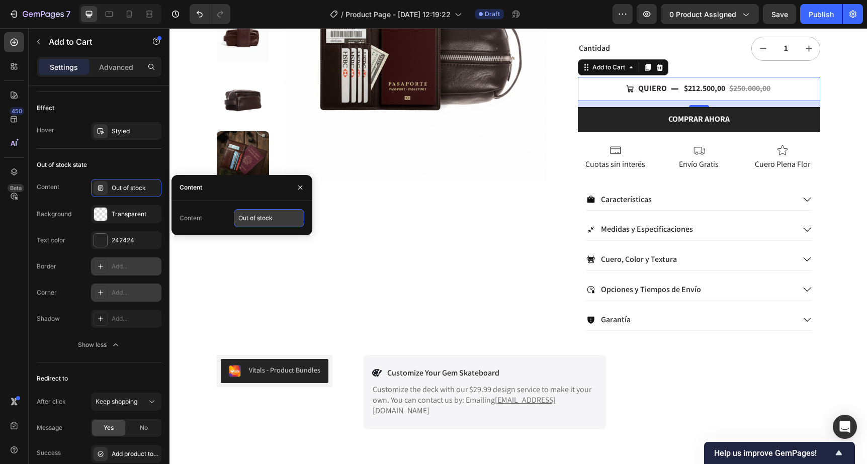
click at [263, 222] on input "Out of stock" at bounding box center [269, 218] width 70 height 18
type input "A"
type input "AGOTADO"
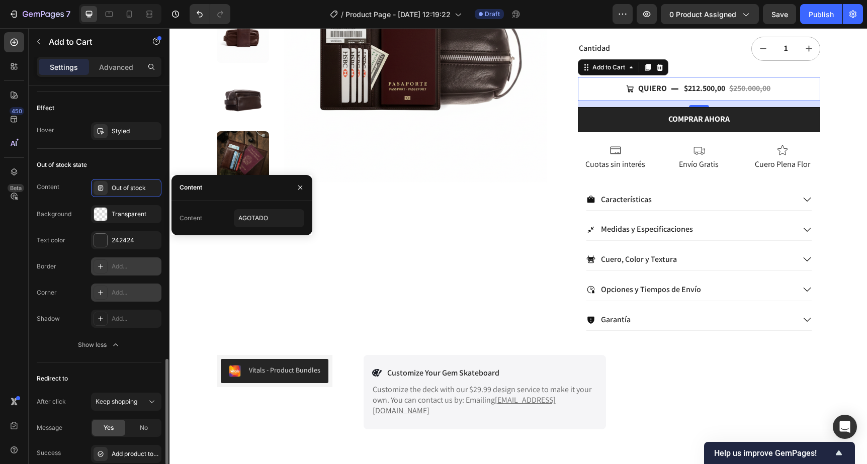
click at [121, 152] on div "Out of stock state Content Out of stock Background Transparent Text color 24242…" at bounding box center [99, 256] width 125 height 214
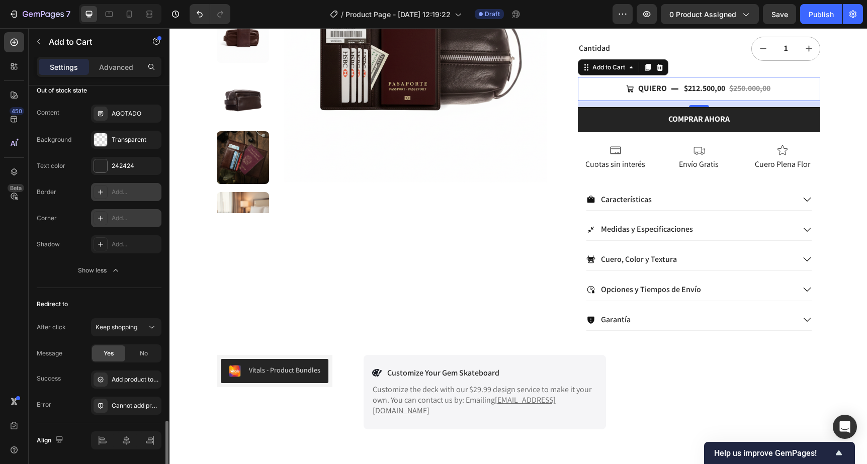
scroll to position [1162, 0]
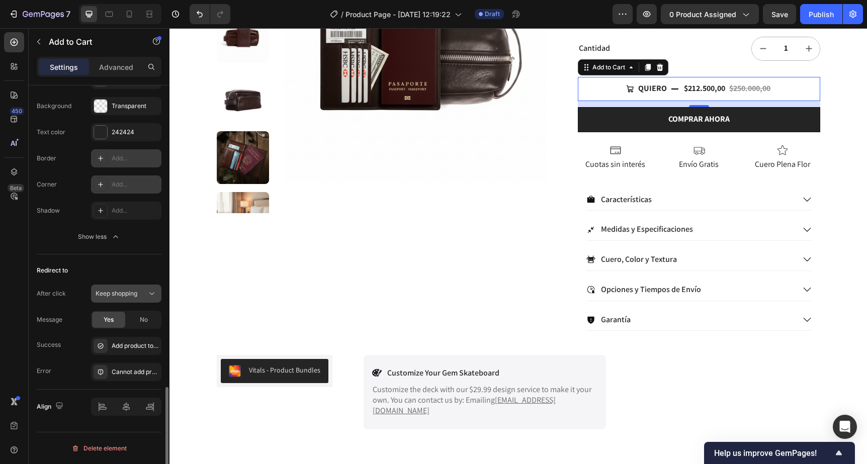
click at [155, 298] on icon at bounding box center [152, 294] width 10 height 10
click at [151, 269] on div "Redirect to" at bounding box center [99, 271] width 125 height 16
click at [142, 351] on div "Add product to cart successfully" at bounding box center [126, 346] width 70 height 18
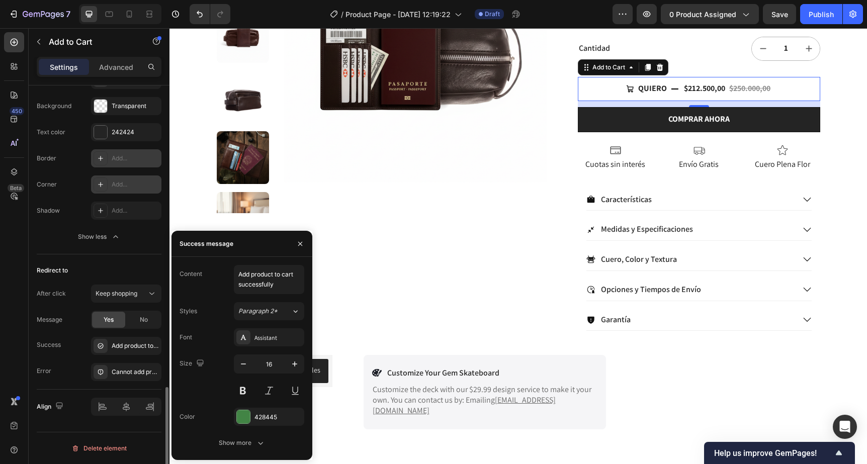
click at [135, 261] on div "Redirect to After click Keep shopping Message Yes No Success Add product to car…" at bounding box center [99, 322] width 125 height 135
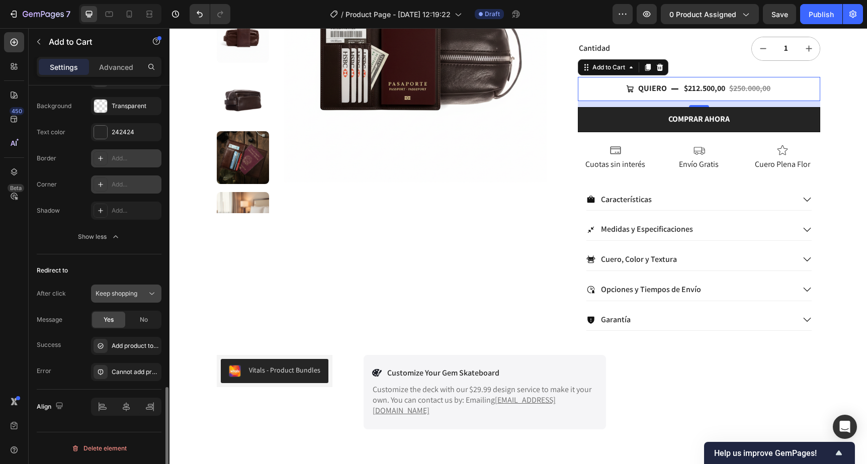
click at [143, 299] on button "Keep shopping" at bounding box center [126, 294] width 70 height 18
click at [133, 266] on div "Redirect to" at bounding box center [99, 271] width 125 height 16
click at [146, 350] on div "Add product to cart successfully" at bounding box center [135, 346] width 47 height 9
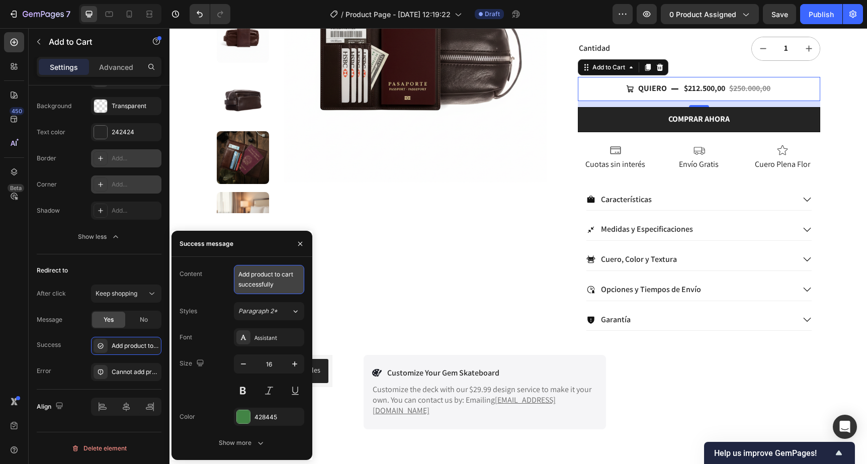
click at [266, 287] on textarea "Add product to cart successfully" at bounding box center [269, 279] width 70 height 29
type textarea "AGREGADO!"
click at [131, 374] on div "Cannot add product to cart" at bounding box center [135, 372] width 47 height 9
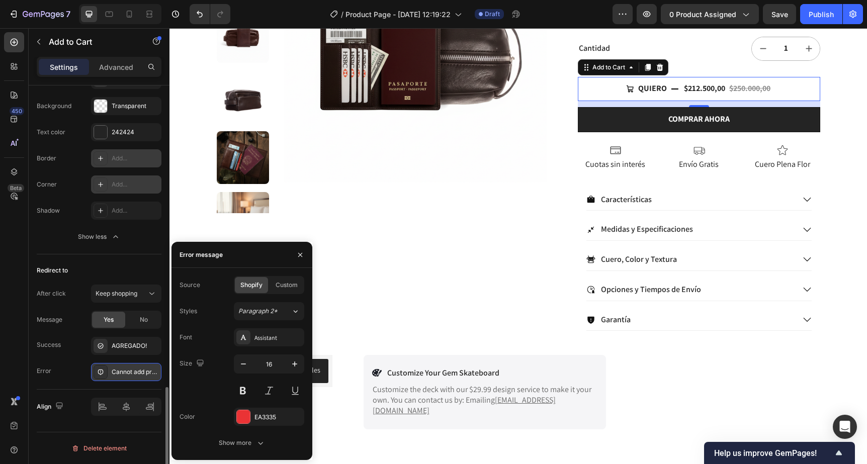
click at [136, 374] on div "Cannot add product to cart" at bounding box center [135, 372] width 47 height 9
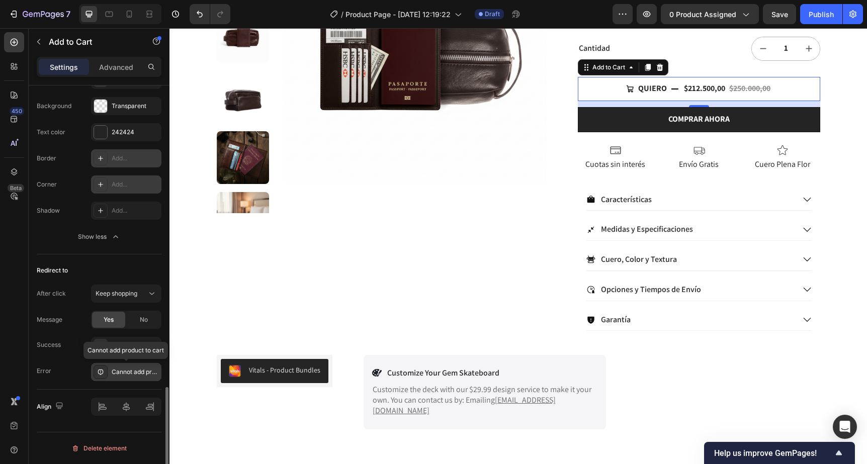
click at [136, 374] on div "Cannot add product to cart" at bounding box center [135, 372] width 47 height 9
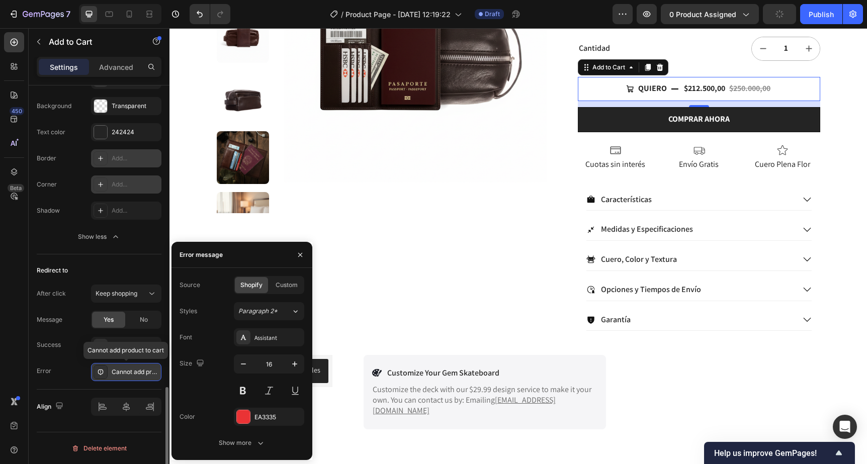
click at [100, 377] on div at bounding box center [101, 372] width 14 height 14
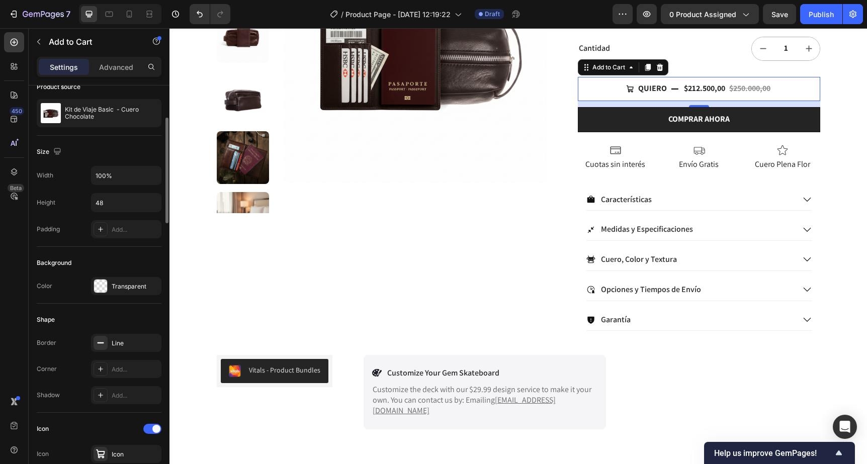
scroll to position [72, 0]
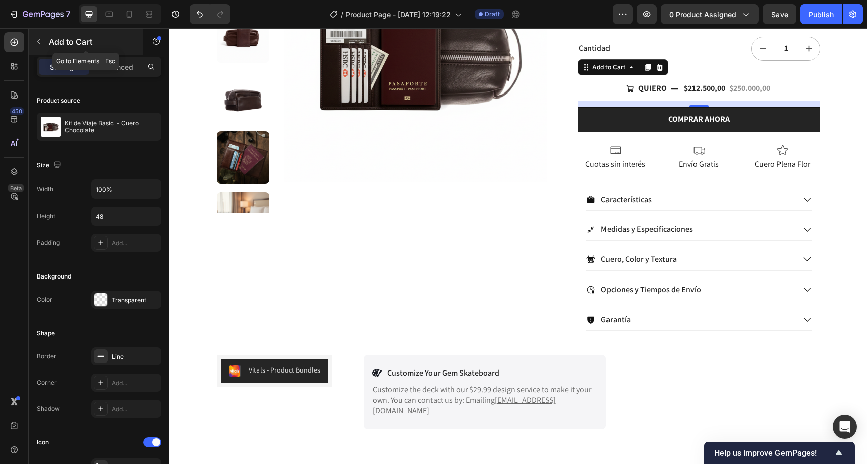
click at [41, 41] on icon "button" at bounding box center [39, 42] width 8 height 8
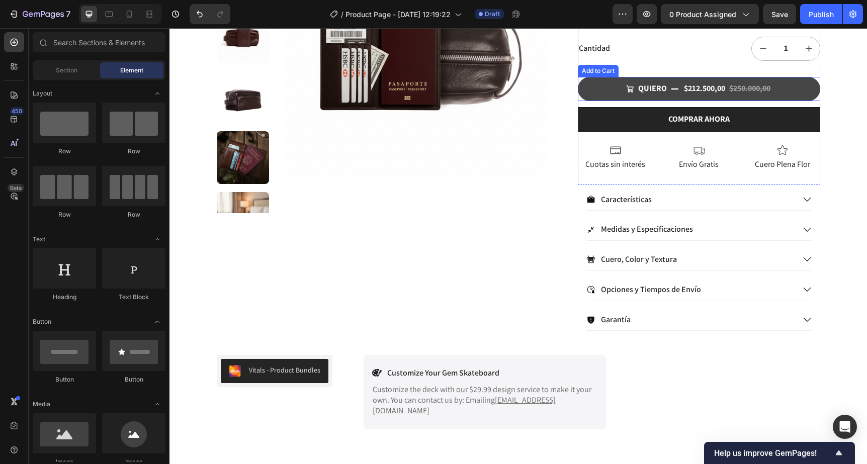
click at [602, 89] on button "QUIERO $212.500,00 $250.000,00" at bounding box center [699, 89] width 242 height 24
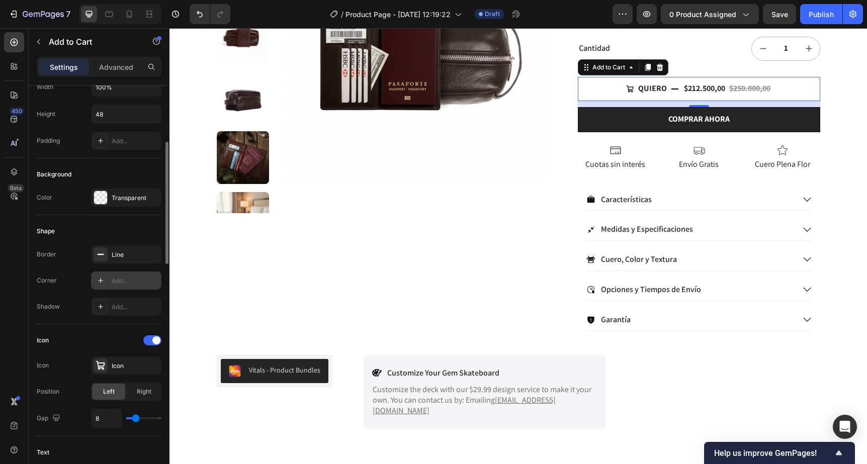
scroll to position [178, 0]
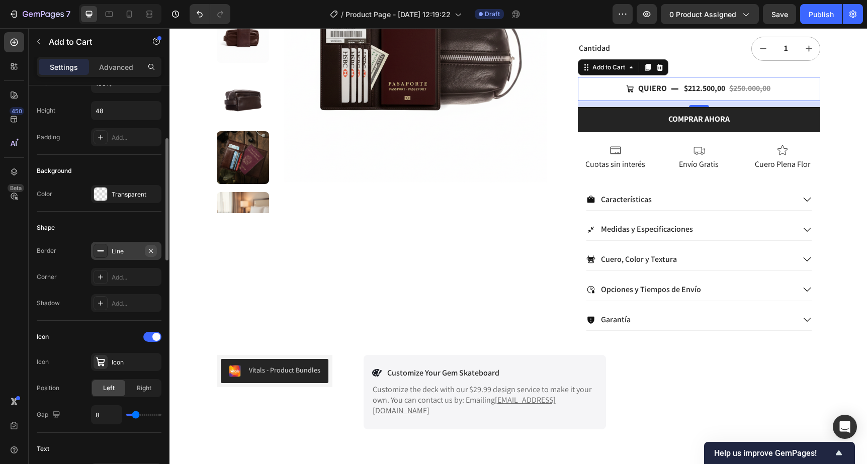
click at [154, 250] on icon "button" at bounding box center [151, 251] width 8 height 8
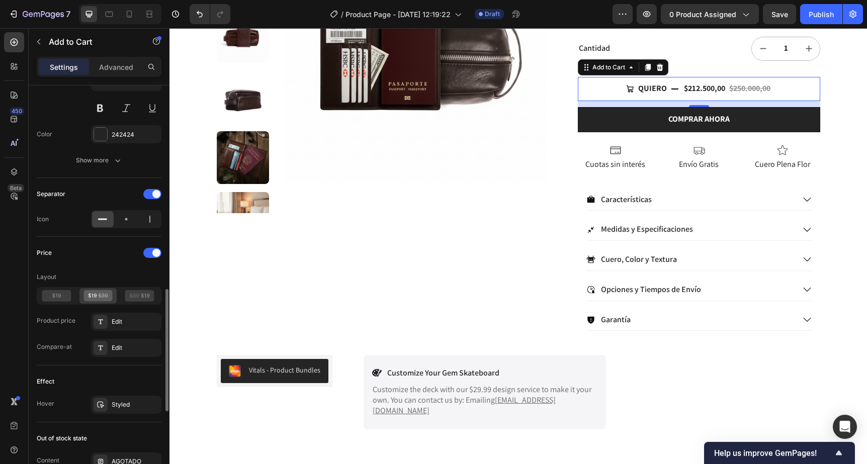
scroll to position [670, 0]
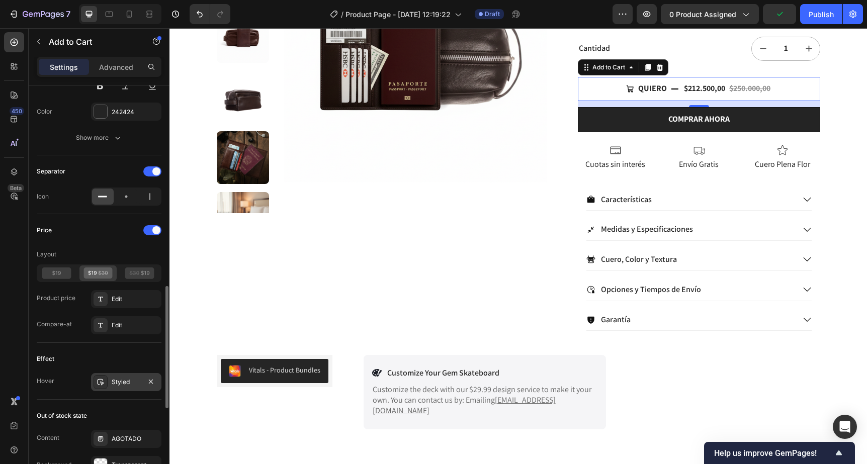
click at [121, 388] on div "Styled" at bounding box center [126, 382] width 70 height 18
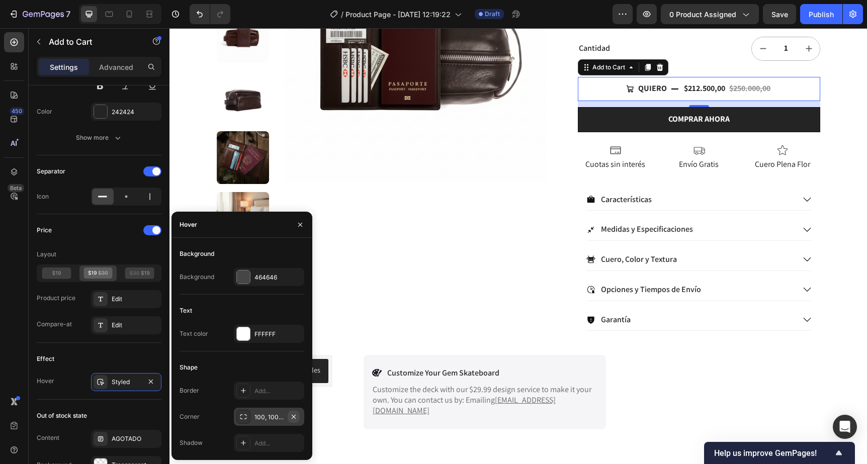
click at [294, 417] on icon "button" at bounding box center [294, 417] width 8 height 8
click at [244, 273] on div at bounding box center [243, 277] width 13 height 13
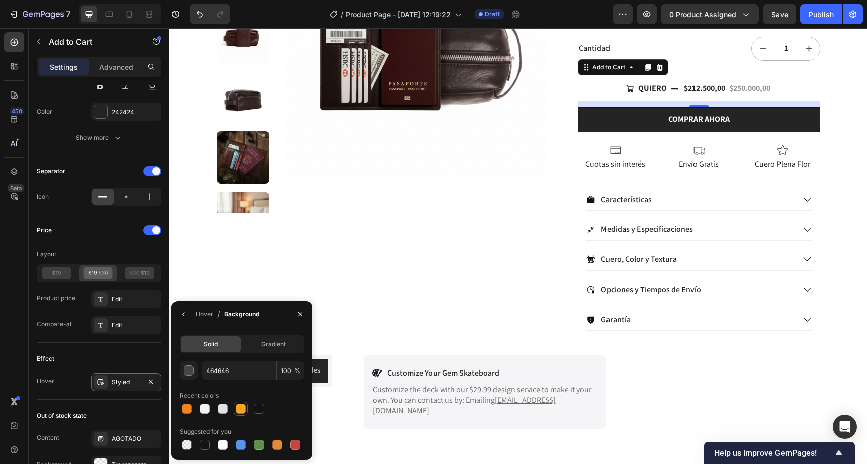
click at [239, 409] on div at bounding box center [241, 409] width 10 height 10
type input "FDA51F"
click at [300, 313] on icon "button" at bounding box center [300, 314] width 8 height 8
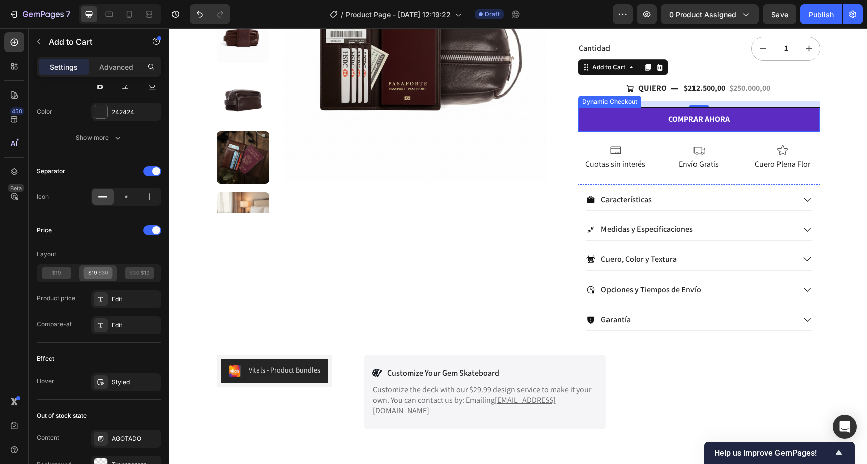
click at [605, 116] on button "COMPRAR AHORA" at bounding box center [698, 120] width 241 height 24
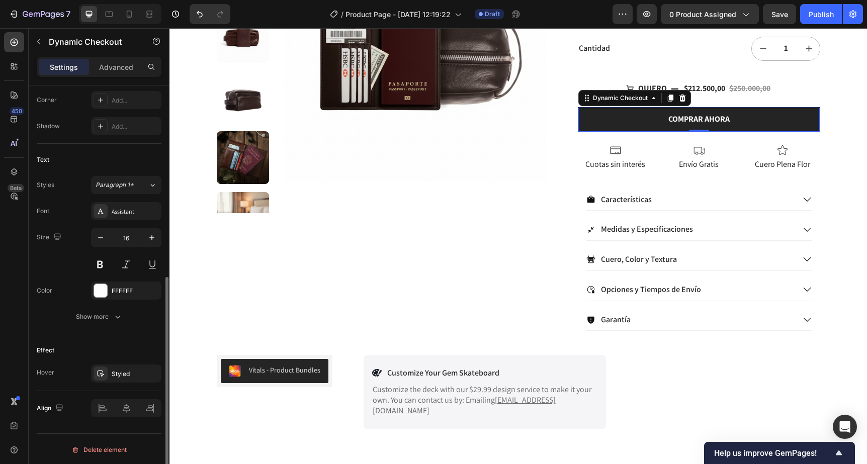
scroll to position [355, 0]
click at [99, 373] on icon at bounding box center [101, 372] width 8 height 8
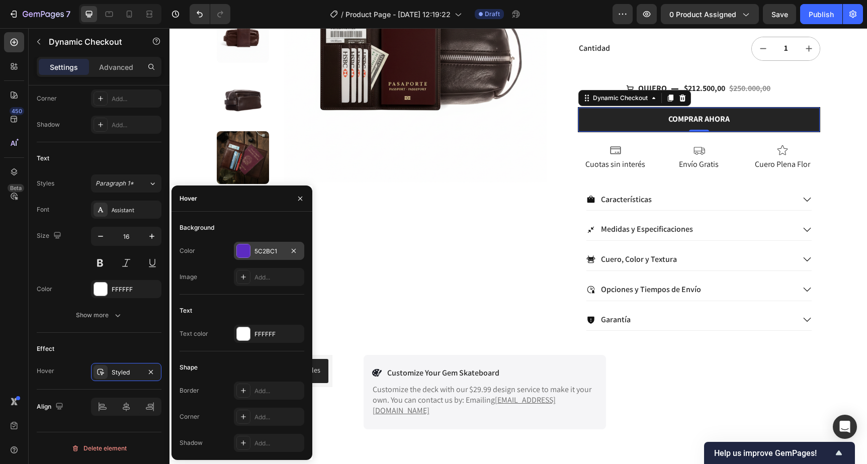
click at [248, 250] on div at bounding box center [243, 250] width 13 height 13
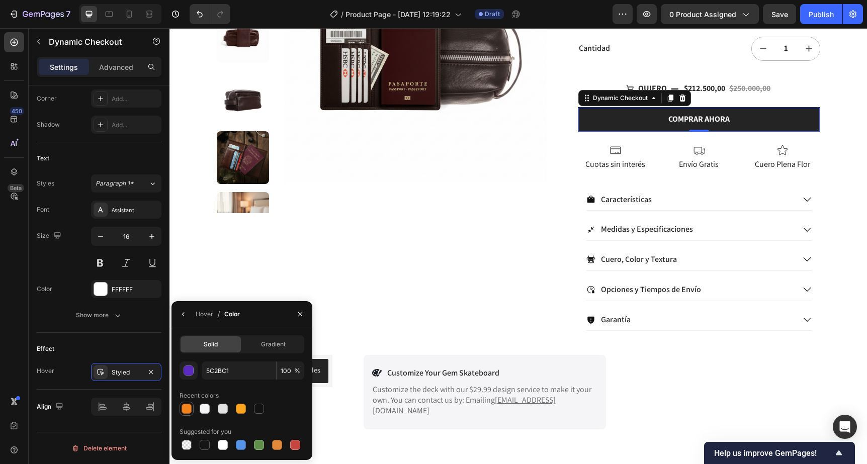
click at [185, 414] on div at bounding box center [187, 409] width 12 height 12
type input "F3841D"
click at [301, 316] on icon "button" at bounding box center [300, 314] width 8 height 8
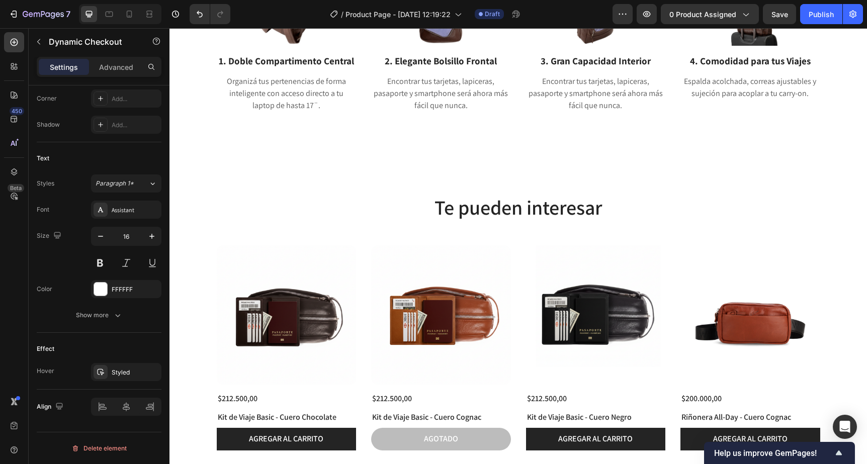
scroll to position [1385, 0]
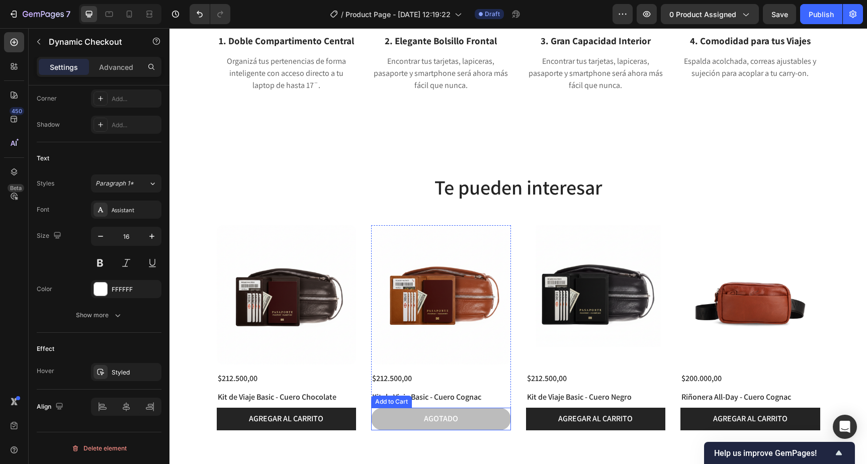
click at [406, 415] on button "AGOTADO" at bounding box center [441, 419] width 140 height 23
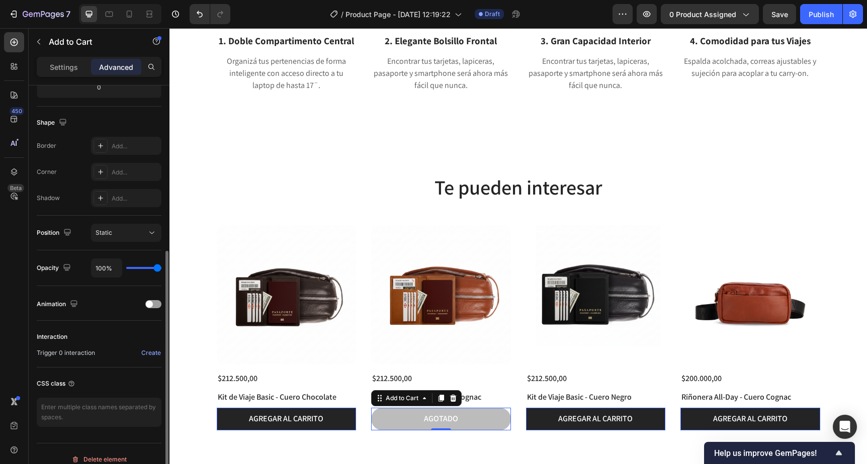
scroll to position [248, 0]
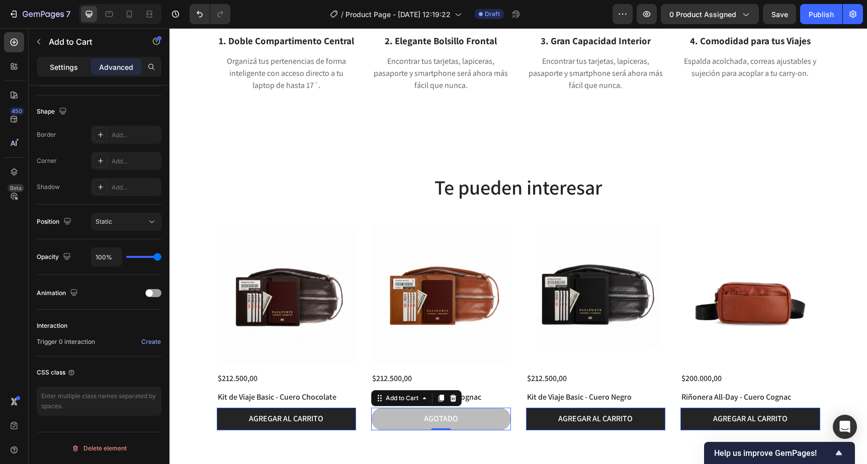
click at [57, 67] on p "Settings" at bounding box center [64, 67] width 28 height 11
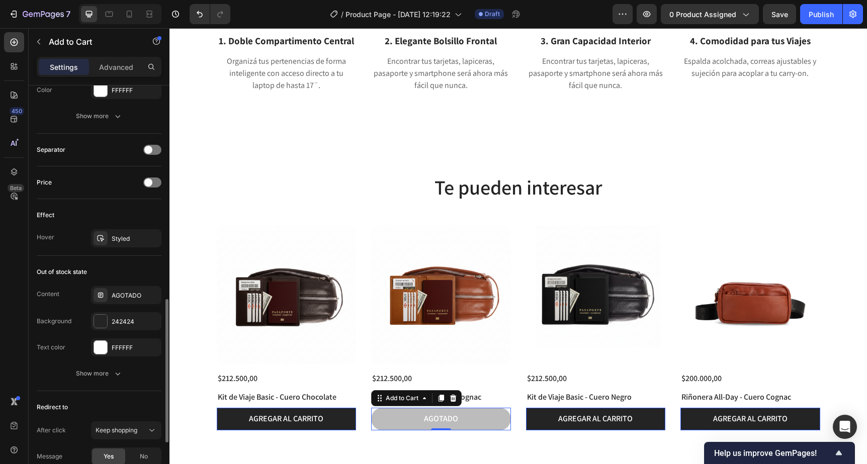
scroll to position [613, 0]
click at [101, 372] on div "Show more" at bounding box center [99, 373] width 47 height 10
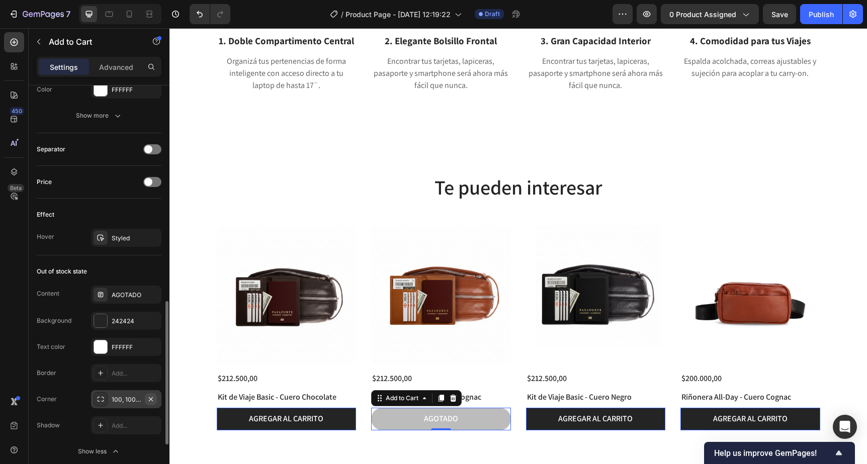
click at [152, 399] on icon "button" at bounding box center [151, 399] width 8 height 8
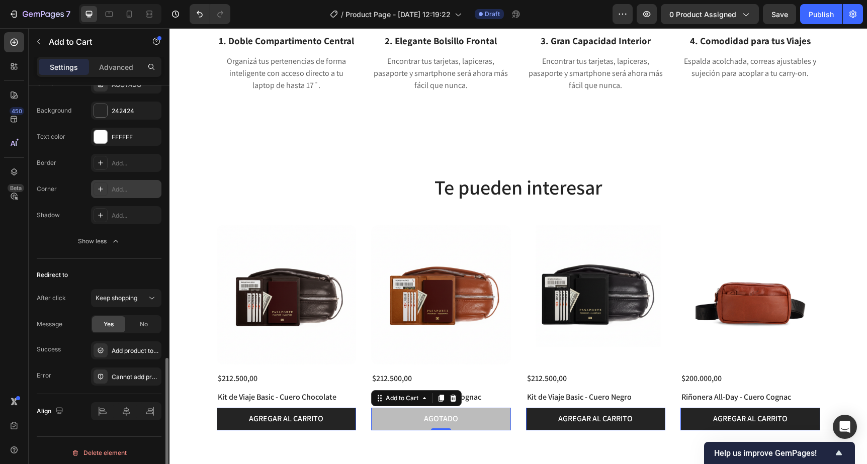
scroll to position [825, 0]
click at [130, 352] on div "Add product to cart successfully" at bounding box center [135, 349] width 47 height 9
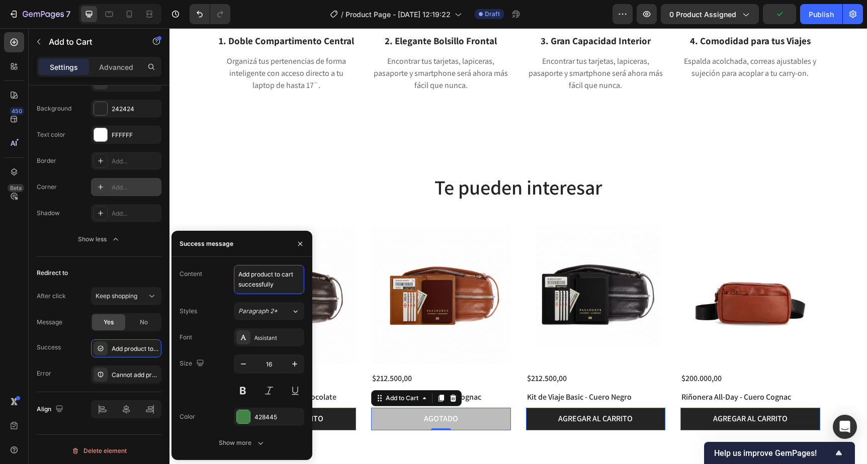
click at [283, 286] on textarea "Add product to cart successfully" at bounding box center [269, 279] width 70 height 29
type textarea "AGREGADO!"
click at [145, 268] on div "Redirect to" at bounding box center [99, 273] width 125 height 16
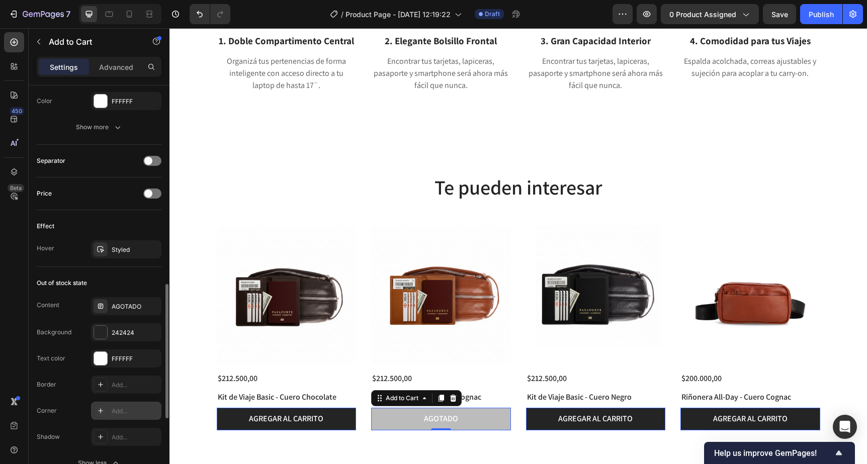
scroll to position [601, 0]
click at [108, 247] on div "Styled" at bounding box center [126, 250] width 70 height 18
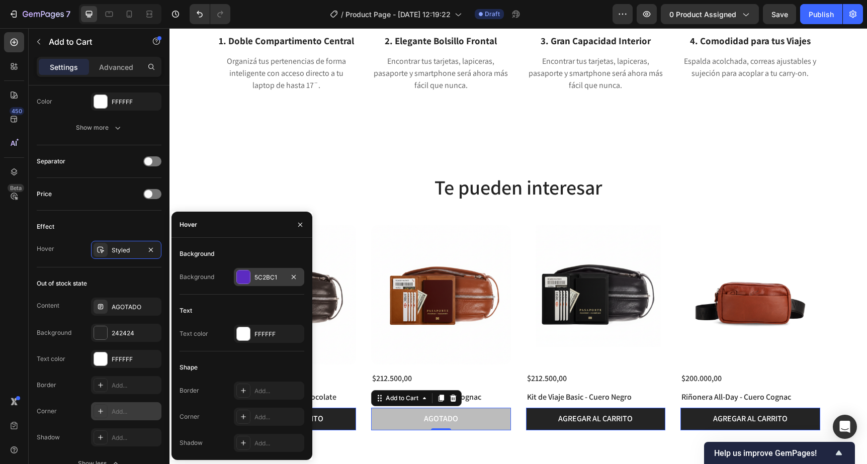
click at [244, 276] on div at bounding box center [243, 277] width 13 height 13
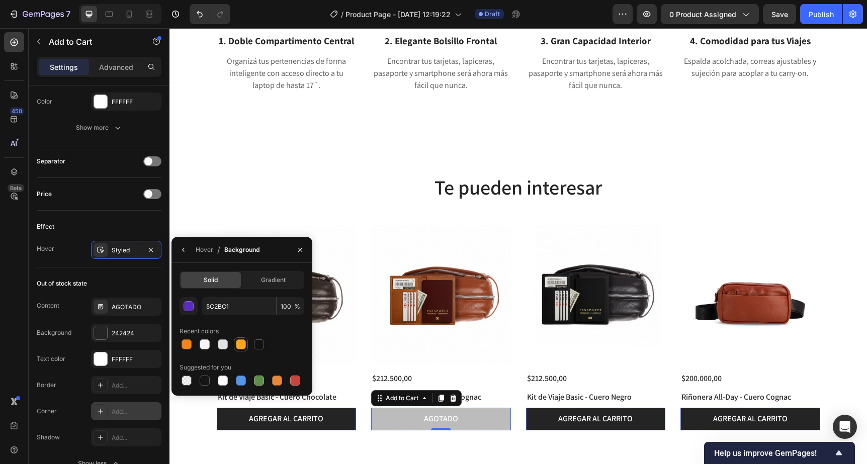
click at [237, 344] on div at bounding box center [241, 345] width 10 height 10
click at [186, 252] on icon "button" at bounding box center [184, 250] width 8 height 8
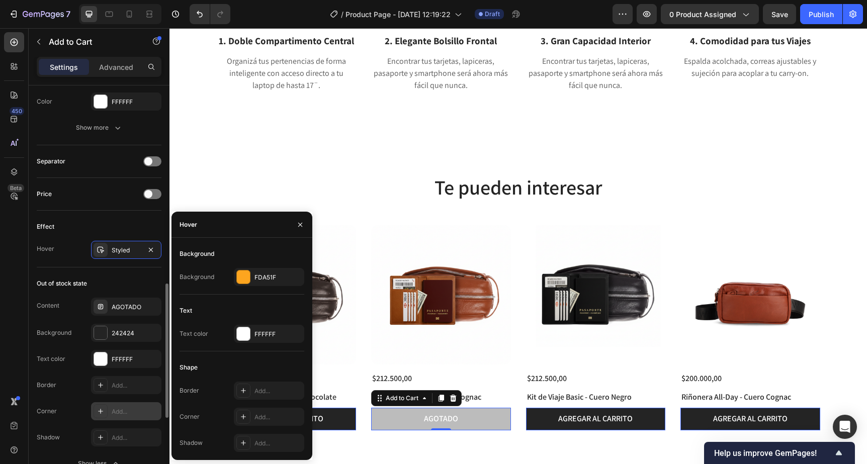
click at [130, 228] on div "Effect" at bounding box center [99, 227] width 125 height 16
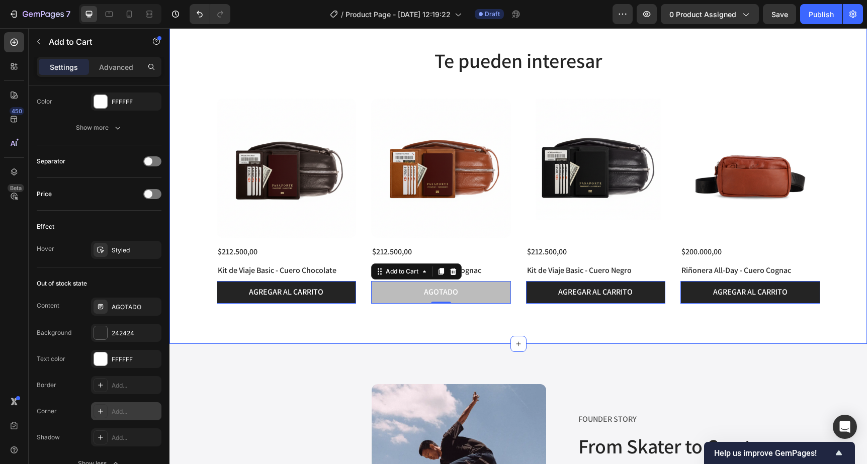
scroll to position [1513, 0]
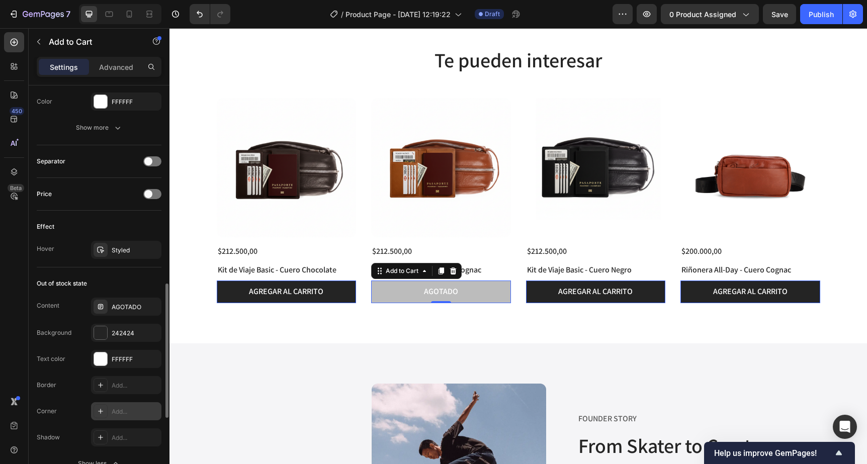
click at [122, 259] on div "Effect Hover Styled" at bounding box center [99, 239] width 125 height 57
click at [123, 253] on div "Styled" at bounding box center [126, 250] width 29 height 9
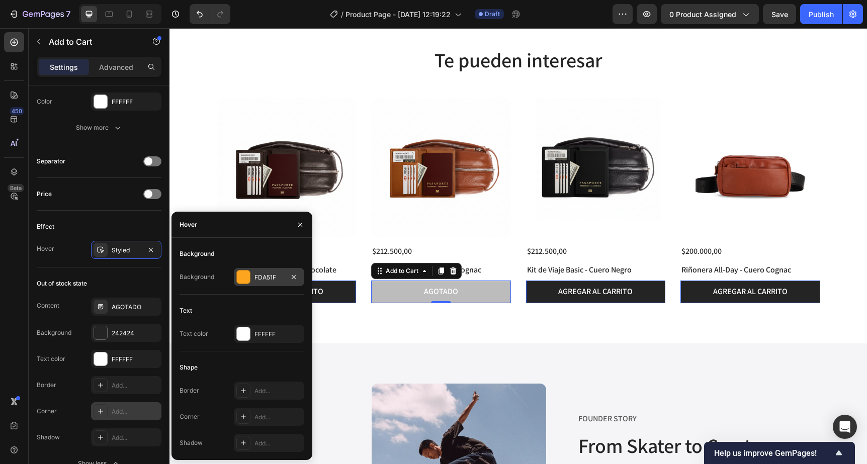
click at [243, 278] on div at bounding box center [243, 277] width 13 height 13
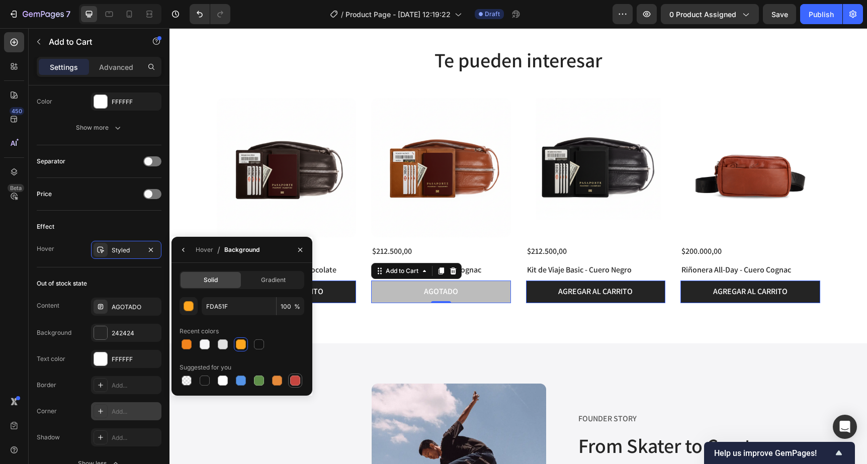
click at [300, 382] on div at bounding box center [295, 381] width 12 height 12
click at [136, 233] on div "Effect" at bounding box center [99, 227] width 125 height 16
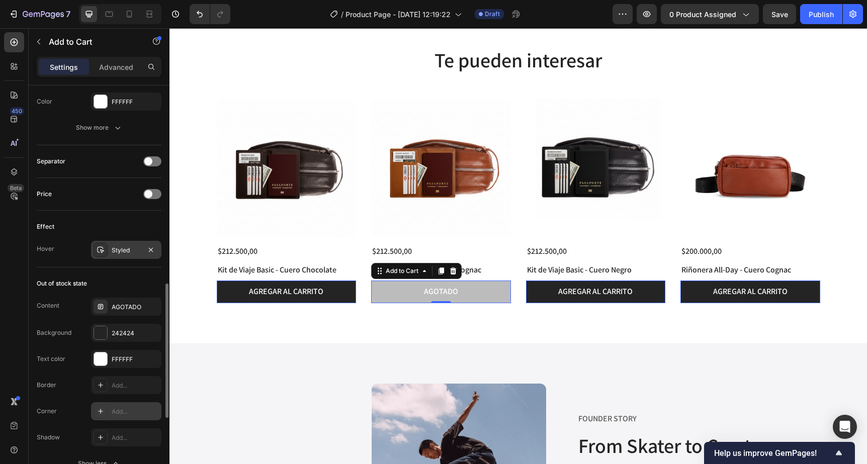
click at [101, 249] on icon at bounding box center [101, 250] width 8 height 8
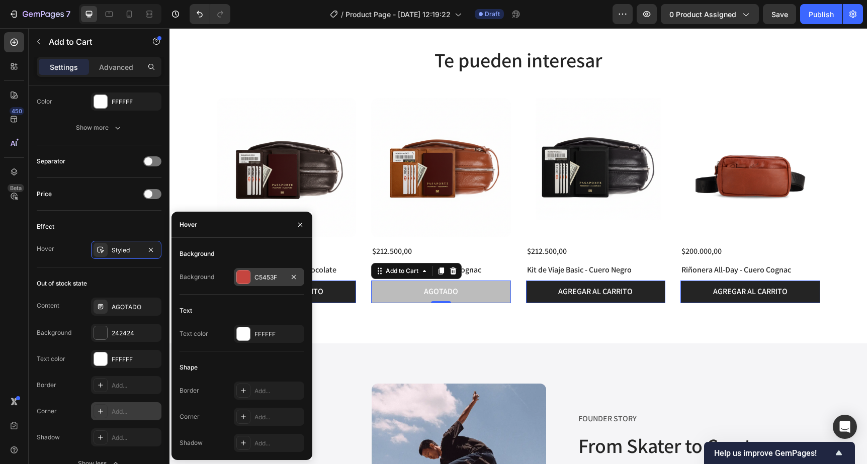
click at [252, 282] on div "C5453F" at bounding box center [269, 277] width 70 height 18
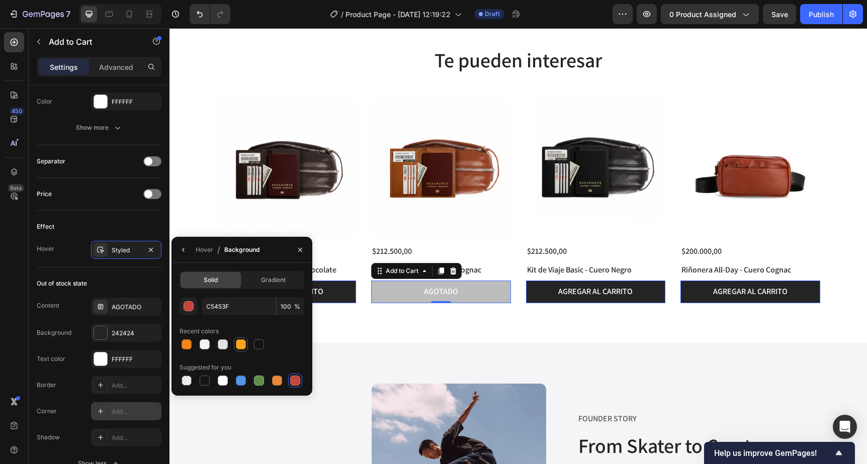
click at [245, 346] on div at bounding box center [241, 345] width 10 height 10
type input "FDA51F"
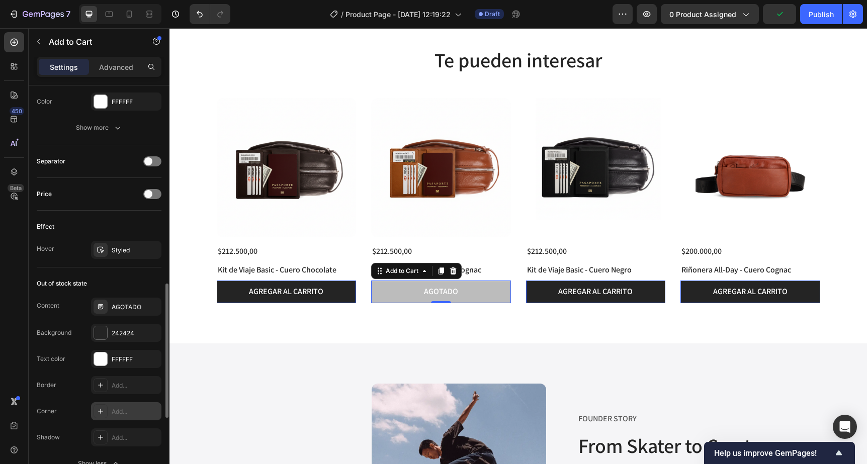
click at [141, 233] on div "Effect" at bounding box center [99, 227] width 125 height 16
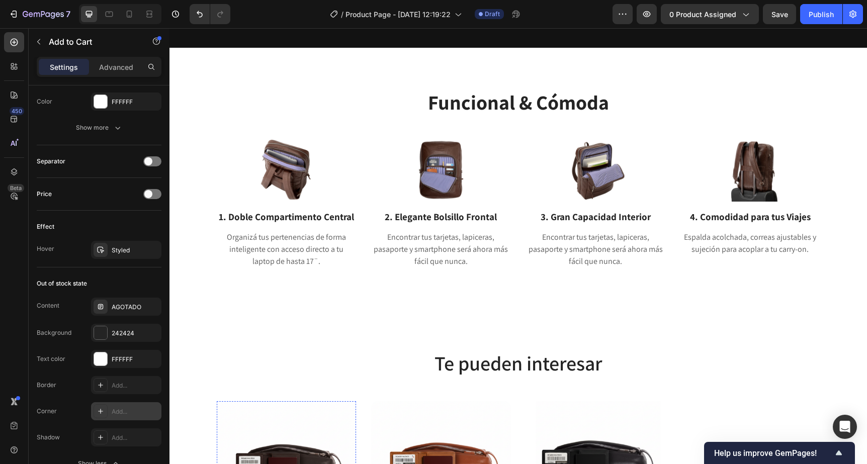
scroll to position [1207, 0]
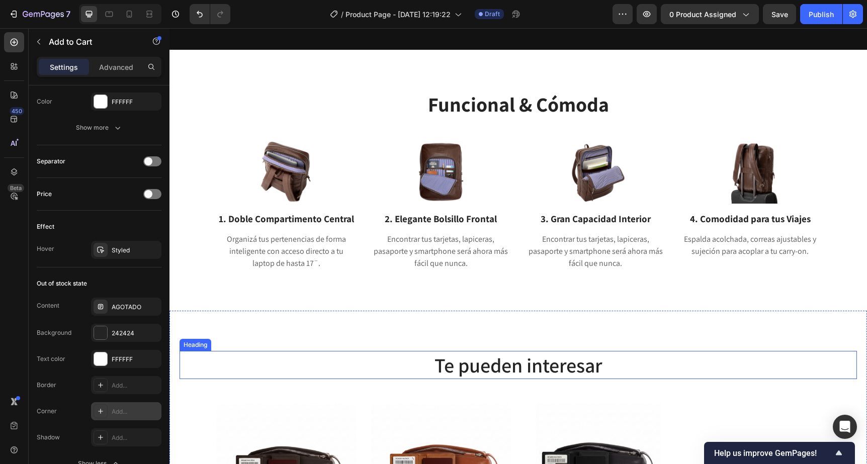
click at [472, 403] on img at bounding box center [441, 473] width 140 height 140
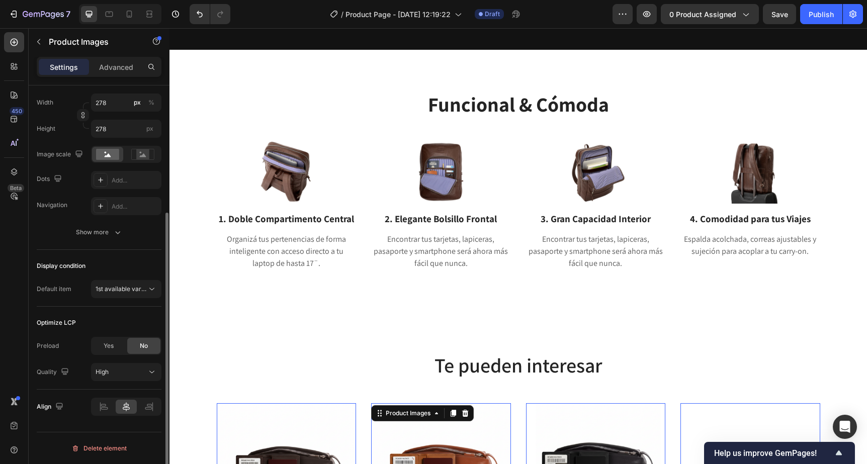
scroll to position [0, 0]
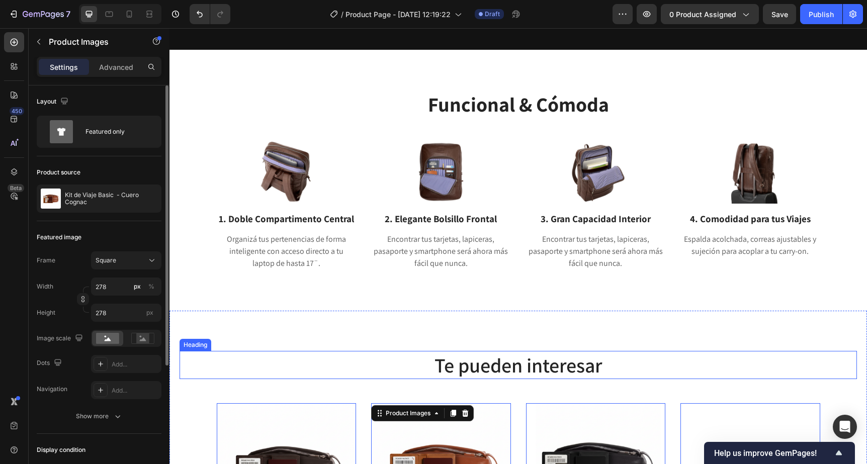
click at [490, 351] on h2 "Te pueden interesar" at bounding box center [519, 365] width 678 height 28
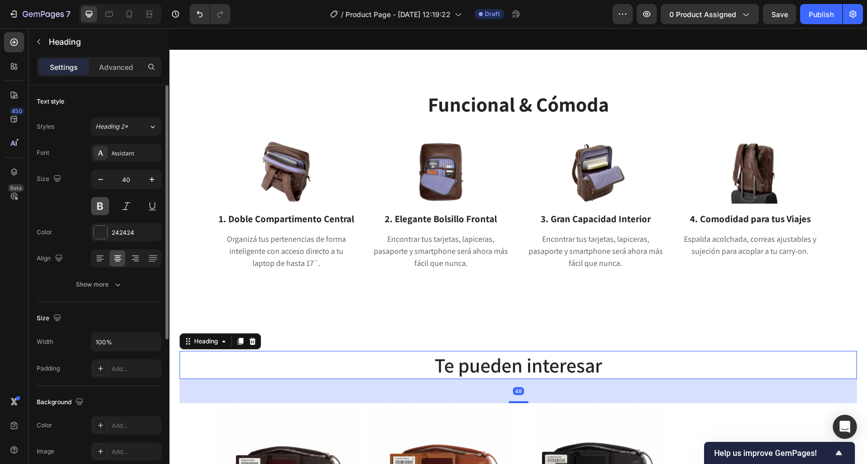
click at [103, 208] on button at bounding box center [100, 206] width 18 height 18
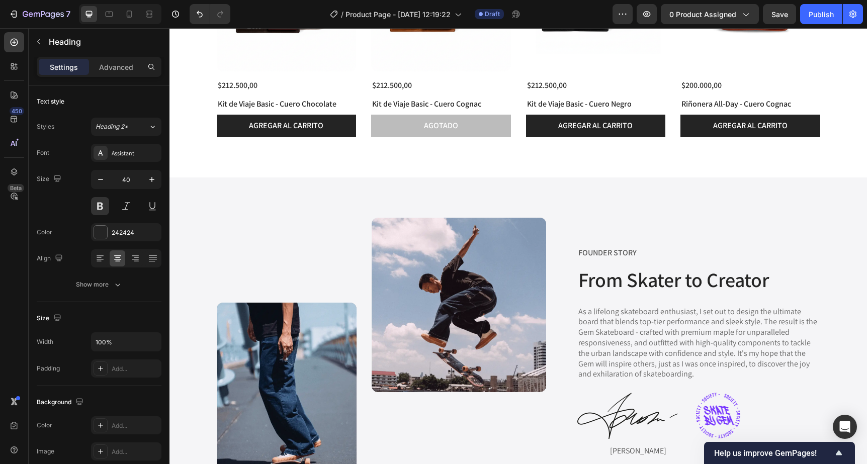
scroll to position [1675, 0]
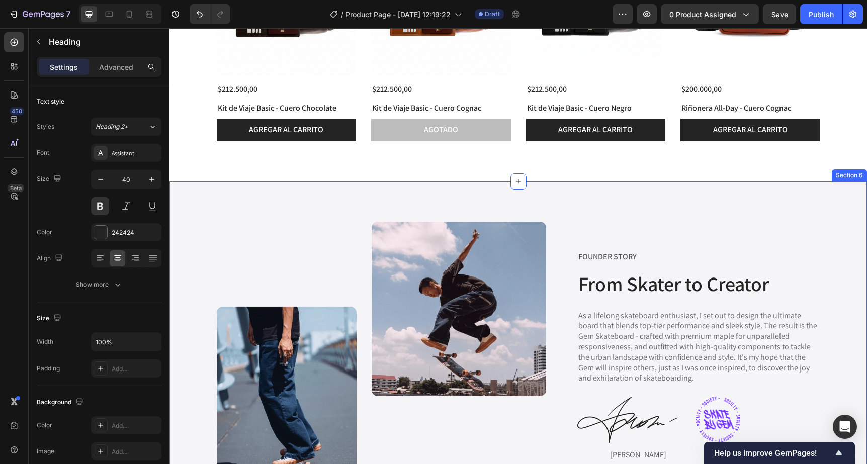
click at [284, 195] on div "Image FOUNDER STORY Text Block From Skater to Creator Heading As a lifelong ska…" at bounding box center [519, 363] width 698 height 362
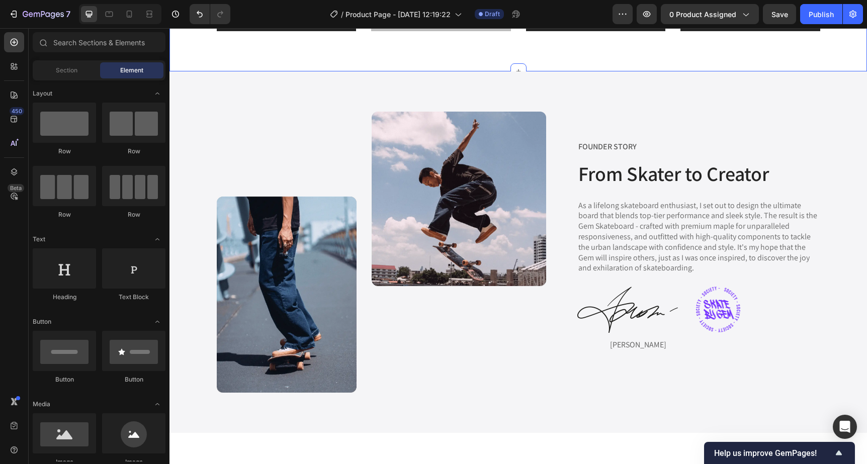
scroll to position [1788, 0]
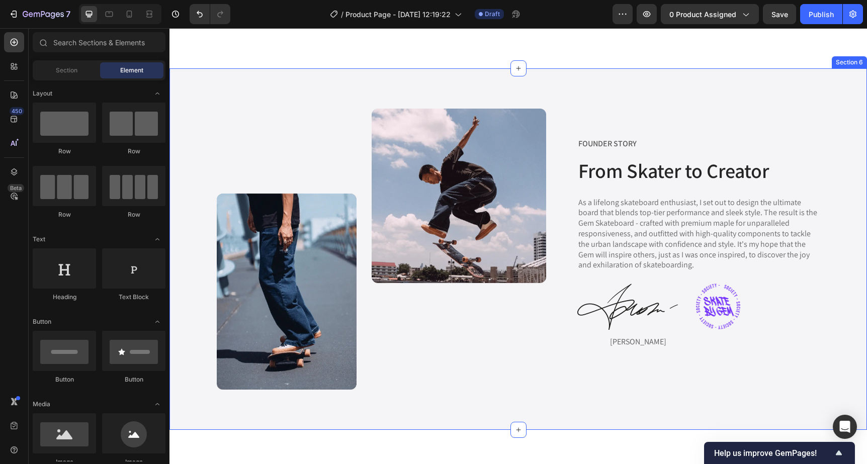
click at [790, 78] on div "Image FOUNDER STORY Text Block From Skater to Creator Heading As a lifelong ska…" at bounding box center [519, 249] width 698 height 362
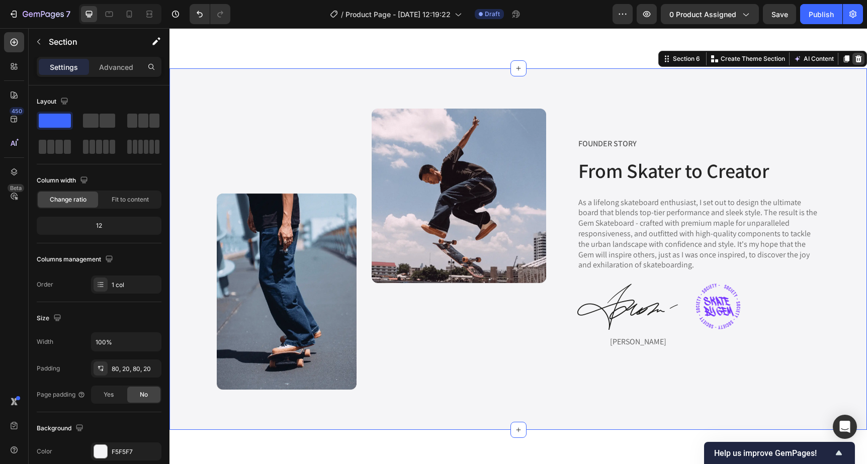
click at [855, 62] on icon at bounding box center [859, 59] width 8 height 8
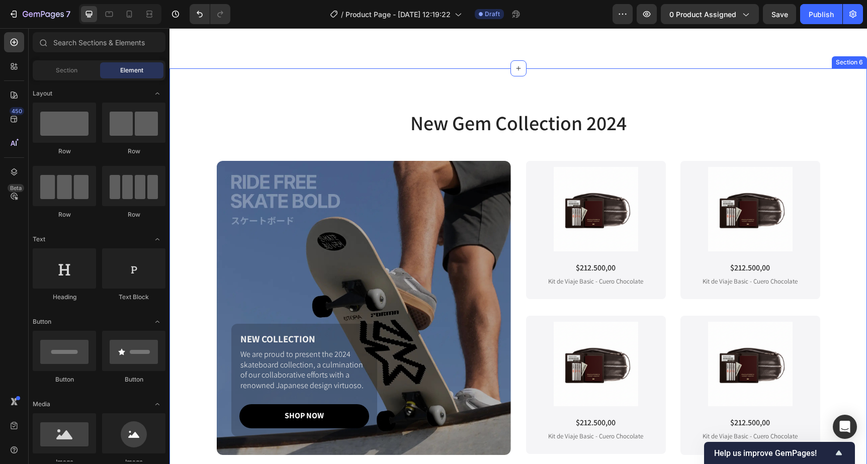
click at [258, 93] on div "New Gem Collection 2024 Heading NEW COLLECTION Text Block We are proud to prese…" at bounding box center [519, 281] width 698 height 427
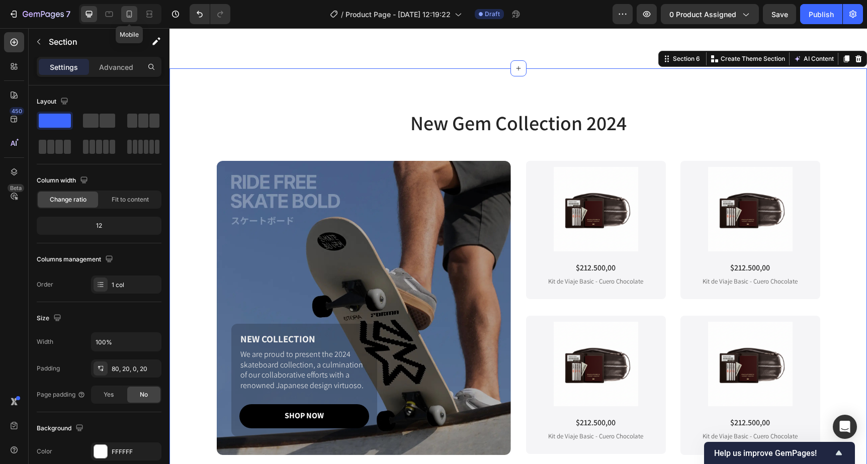
click at [134, 16] on icon at bounding box center [129, 14] width 10 height 10
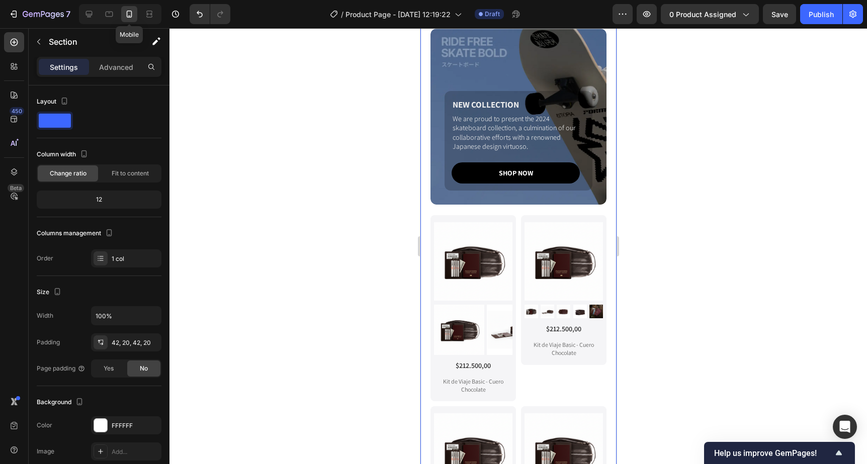
scroll to position [1690, 0]
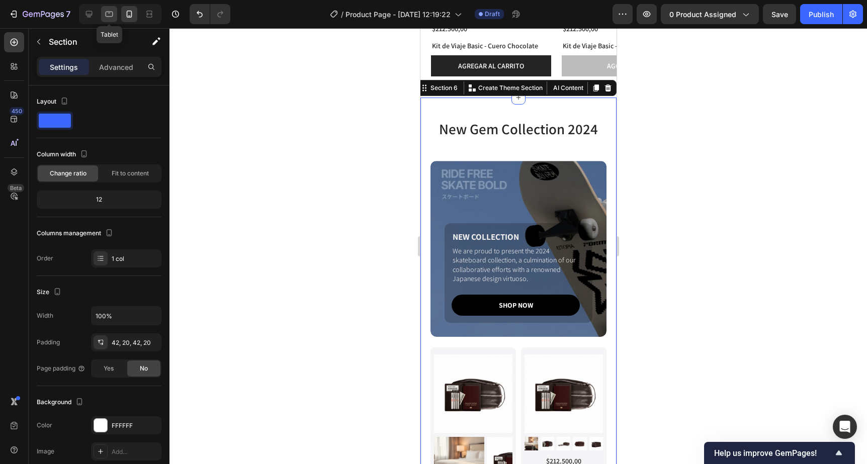
click at [106, 17] on icon at bounding box center [109, 14] width 10 height 10
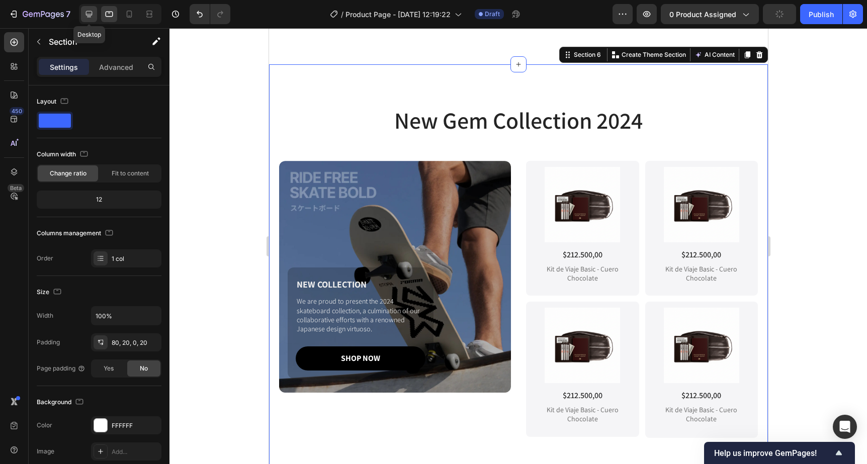
scroll to position [1776, 0]
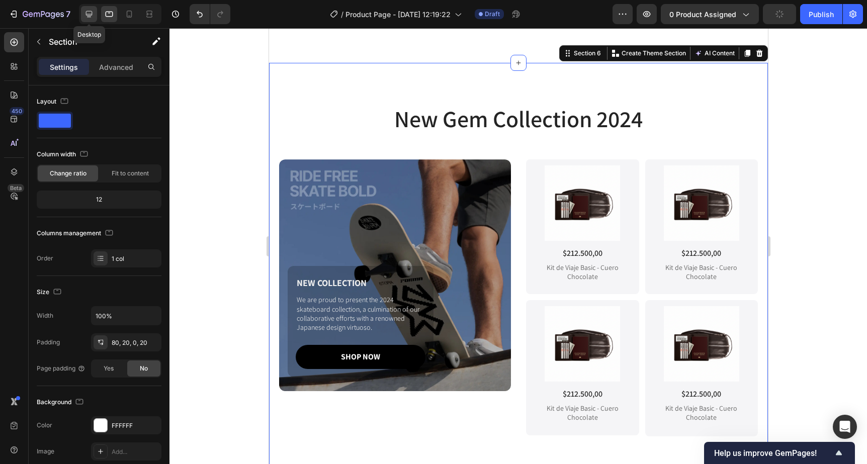
click at [92, 17] on icon at bounding box center [89, 14] width 10 height 10
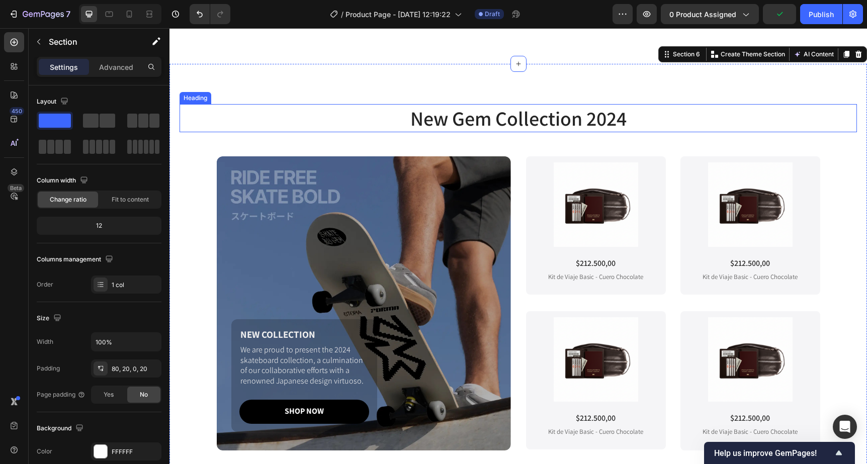
scroll to position [1793, 0]
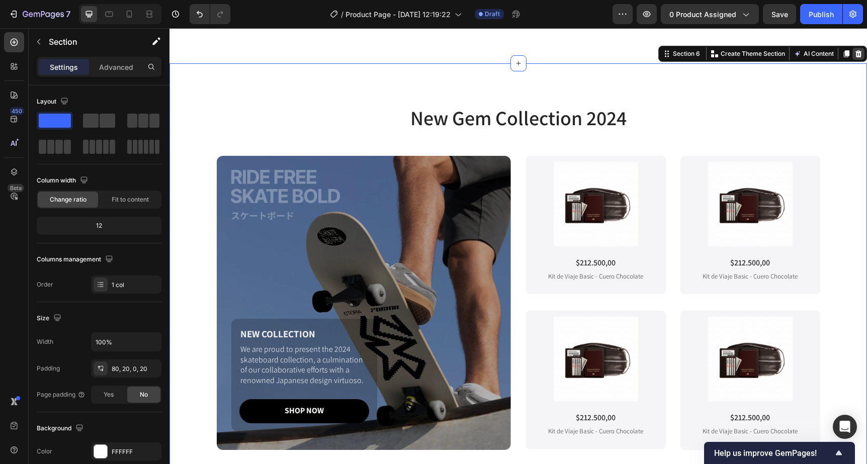
click at [855, 55] on icon at bounding box center [859, 54] width 8 height 8
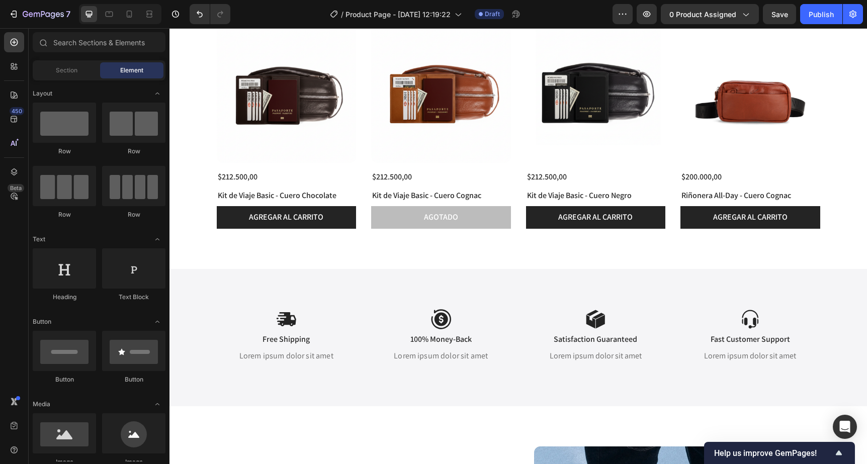
scroll to position [1546, 0]
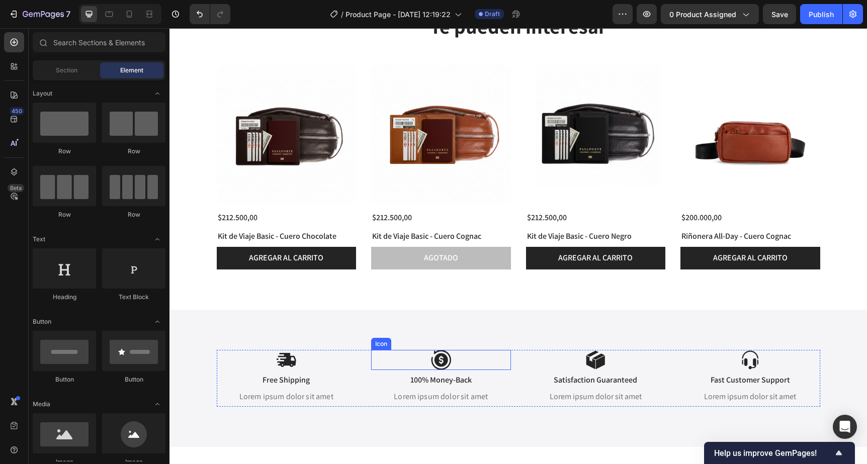
click at [392, 360] on div "Icon" at bounding box center [441, 360] width 140 height 20
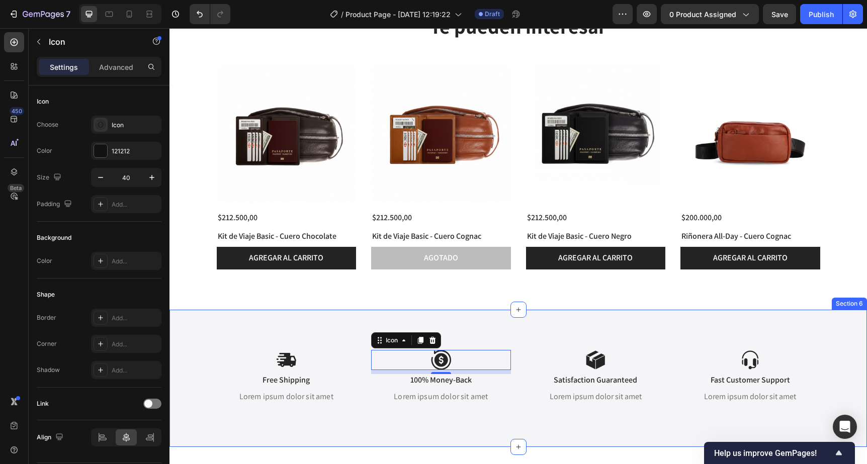
click at [273, 327] on div "Icon Free Shipping Text Block Lorem ipsum dolor sit amet Text Block Icon 8 100%…" at bounding box center [519, 379] width 698 height 138
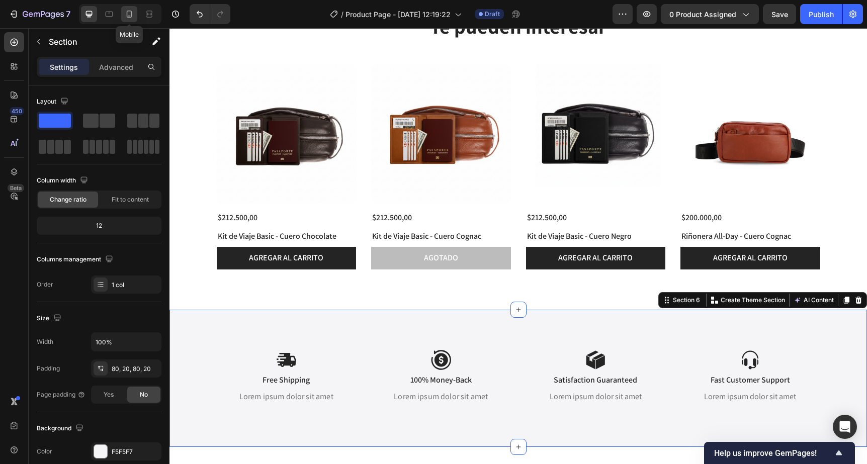
click at [129, 12] on icon at bounding box center [129, 14] width 10 height 10
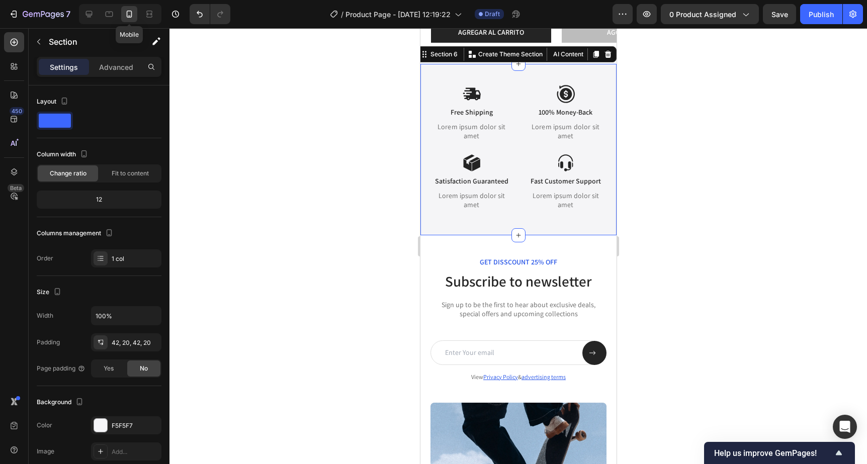
scroll to position [1724, 0]
click at [116, 15] on div at bounding box center [109, 14] width 16 height 16
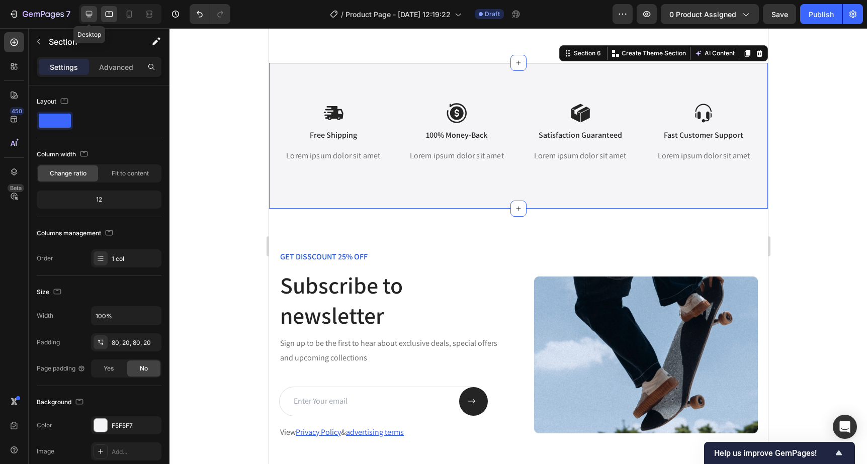
click at [87, 15] on icon at bounding box center [89, 14] width 7 height 7
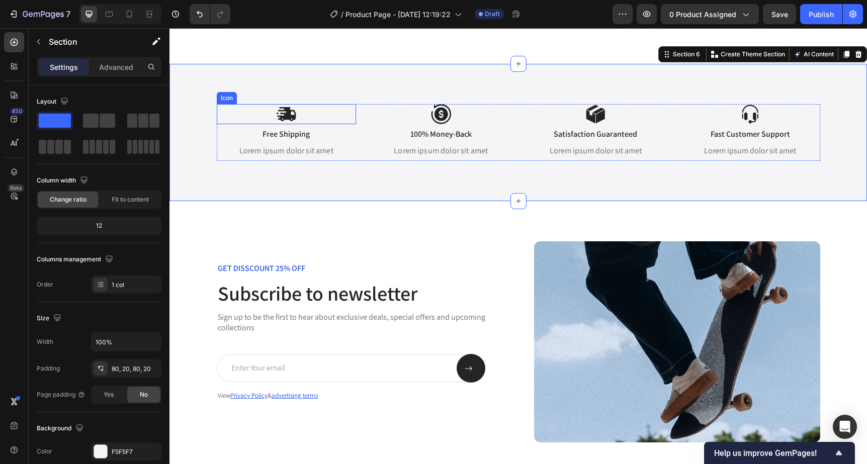
scroll to position [1793, 0]
click at [263, 86] on div "Icon Free Shipping Text Block Lorem ipsum dolor sit amet Text Block Icon 100% M…" at bounding box center [519, 132] width 698 height 138
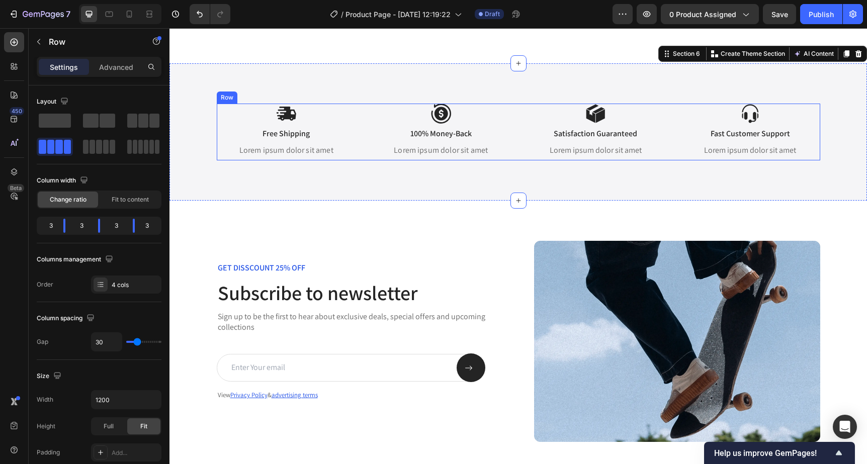
click at [368, 112] on div "Icon Free Shipping Text Block Lorem ipsum dolor sit amet Text Block Icon 100% M…" at bounding box center [519, 132] width 604 height 57
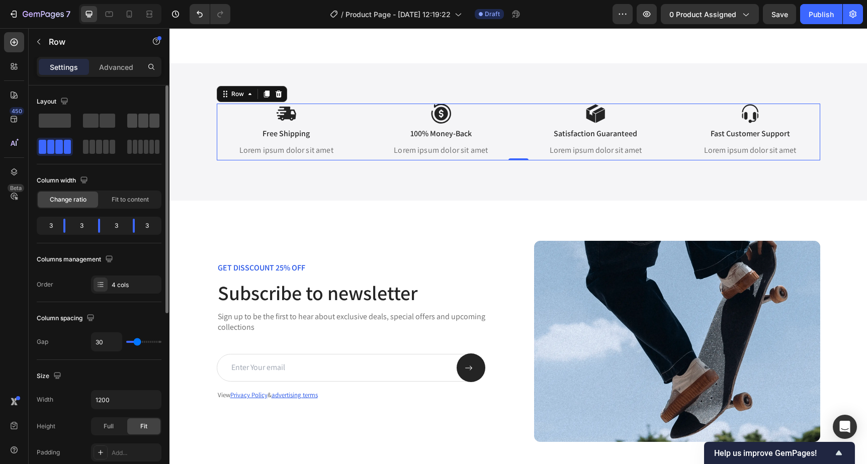
click at [139, 122] on span at bounding box center [143, 121] width 10 height 14
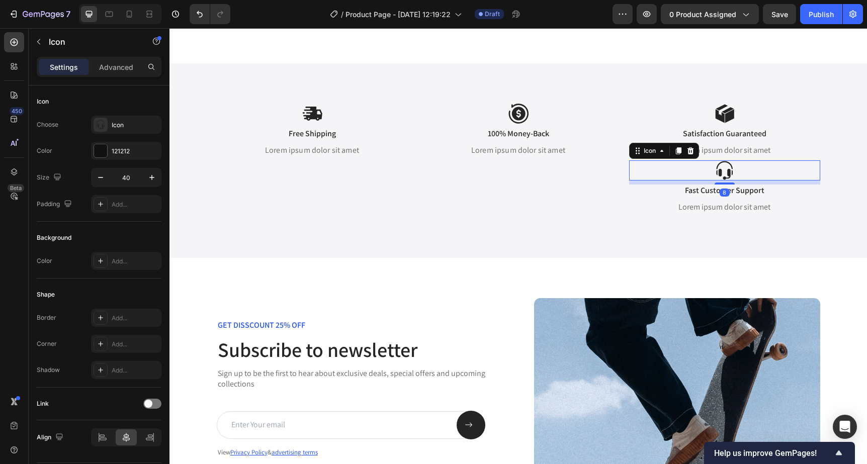
click at [724, 170] on icon at bounding box center [725, 170] width 20 height 20
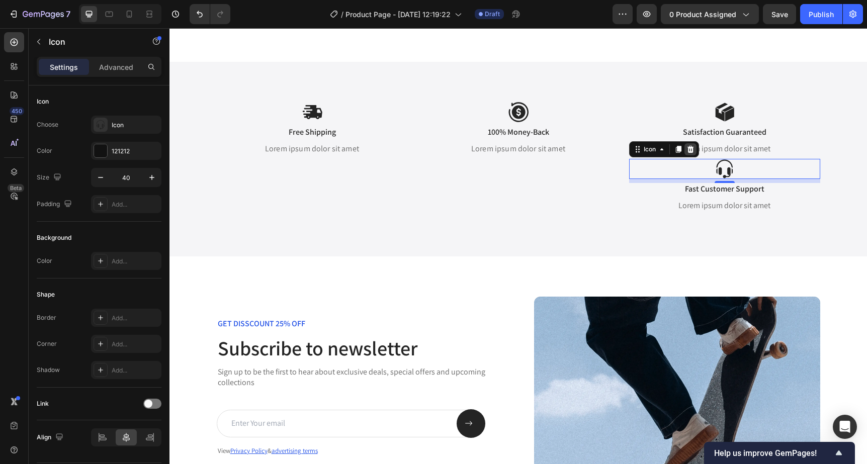
click at [693, 150] on icon at bounding box center [690, 149] width 7 height 7
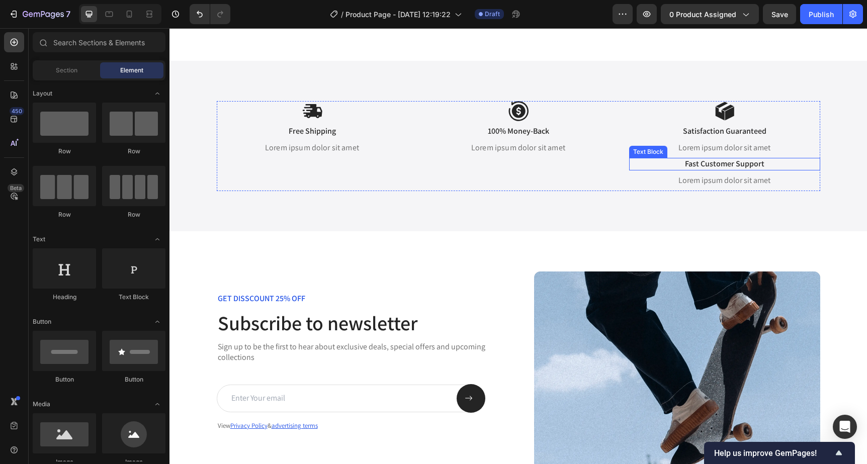
scroll to position [1796, 0]
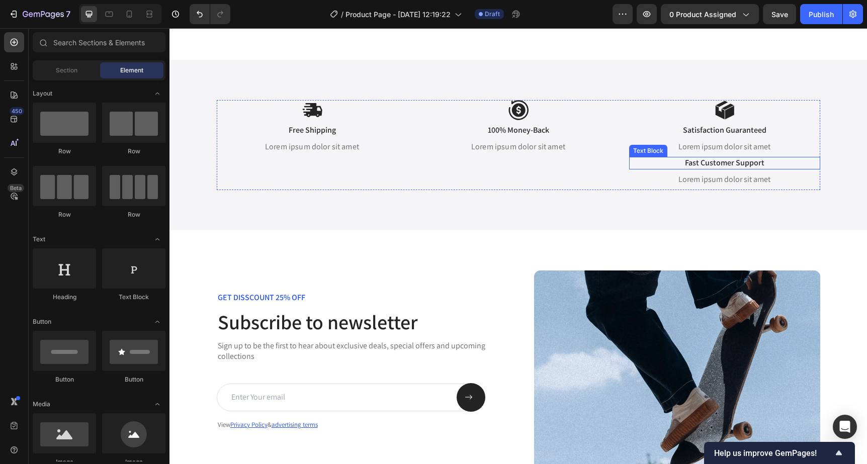
click at [700, 165] on p "Fast Customer Support" at bounding box center [724, 163] width 189 height 11
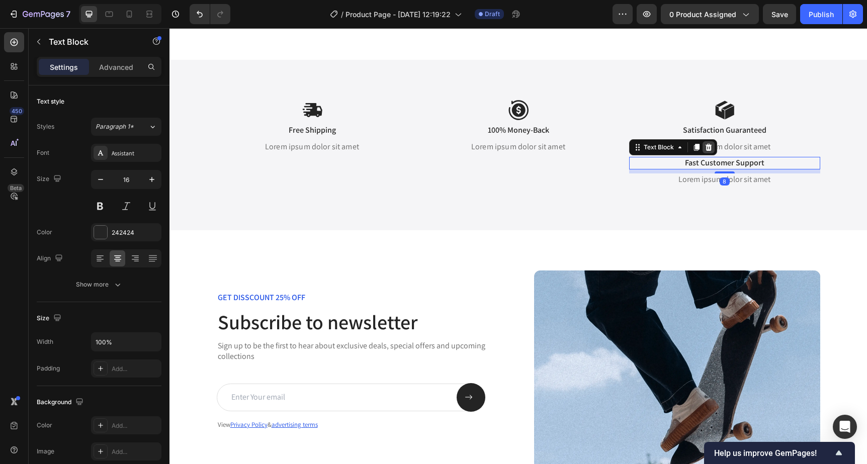
click at [706, 148] on icon at bounding box center [708, 147] width 7 height 7
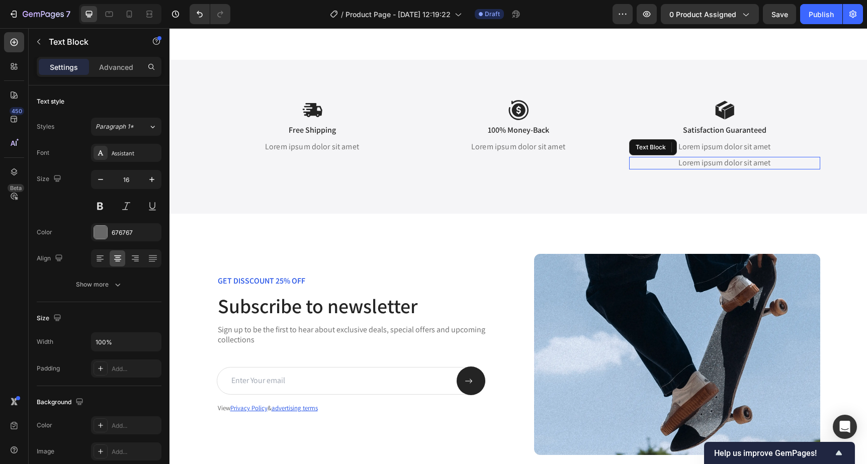
click at [706, 164] on p "Lorem ipsum dolor sit amet" at bounding box center [724, 163] width 189 height 11
click at [709, 148] on icon at bounding box center [709, 147] width 8 height 8
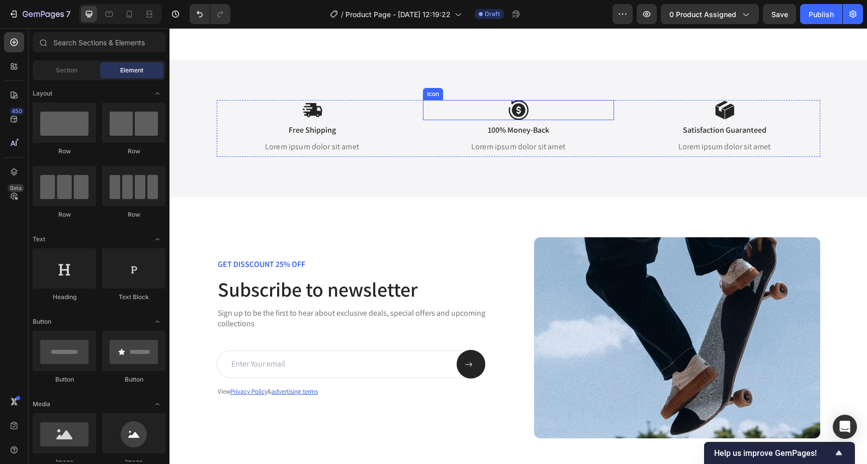
click at [426, 115] on div "Icon" at bounding box center [518, 110] width 191 height 20
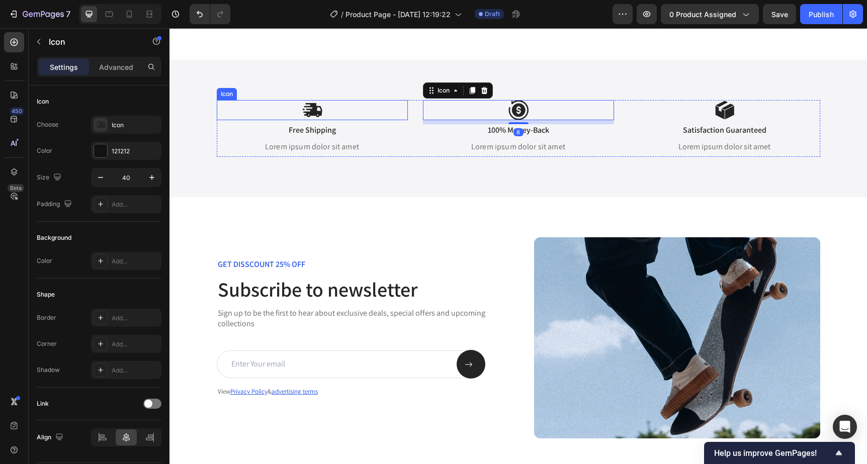
click at [394, 119] on div "Icon" at bounding box center [312, 110] width 191 height 20
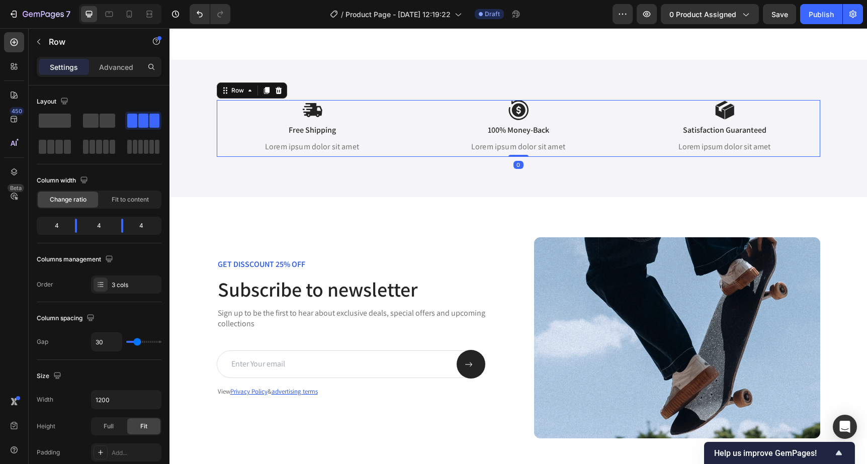
click at [413, 148] on div "Icon Free Shipping Text Block Lorem ipsum dolor sit amet Text Block Icon 100% M…" at bounding box center [519, 128] width 604 height 57
click at [110, 15] on icon at bounding box center [109, 14] width 10 height 10
type input "100%"
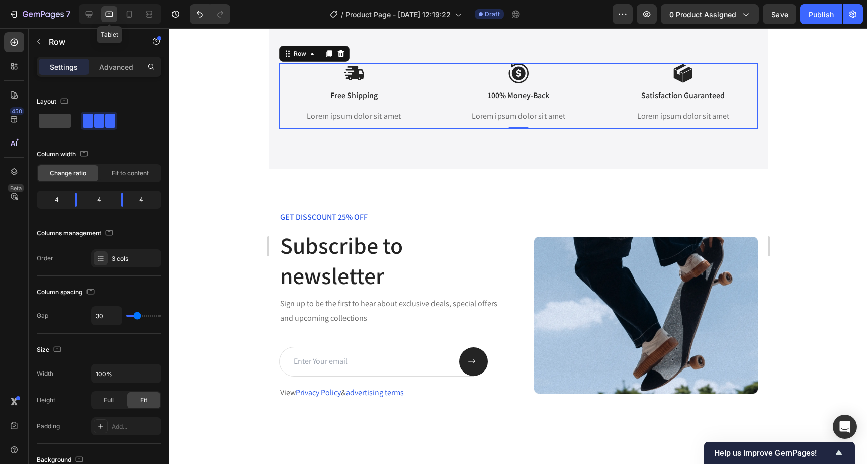
scroll to position [1816, 0]
click at [128, 15] on icon at bounding box center [129, 14] width 10 height 10
type input "0"
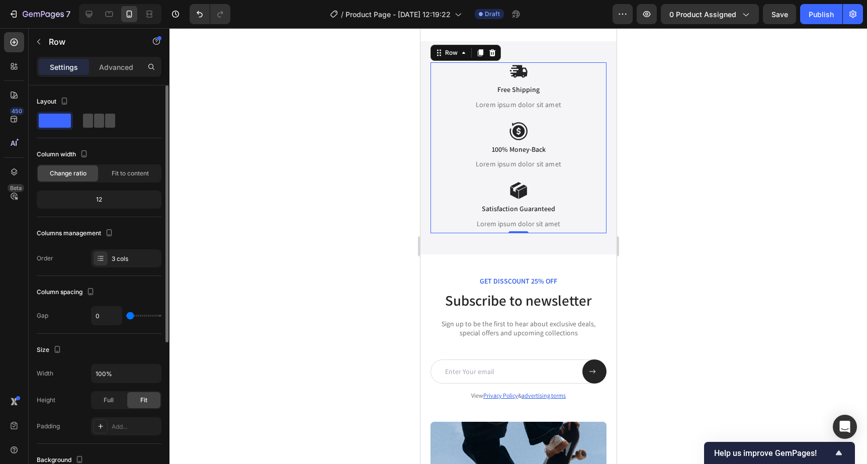
scroll to position [1797, 0]
click at [100, 121] on span at bounding box center [99, 121] width 10 height 14
type input "24"
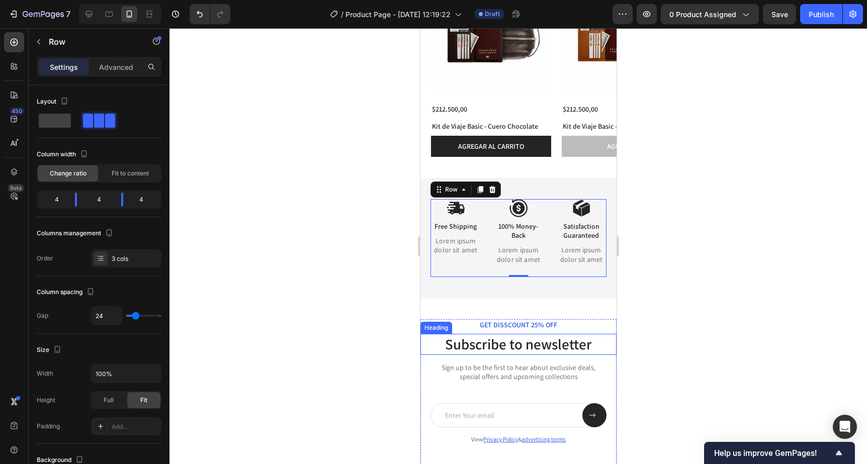
scroll to position [1607, 0]
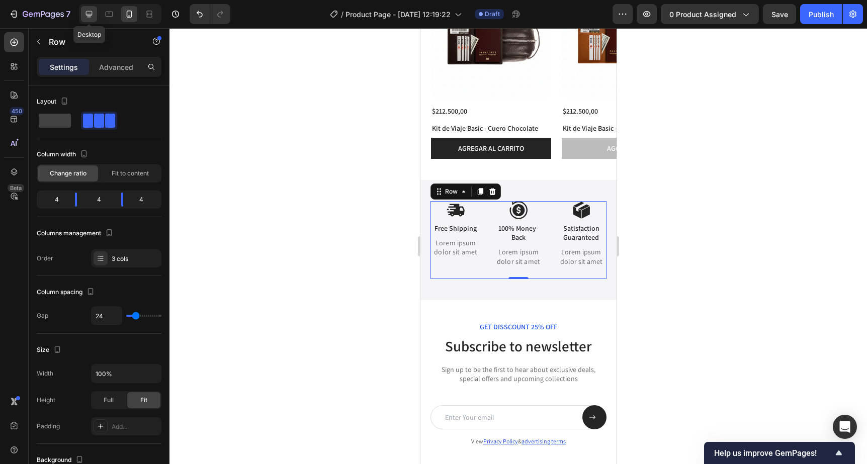
click at [93, 16] on icon at bounding box center [89, 14] width 10 height 10
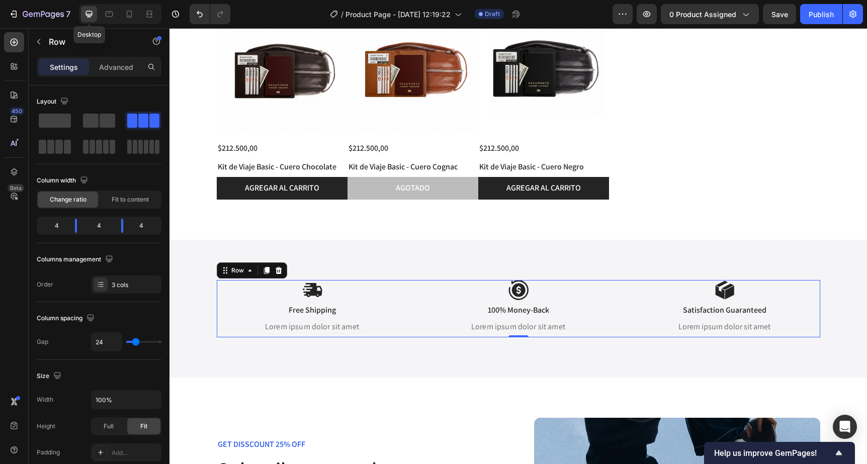
type input "30"
type input "1200"
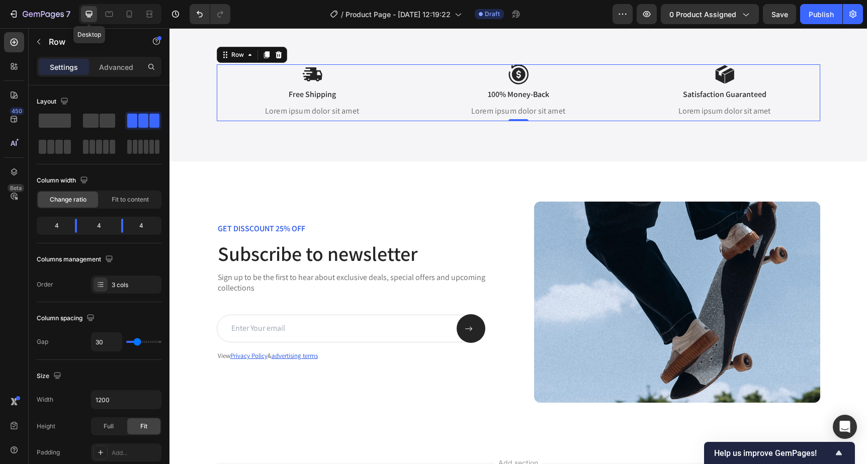
scroll to position [1833, 0]
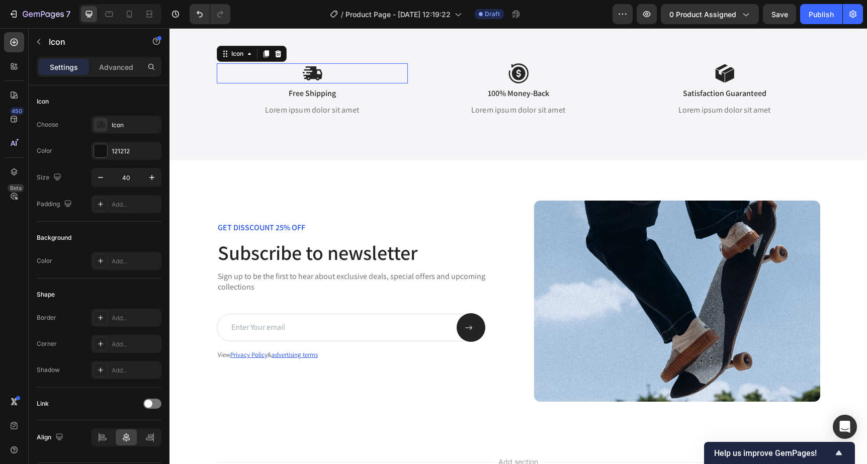
click at [310, 72] on icon at bounding box center [312, 73] width 20 height 20
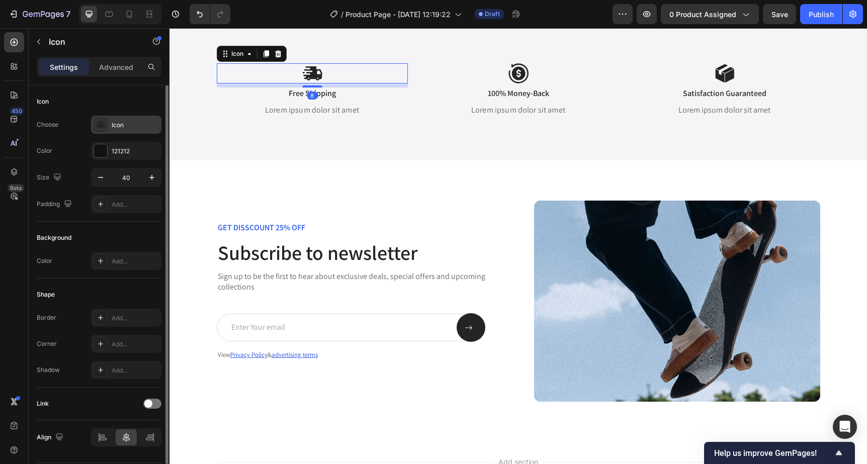
click at [101, 126] on icon at bounding box center [101, 124] width 10 height 7
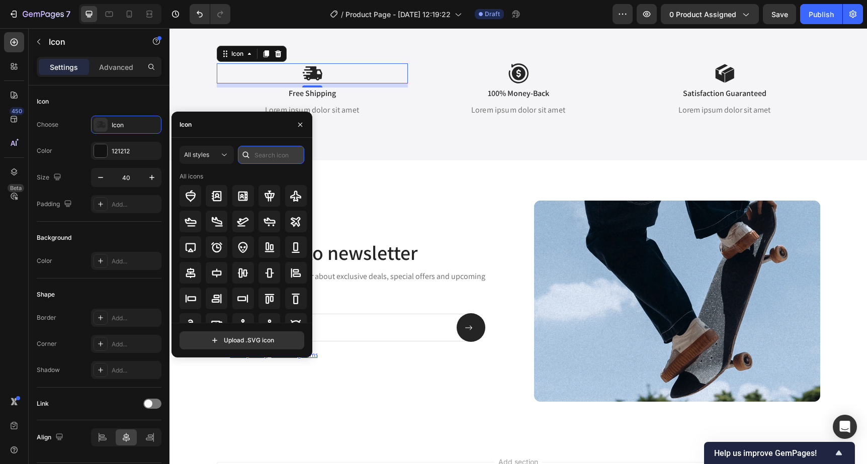
click at [279, 156] on input "text" at bounding box center [271, 155] width 66 height 18
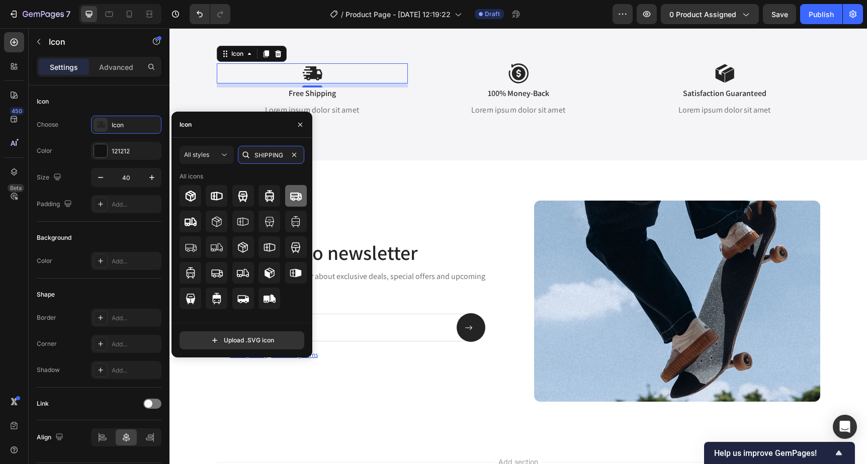
type input "SHIPPING"
click at [296, 200] on icon at bounding box center [296, 196] width 12 height 12
click at [283, 155] on input "SHIPPING" at bounding box center [271, 155] width 66 height 18
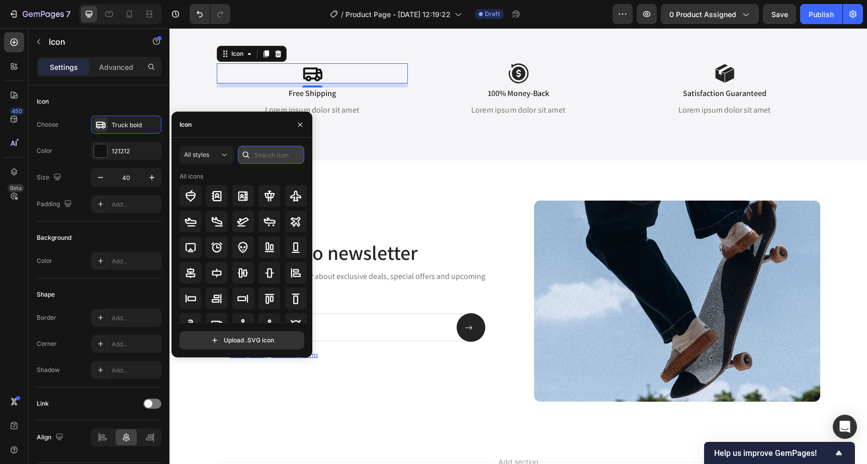
click at [272, 159] on input "text" at bounding box center [271, 155] width 66 height 18
drag, startPoint x: 280, startPoint y: 157, endPoint x: 237, endPoint y: 156, distance: 42.8
click at [238, 156] on input "CARD" at bounding box center [271, 155] width 66 height 18
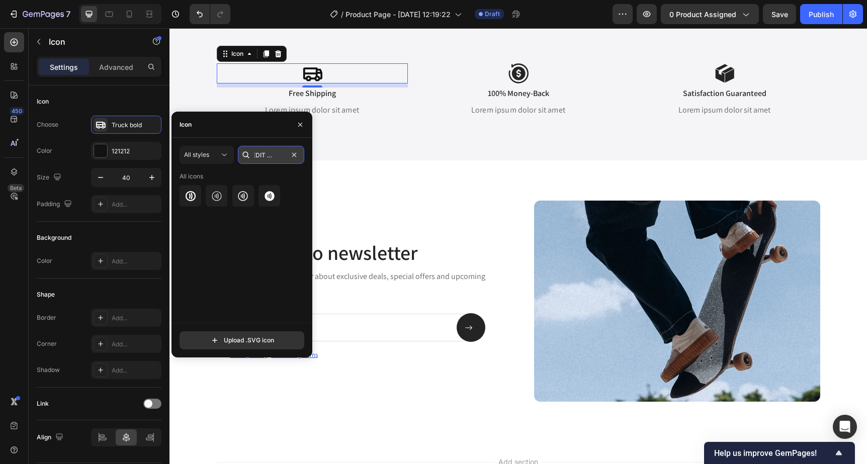
click at [271, 154] on input "CREDIT CARD" at bounding box center [271, 155] width 66 height 18
type input "CARD"
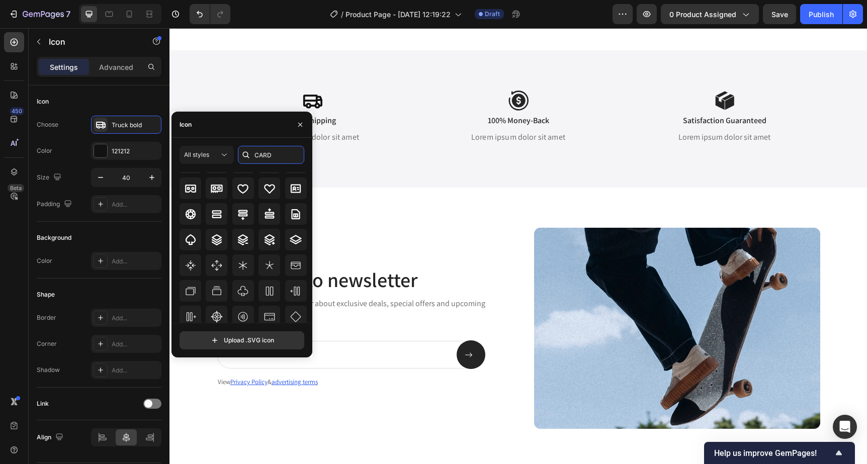
scroll to position [86, 0]
click at [271, 316] on icon at bounding box center [270, 316] width 12 height 12
click at [516, 98] on icon at bounding box center [519, 101] width 20 height 20
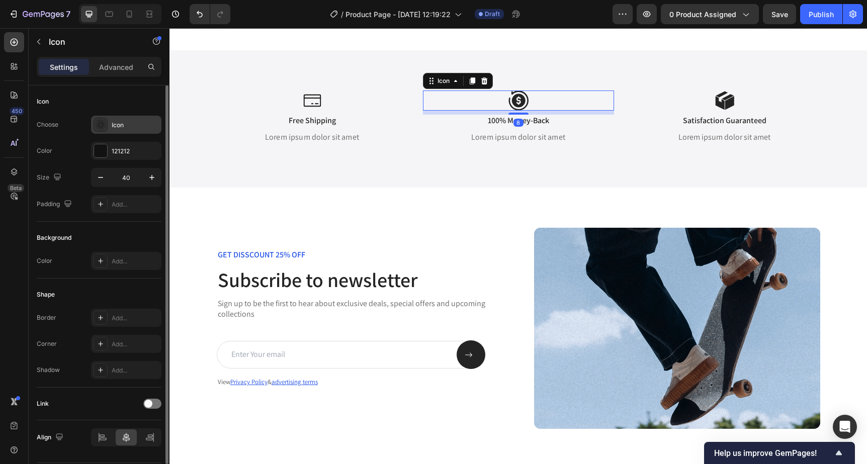
click at [104, 123] on icon at bounding box center [101, 125] width 10 height 10
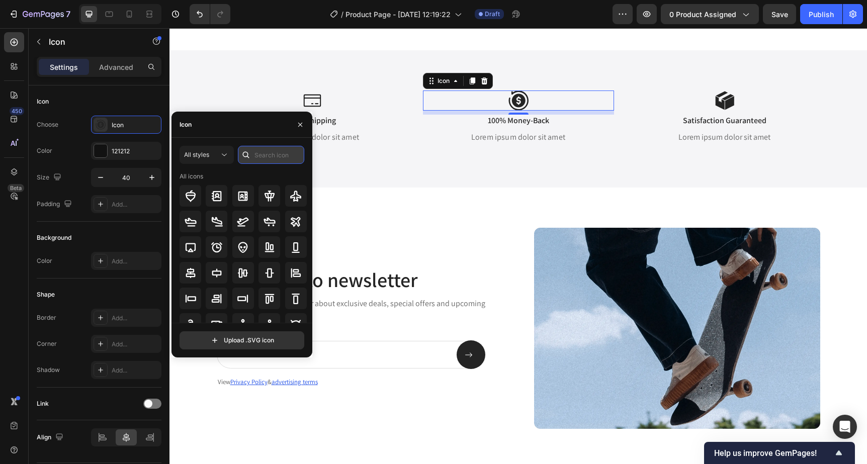
click at [281, 158] on input "text" at bounding box center [271, 155] width 66 height 18
type input "TRUCK"
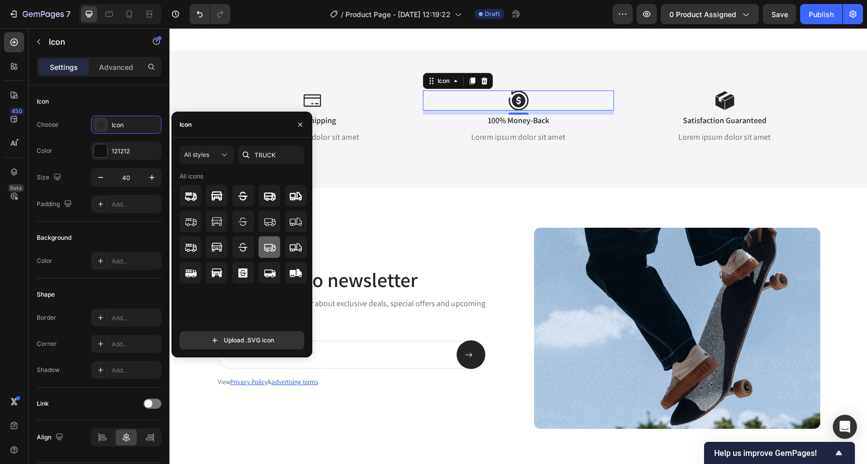
click at [276, 250] on div at bounding box center [270, 247] width 22 height 22
click at [732, 98] on icon at bounding box center [729, 103] width 9 height 14
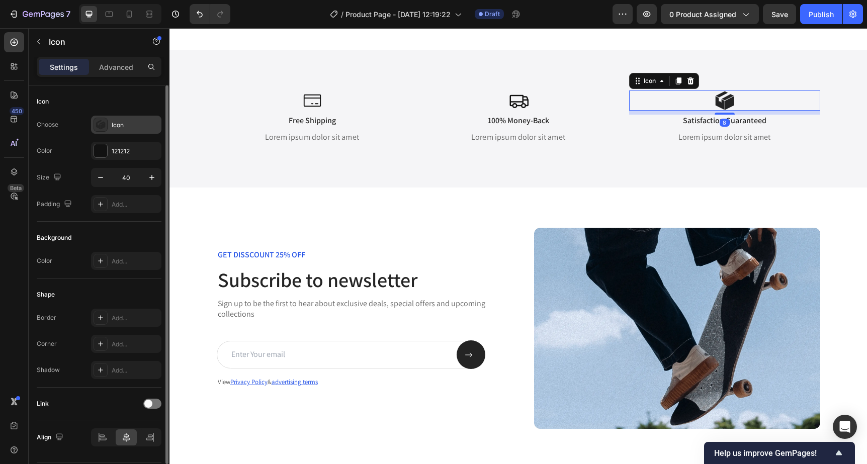
click at [106, 129] on div at bounding box center [101, 125] width 14 height 14
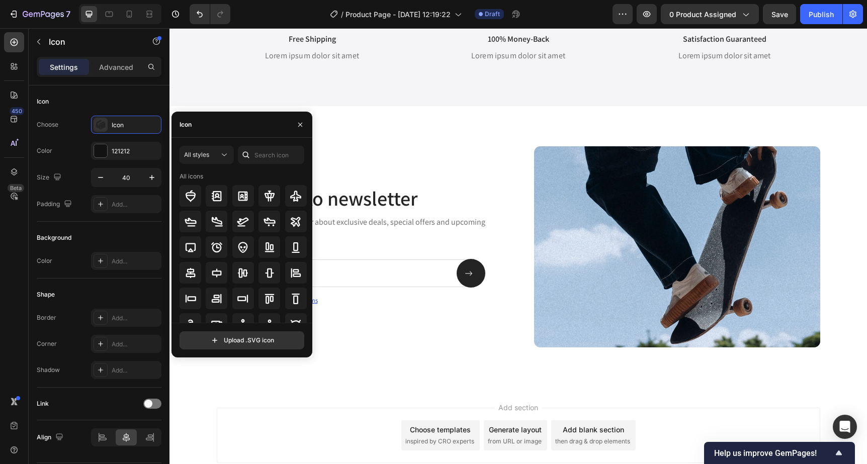
scroll to position [1738, 0]
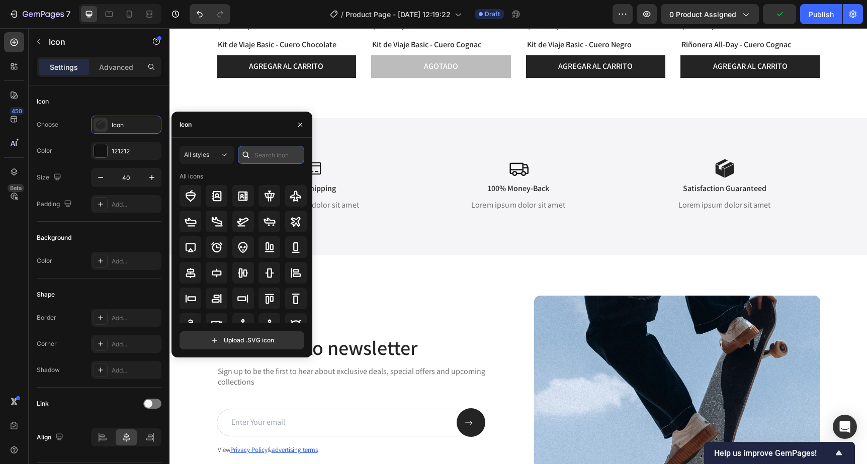
click at [280, 159] on input "text" at bounding box center [271, 155] width 66 height 18
type input "STAR"
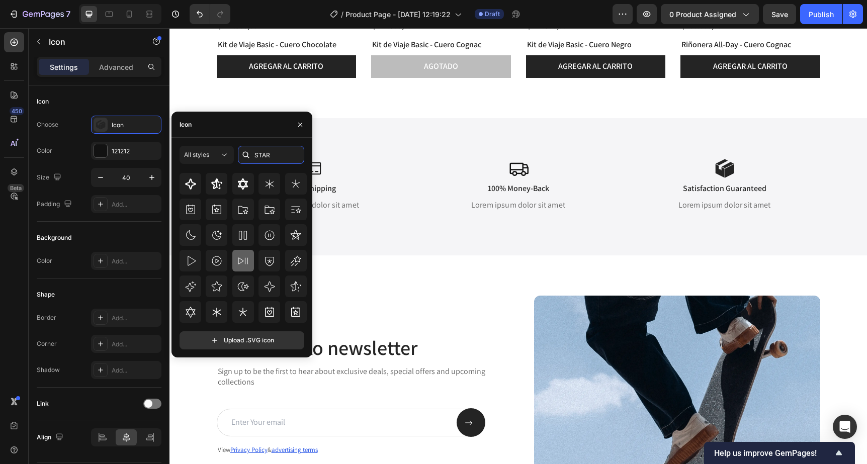
scroll to position [113, 0]
click at [218, 290] on icon at bounding box center [217, 285] width 12 height 12
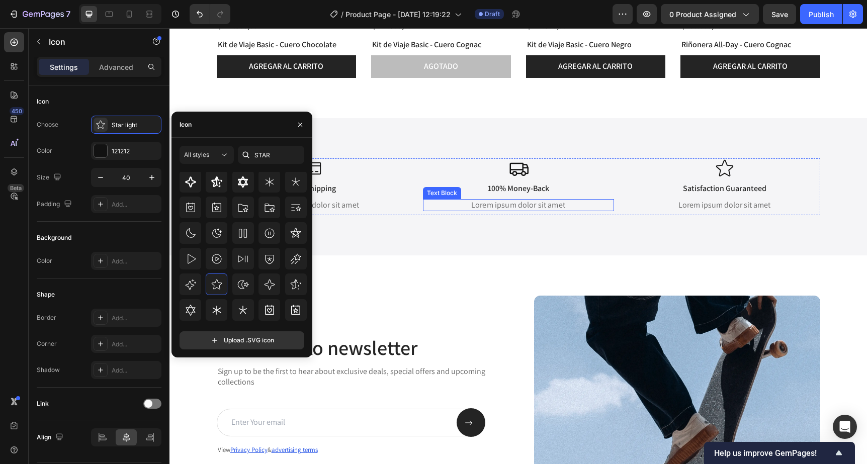
click at [525, 207] on p "Lorem ipsum dolor sit amet" at bounding box center [518, 205] width 189 height 11
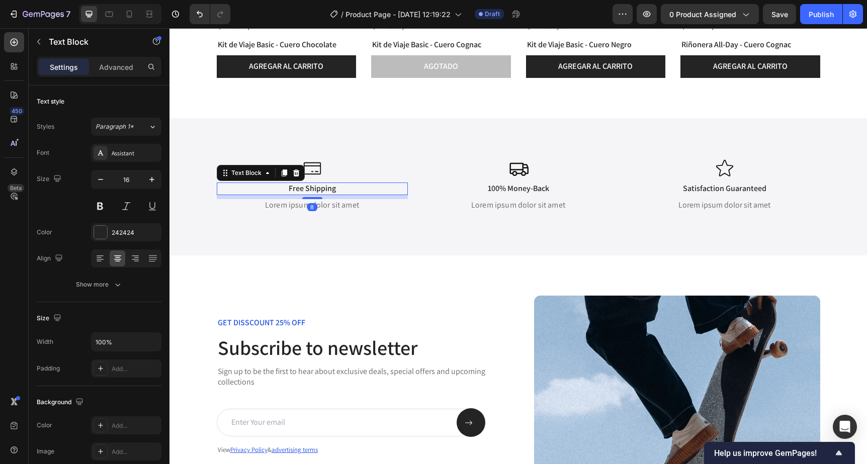
click at [302, 192] on p "Free Shipping" at bounding box center [312, 189] width 189 height 11
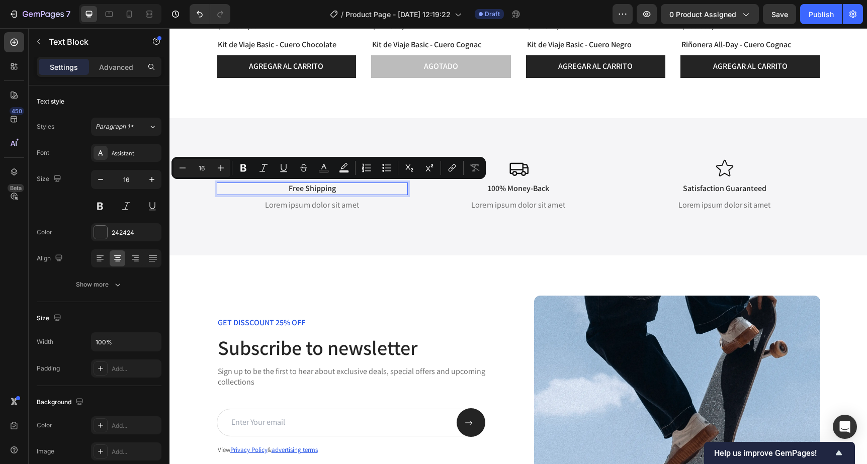
click at [312, 192] on p "Free Shipping" at bounding box center [312, 189] width 189 height 11
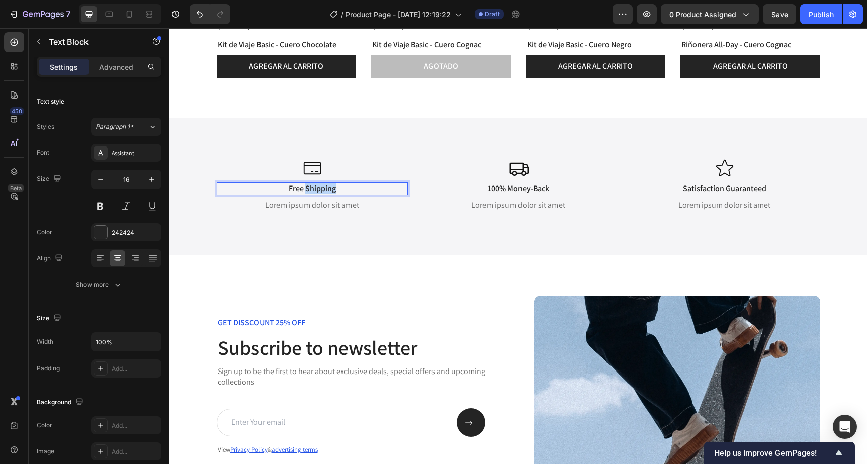
click at [312, 192] on p "Free Shipping" at bounding box center [312, 189] width 189 height 11
click at [510, 191] on p "100% Money-Back" at bounding box center [518, 189] width 189 height 11
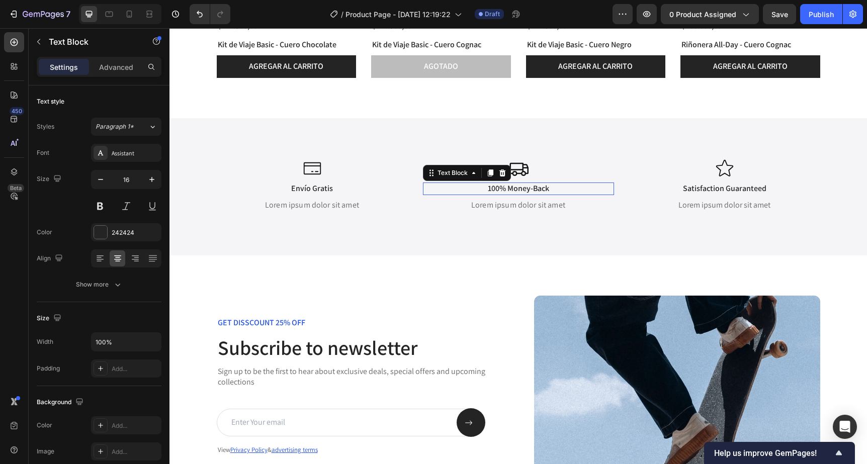
click at [510, 191] on p "100% Money-Back" at bounding box center [518, 189] width 189 height 11
click at [503, 189] on p "CuEnvío Gratis" at bounding box center [518, 189] width 189 height 11
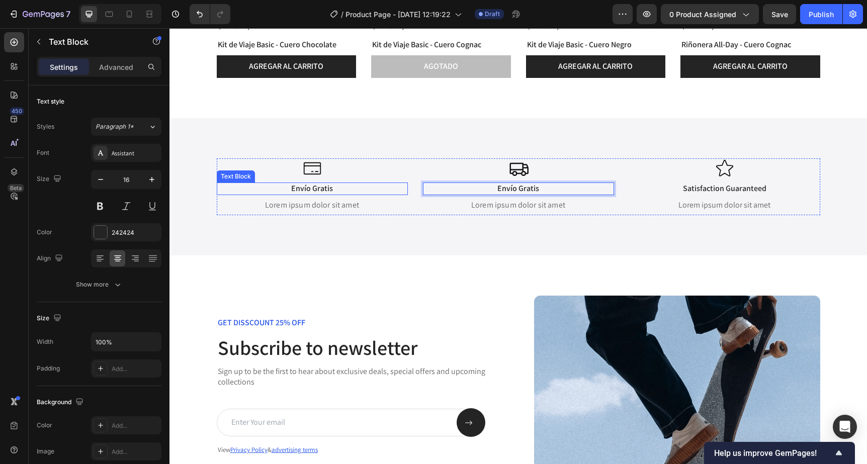
click at [311, 193] on p "Envío Gratis" at bounding box center [312, 189] width 189 height 11
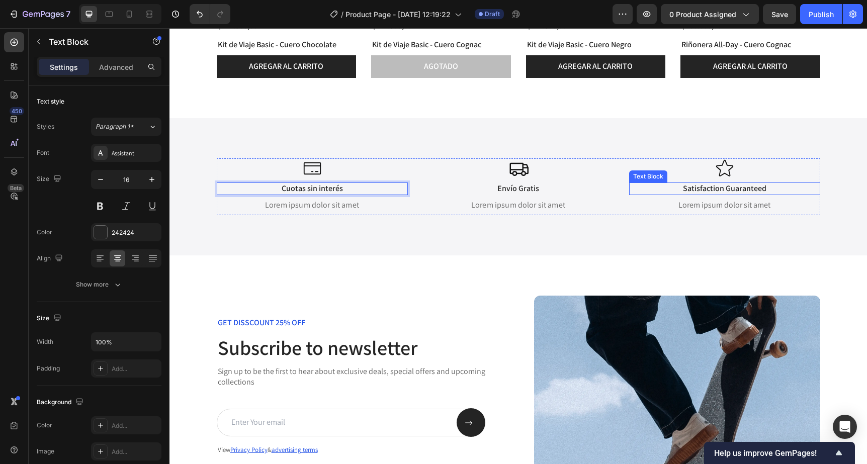
click at [705, 191] on p "Satisfaction Guaranteed" at bounding box center [724, 189] width 189 height 11
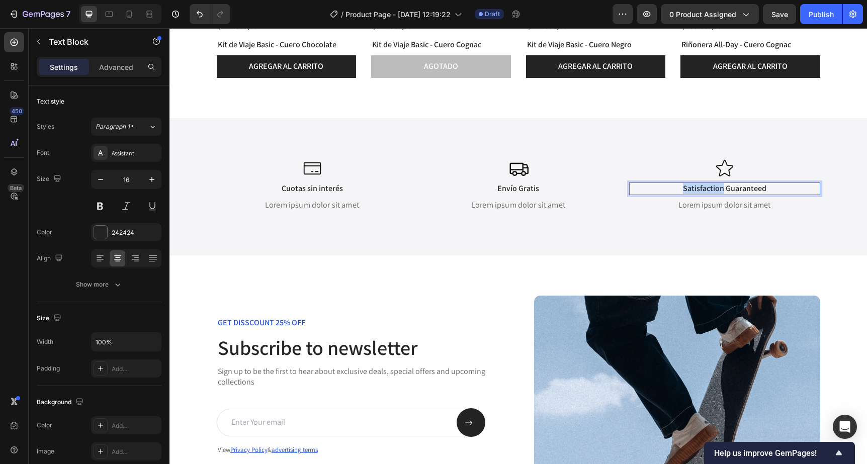
click at [705, 191] on p "Satisfaction Guaranteed" at bounding box center [724, 189] width 189 height 11
click at [340, 206] on p "Lorem ipsum dolor sit amet" at bounding box center [312, 205] width 189 height 11
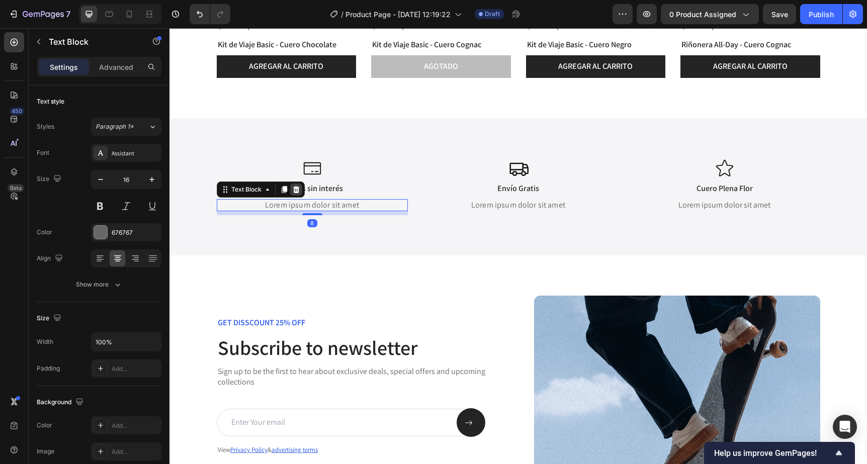
click at [298, 189] on icon at bounding box center [296, 189] width 7 height 7
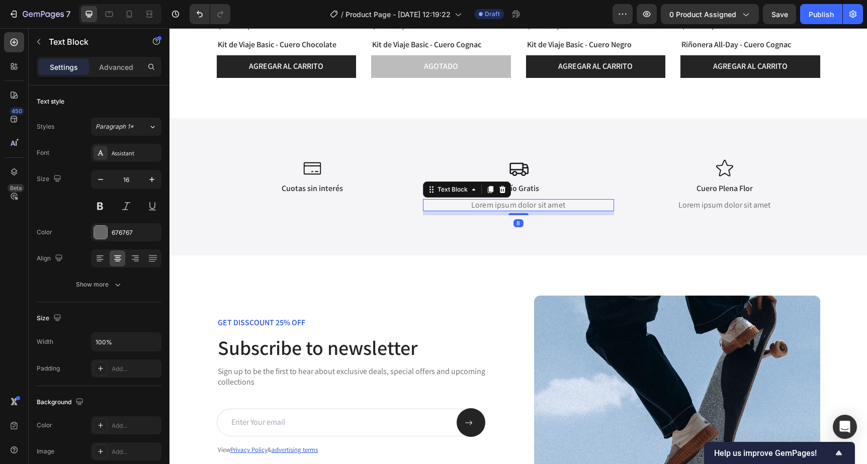
click at [539, 205] on p "Lorem ipsum dolor sit amet" at bounding box center [518, 205] width 189 height 11
click at [501, 190] on icon at bounding box center [502, 189] width 7 height 7
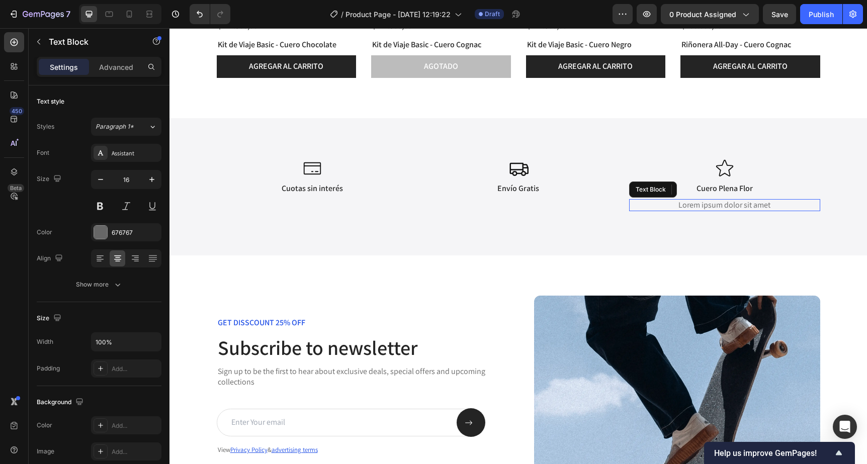
click at [741, 208] on p "Lorem ipsum dolor sit amet" at bounding box center [724, 205] width 189 height 11
click at [711, 191] on icon at bounding box center [708, 189] width 7 height 7
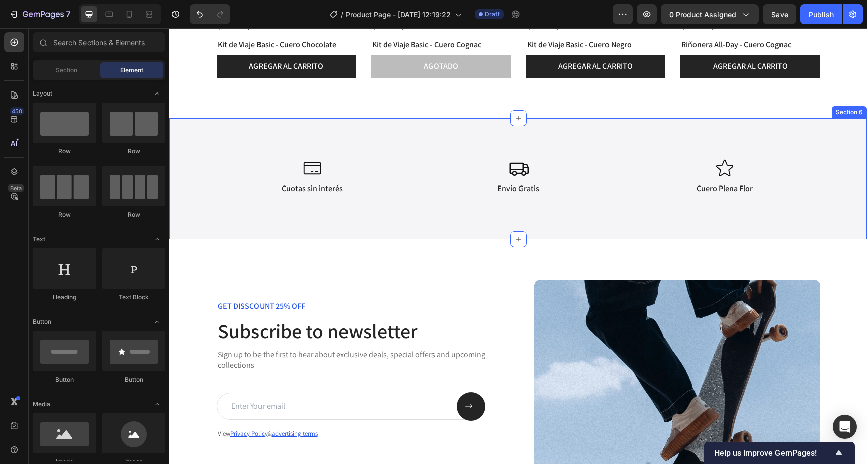
click at [261, 134] on div "Icon Cuotas sin interés Text Block Icon Envío Gratis Text Block Icon Cuero Plen…" at bounding box center [519, 178] width 698 height 121
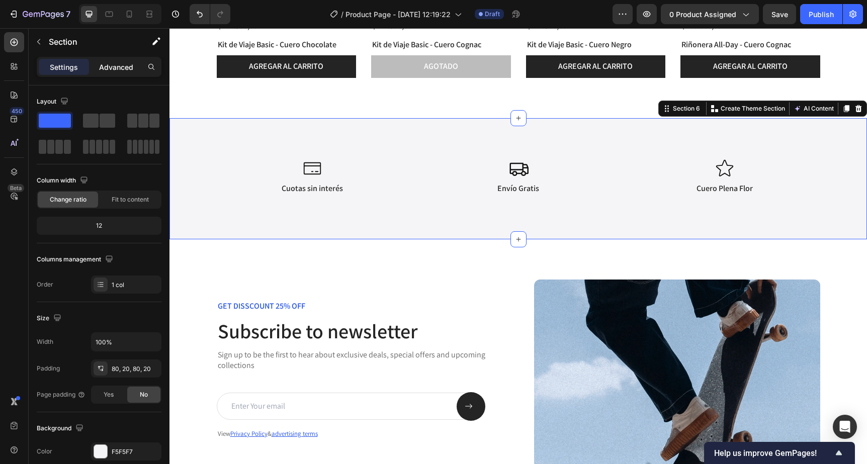
click at [107, 70] on p "Advanced" at bounding box center [116, 67] width 34 height 11
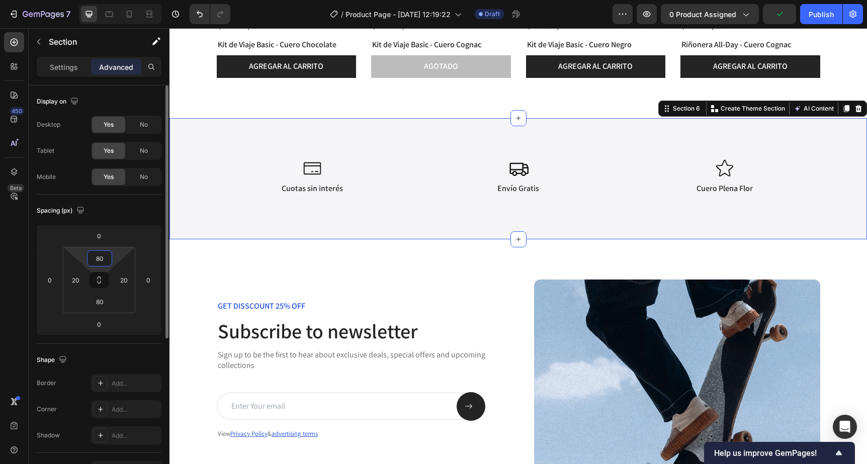
click at [101, 261] on input "80" at bounding box center [100, 258] width 20 height 15
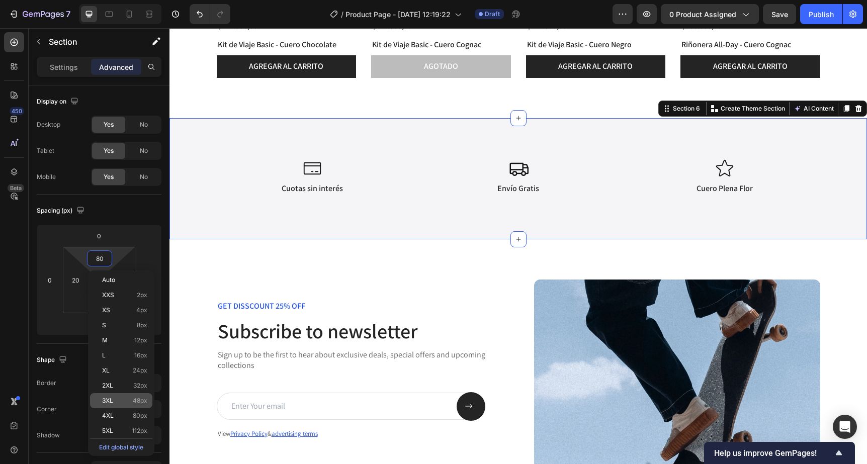
click at [141, 403] on span "48px" at bounding box center [140, 400] width 15 height 7
type input "48"
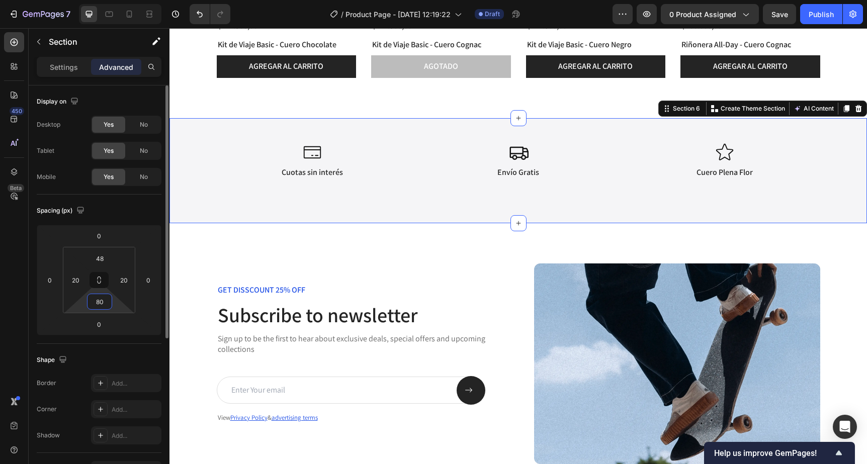
click at [102, 304] on input "80" at bounding box center [100, 301] width 20 height 15
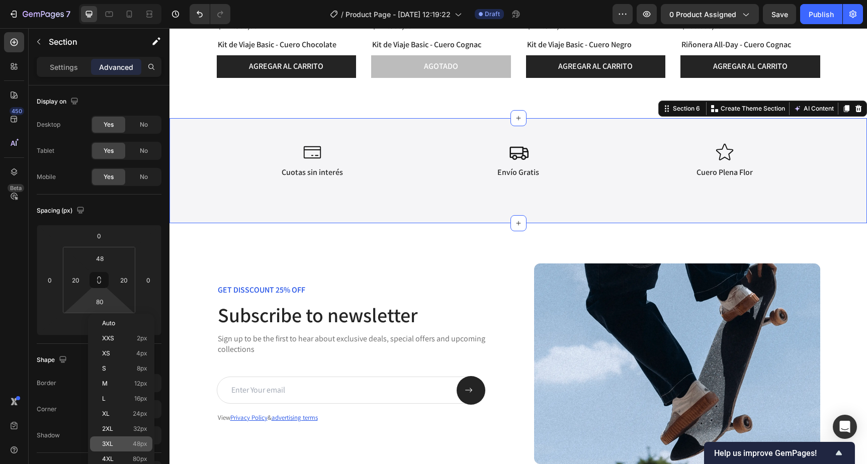
click at [131, 444] on p "3XL 48px" at bounding box center [124, 444] width 45 height 7
type input "48"
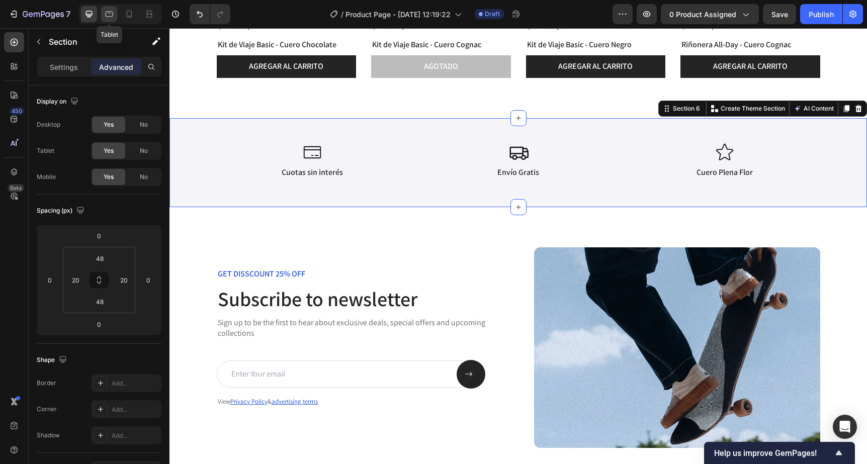
click at [109, 14] on icon at bounding box center [109, 14] width 10 height 10
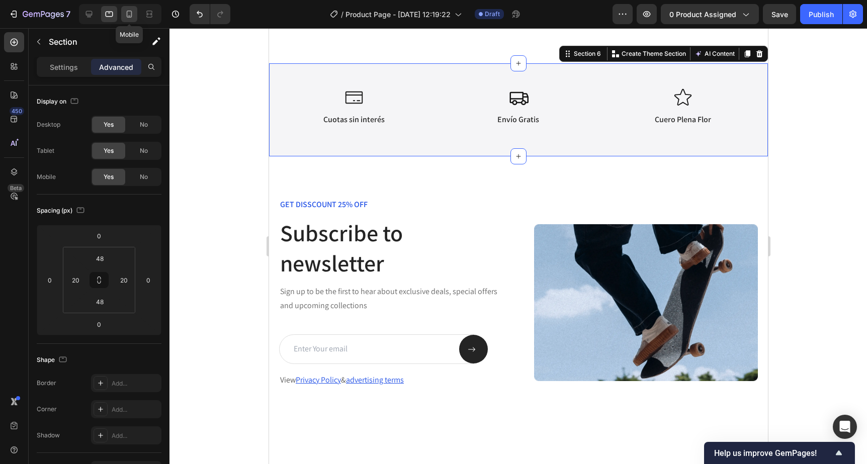
click at [126, 16] on icon at bounding box center [129, 14] width 10 height 10
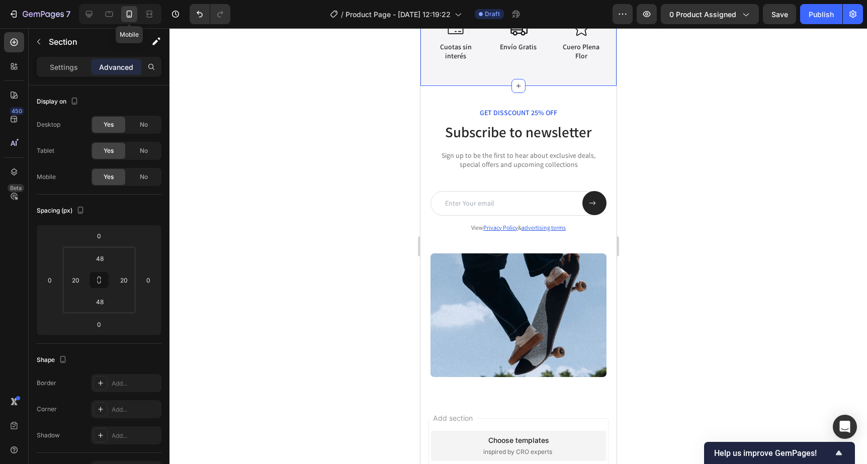
type input "42"
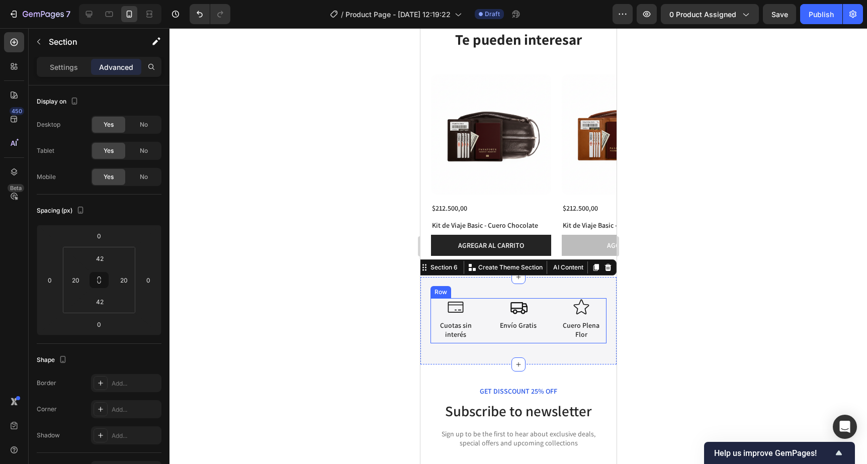
scroll to position [1498, 0]
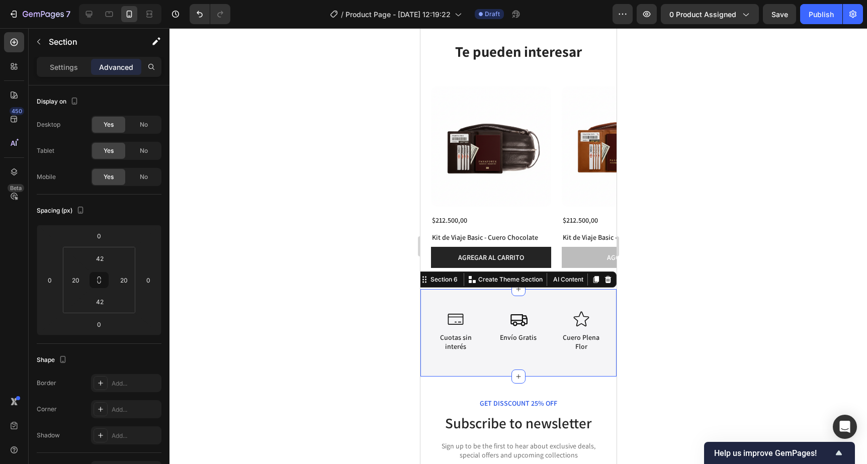
click at [673, 143] on div at bounding box center [519, 246] width 698 height 436
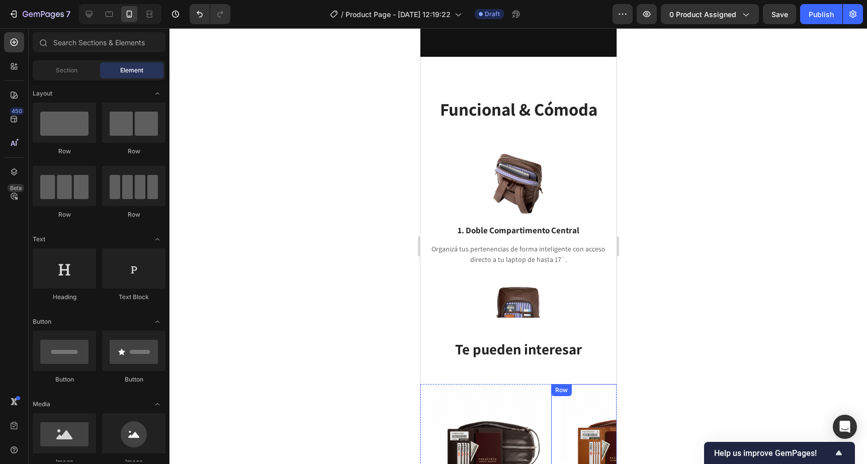
scroll to position [1196, 0]
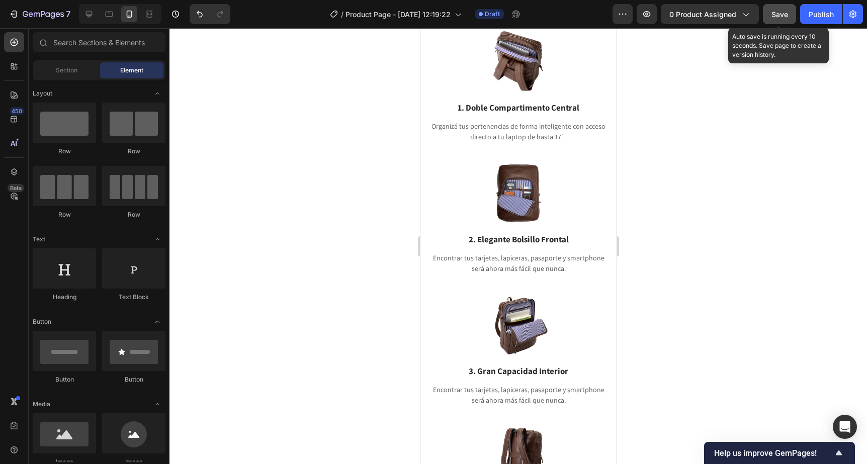
click at [788, 13] on span "Save" at bounding box center [780, 14] width 17 height 9
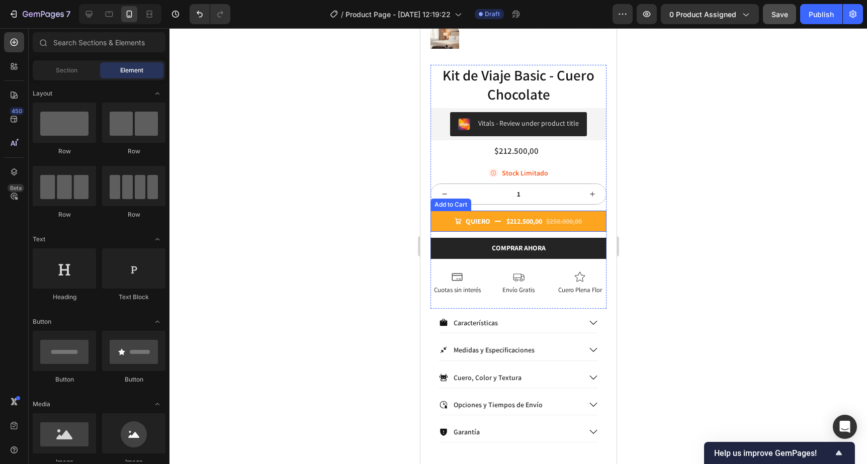
scroll to position [212, 0]
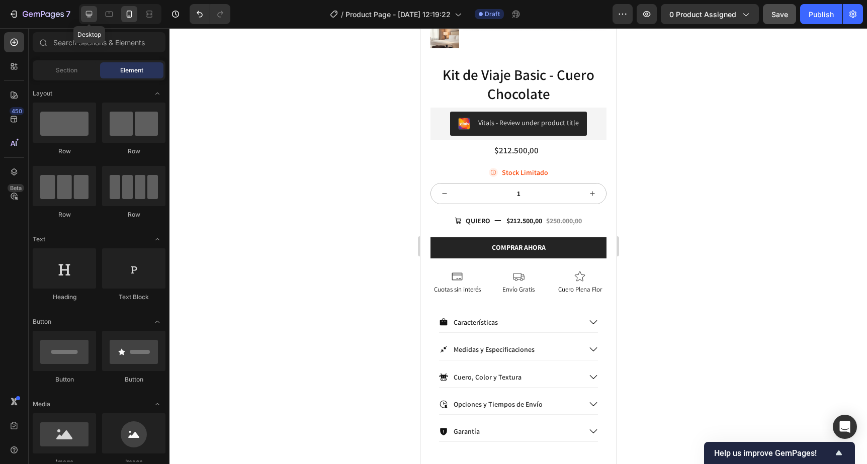
click at [89, 16] on icon at bounding box center [89, 14] width 7 height 7
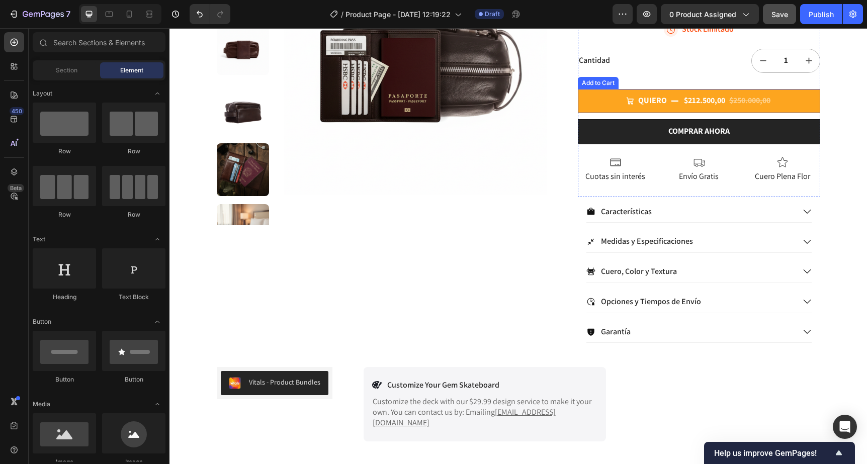
click at [636, 97] on div "QUIERO" at bounding box center [646, 101] width 41 height 11
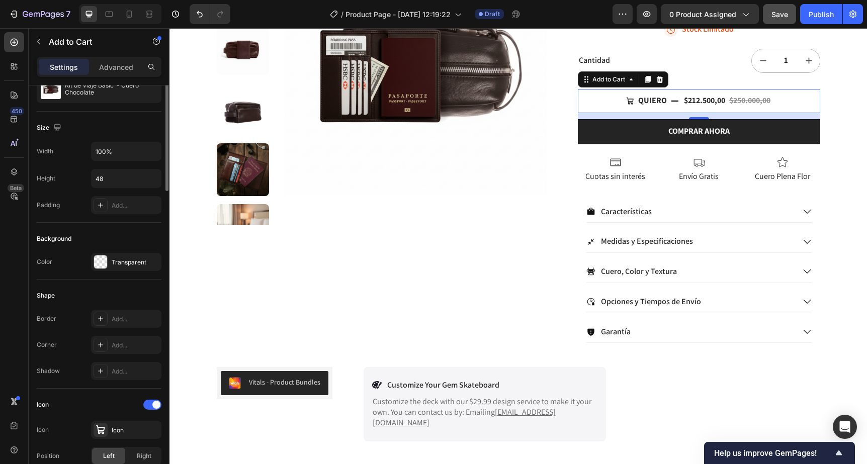
scroll to position [112, 0]
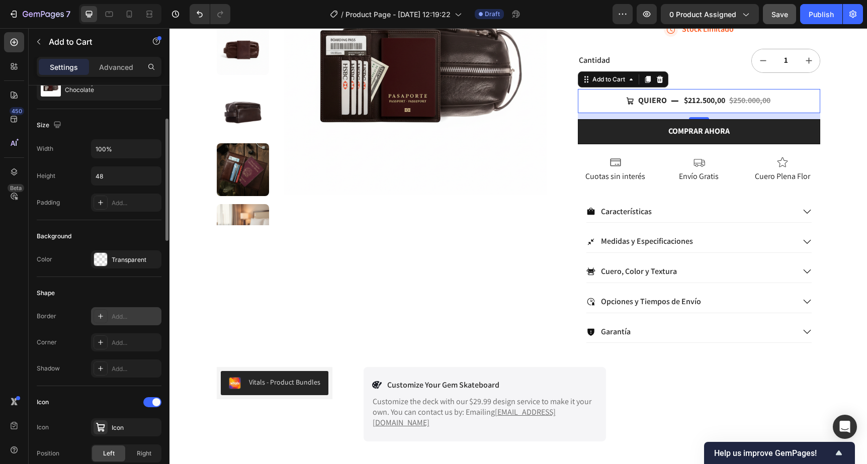
click at [106, 316] on div at bounding box center [101, 316] width 14 height 14
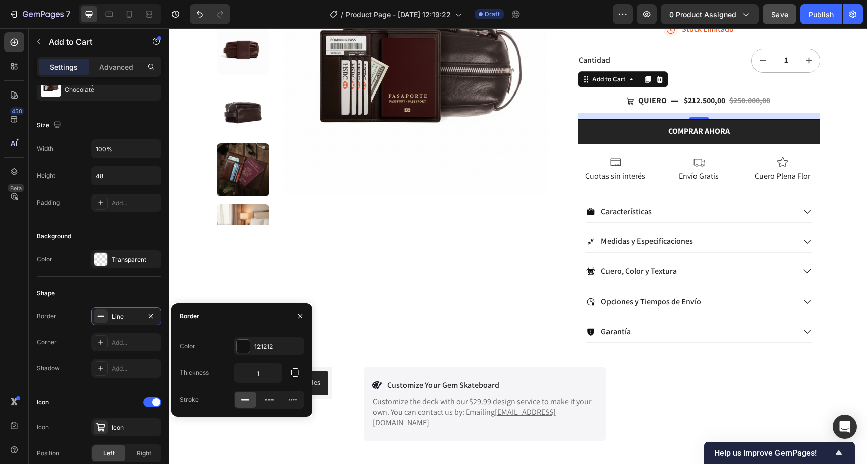
click at [249, 403] on icon at bounding box center [245, 400] width 10 height 10
click at [136, 295] on div "Shape" at bounding box center [99, 293] width 125 height 16
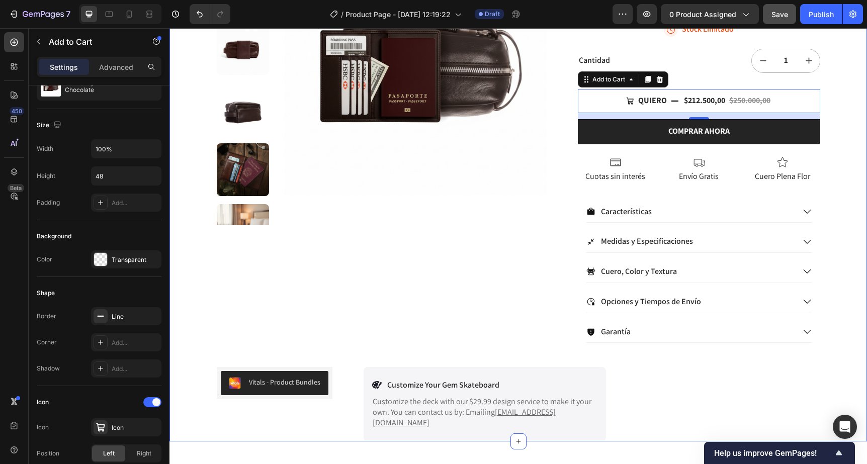
click at [853, 144] on div "Miles de Clientes Felices Item List +900 Opiniones 5 Estrellas Item List 30 Day…" at bounding box center [519, 139] width 698 height 605
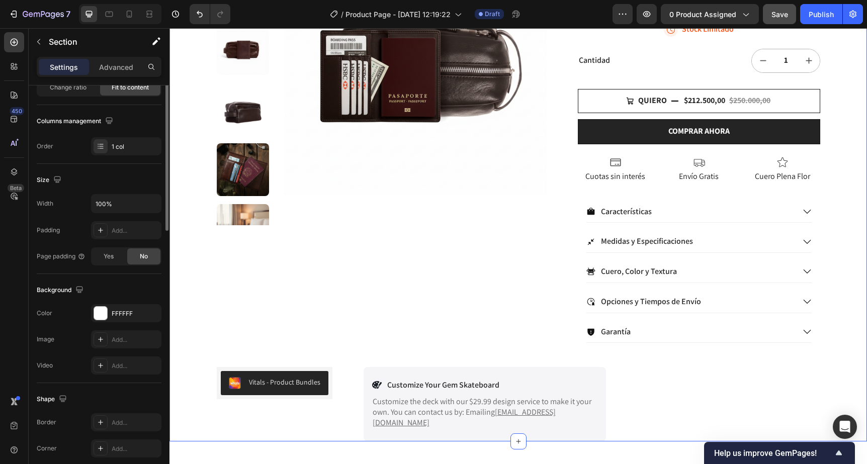
scroll to position [0, 0]
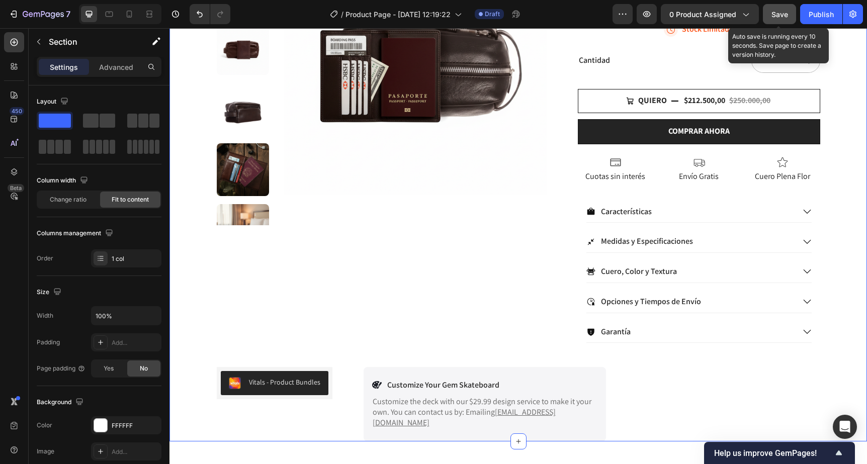
drag, startPoint x: 784, startPoint y: 11, endPoint x: 606, endPoint y: 3, distance: 178.2
click at [784, 11] on span "Save" at bounding box center [780, 14] width 17 height 9
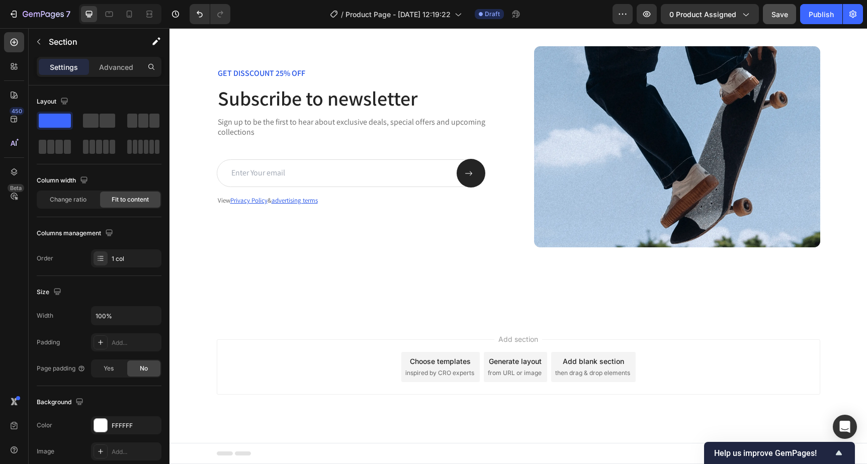
scroll to position [1906, 0]
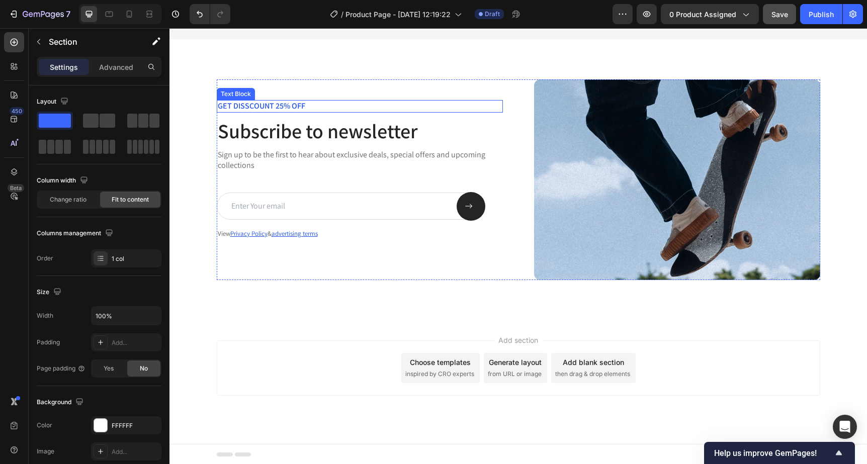
click at [231, 108] on p "GET DISSCOUNT 25% OFF" at bounding box center [360, 106] width 284 height 11
